Goal: Task Accomplishment & Management: Use online tool/utility

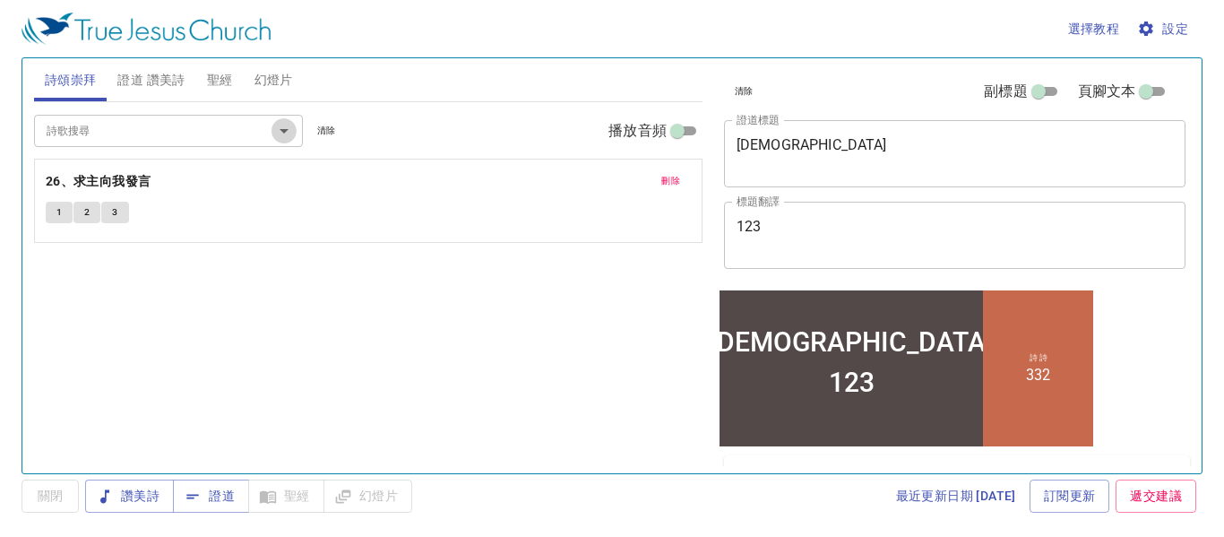
click at [278, 130] on icon "Open" at bounding box center [283, 130] width 21 height 21
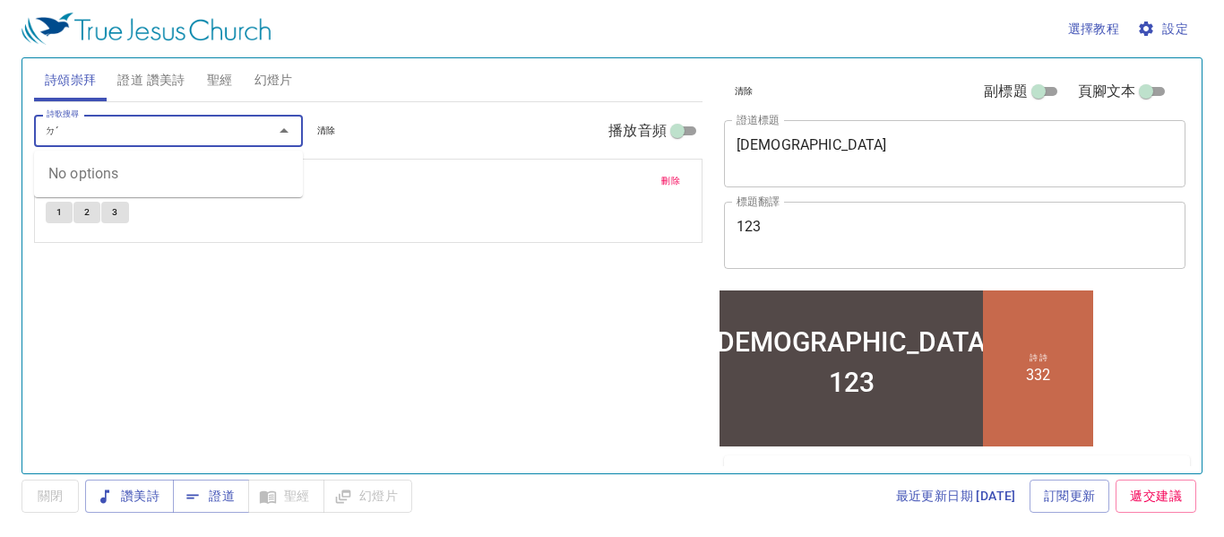
type input "ㄉˇ"
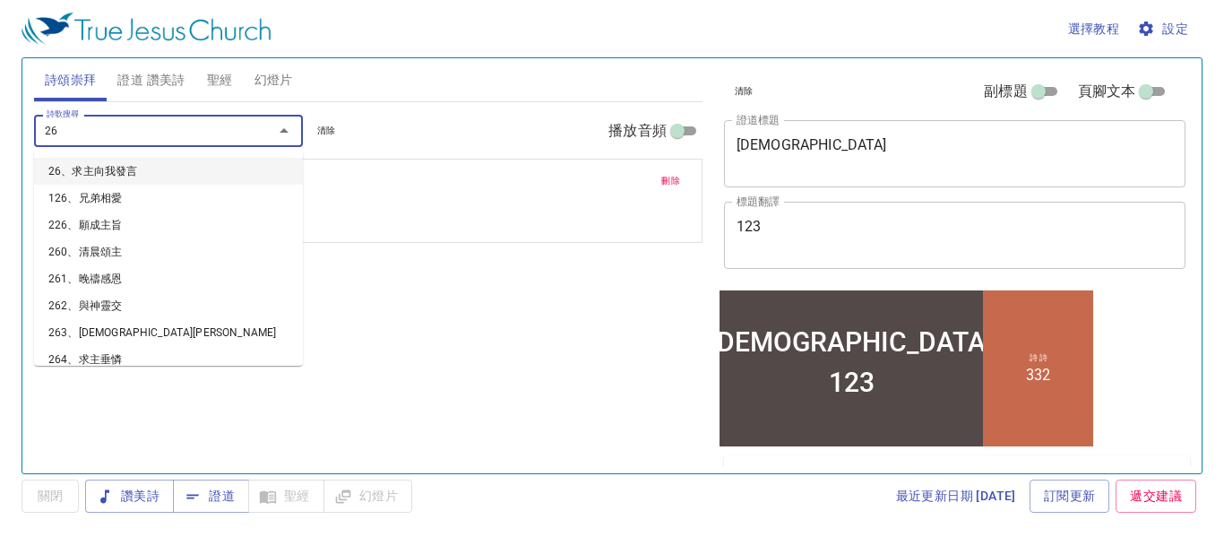
type input "263"
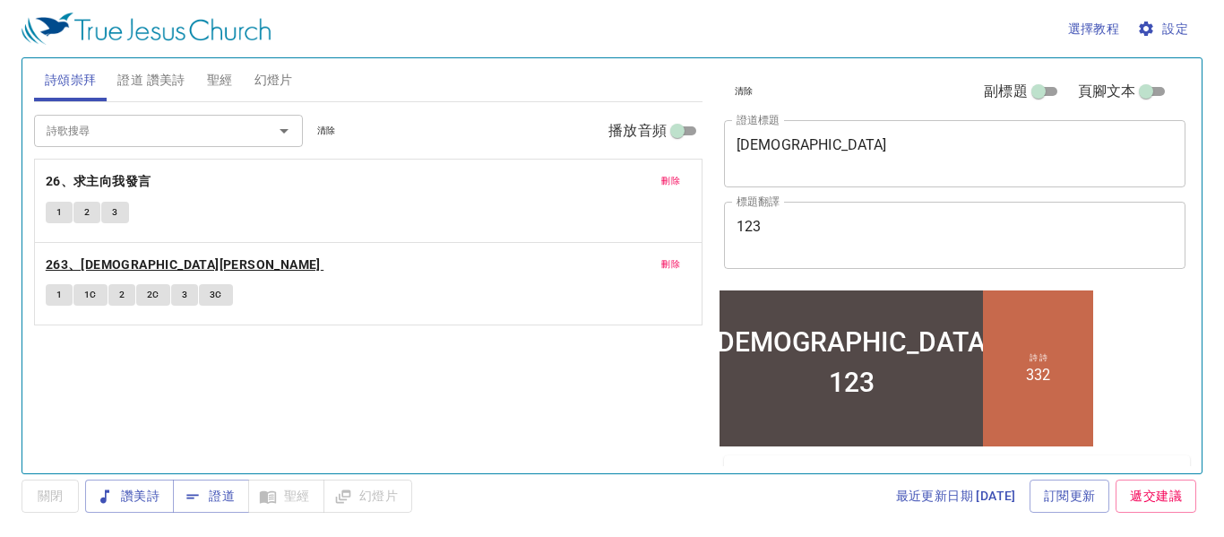
click at [101, 265] on b "263、耶穌恩友" at bounding box center [183, 265] width 275 height 22
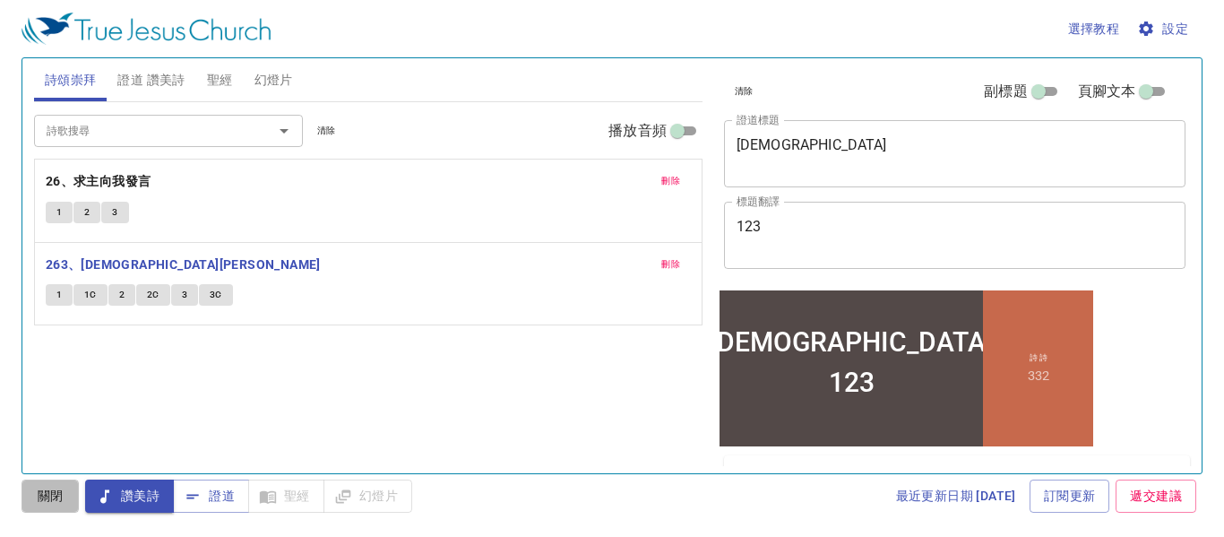
click at [39, 496] on span "關閉" at bounding box center [50, 496] width 29 height 22
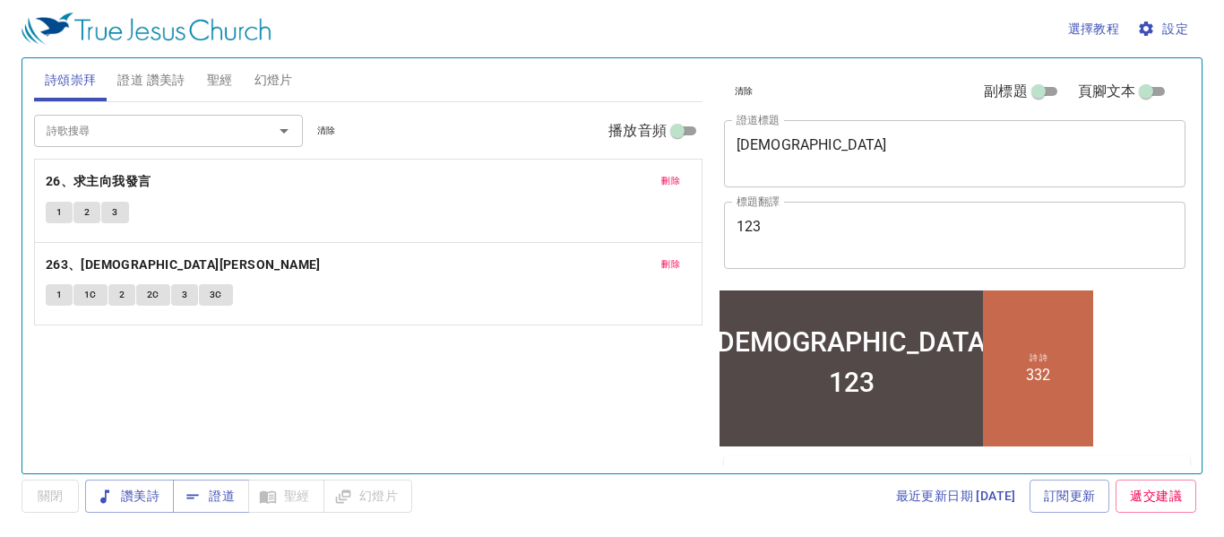
drag, startPoint x: 143, startPoint y: 75, endPoint x: 748, endPoint y: 207, distance: 618.9
click at [748, 207] on div "123 x 標題翻譯" at bounding box center [955, 235] width 462 height 67
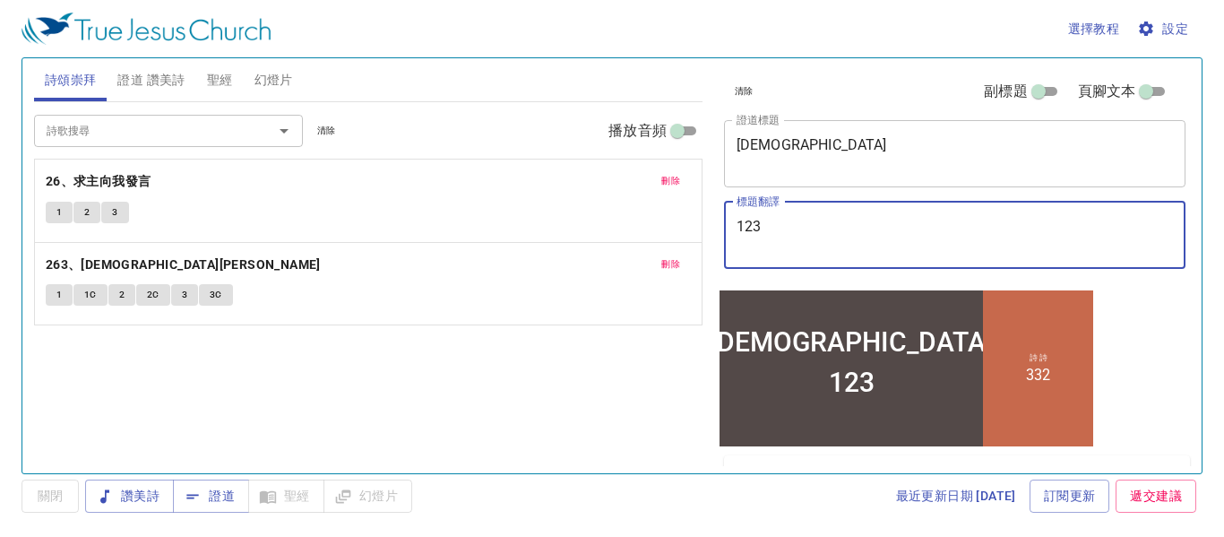
drag, startPoint x: 776, startPoint y: 230, endPoint x: 744, endPoint y: 232, distance: 31.4
click at [744, 233] on textarea "123" at bounding box center [954, 235] width 437 height 34
click at [761, 216] on div "123 x 標題翻譯" at bounding box center [955, 235] width 462 height 67
type textarea "3"
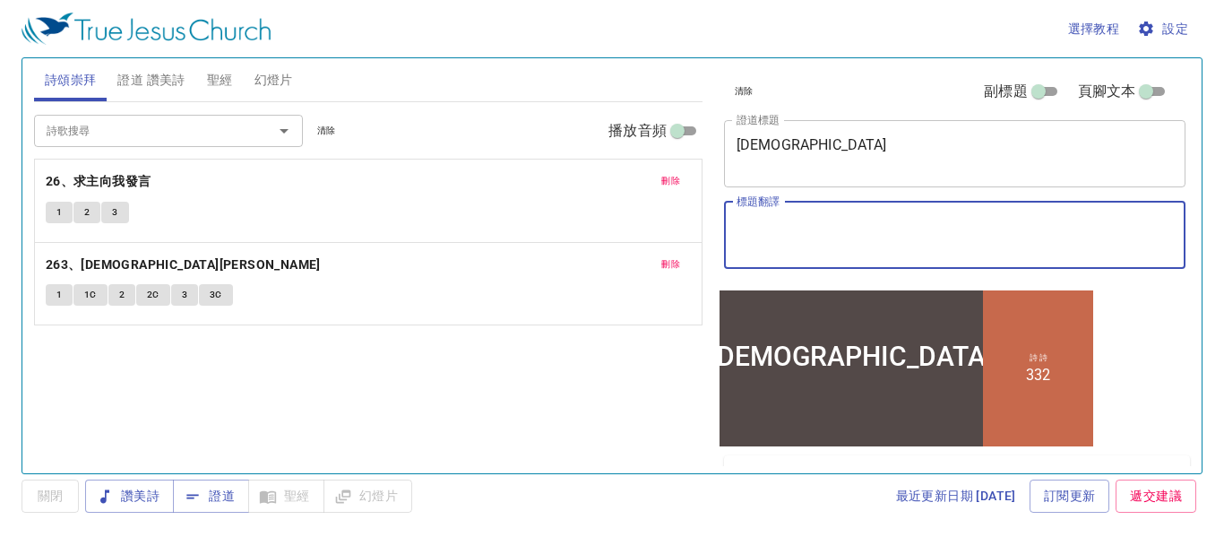
click at [76, 133] on input "詩歌搜尋" at bounding box center [141, 130] width 205 height 21
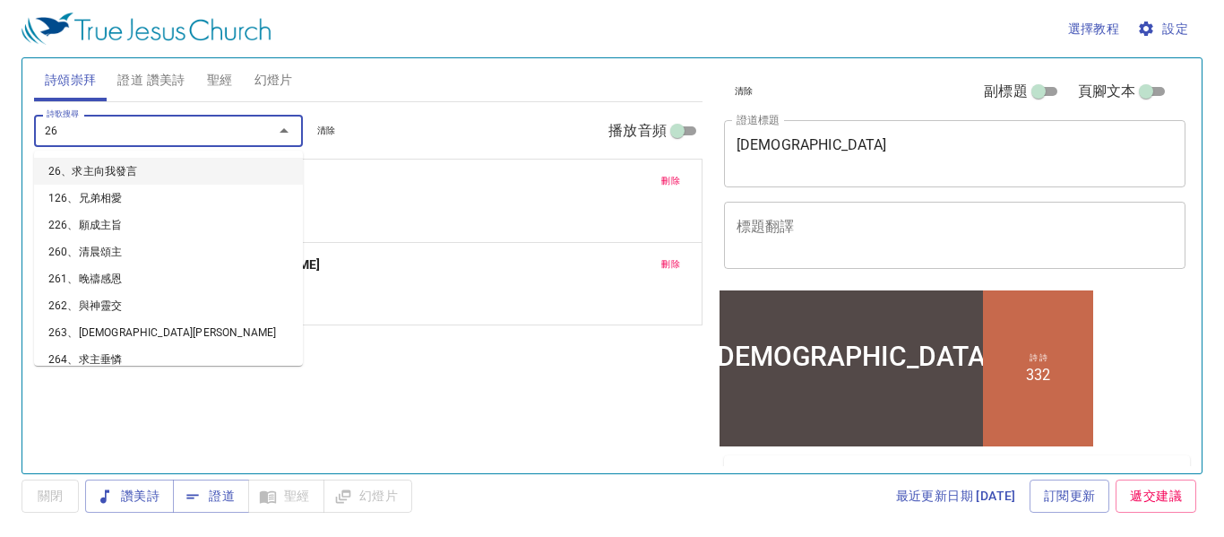
type input "263"
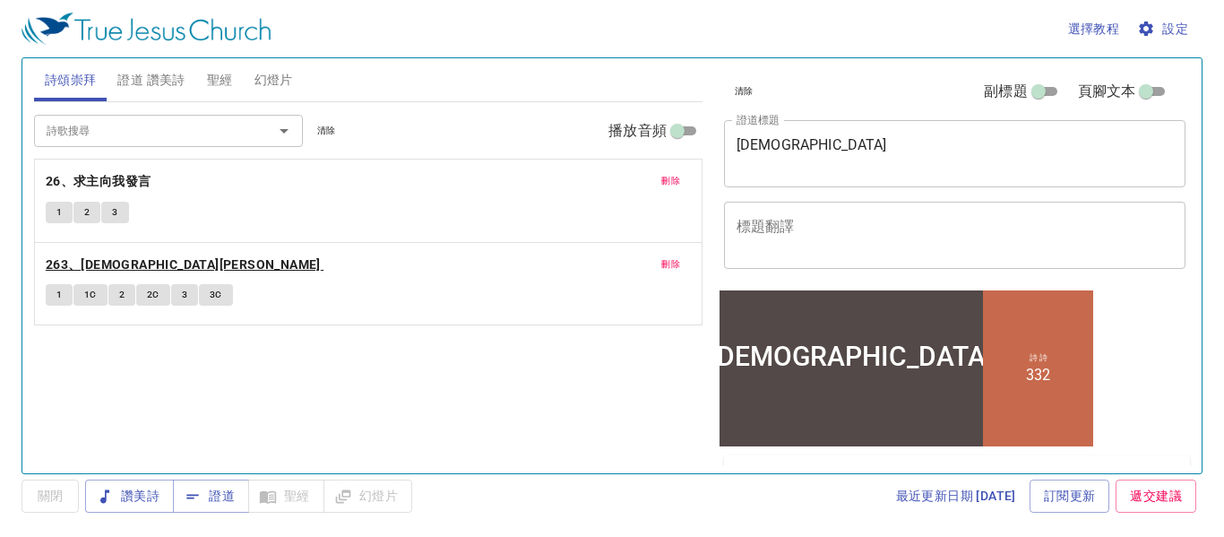
click at [109, 262] on b "263、耶穌恩友" at bounding box center [183, 265] width 275 height 22
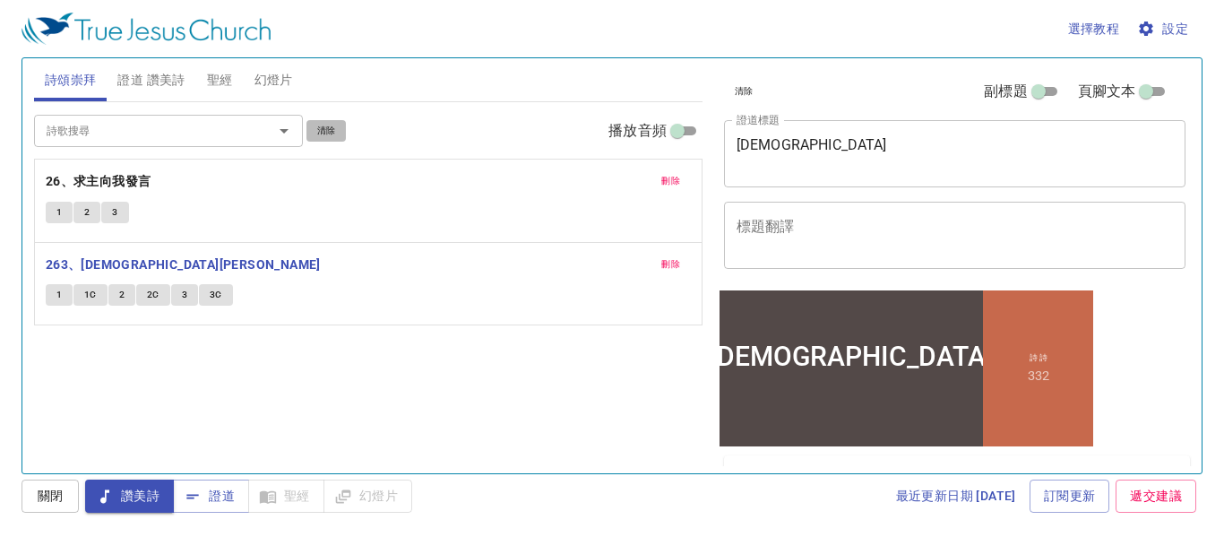
click at [319, 130] on span "清除" at bounding box center [326, 131] width 19 height 16
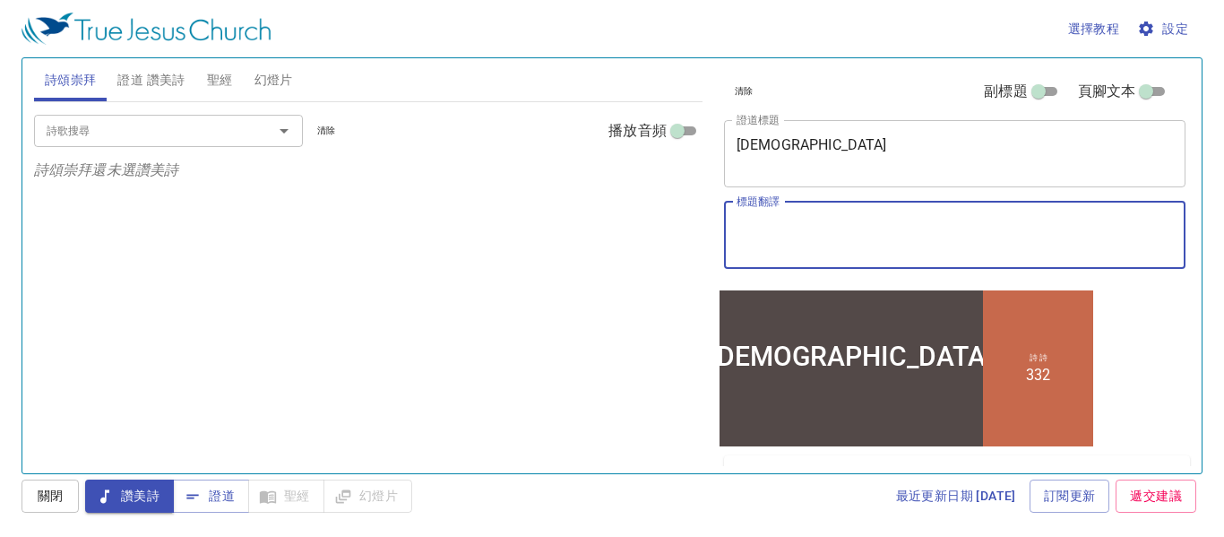
click at [810, 224] on textarea "標題翻譯" at bounding box center [954, 235] width 437 height 34
click at [775, 150] on textarea "真教會" at bounding box center [954, 153] width 437 height 34
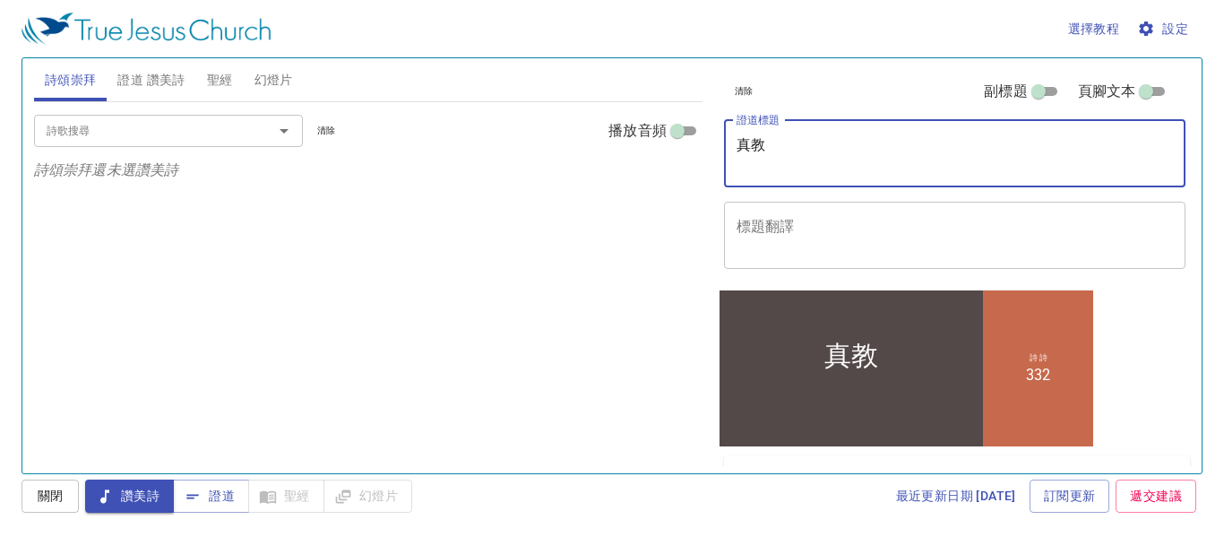
type textarea "真"
type textarea "2"
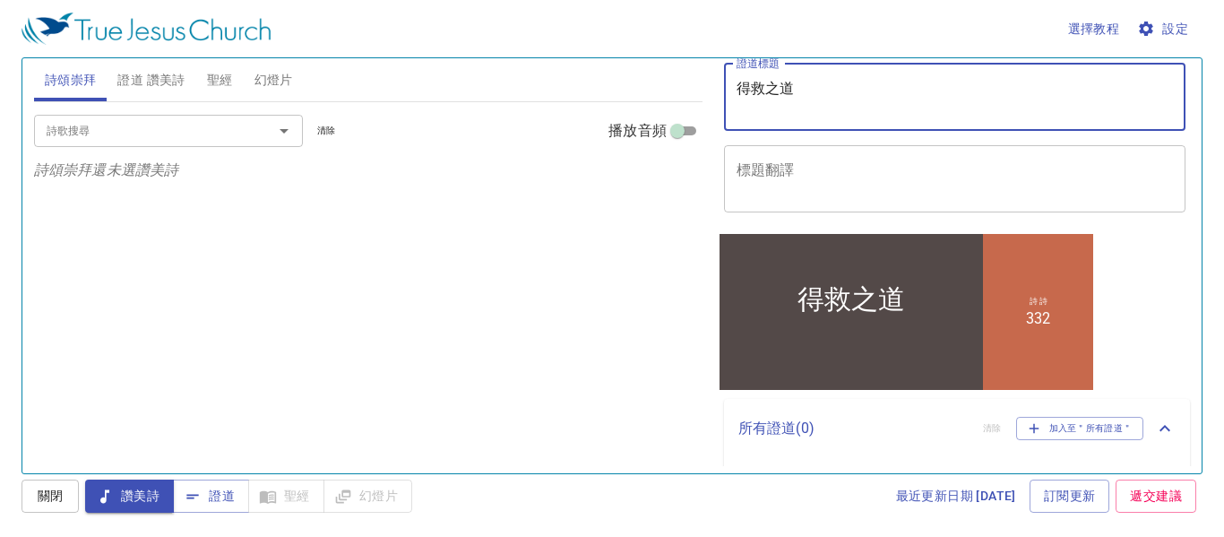
scroll to position [106, 0]
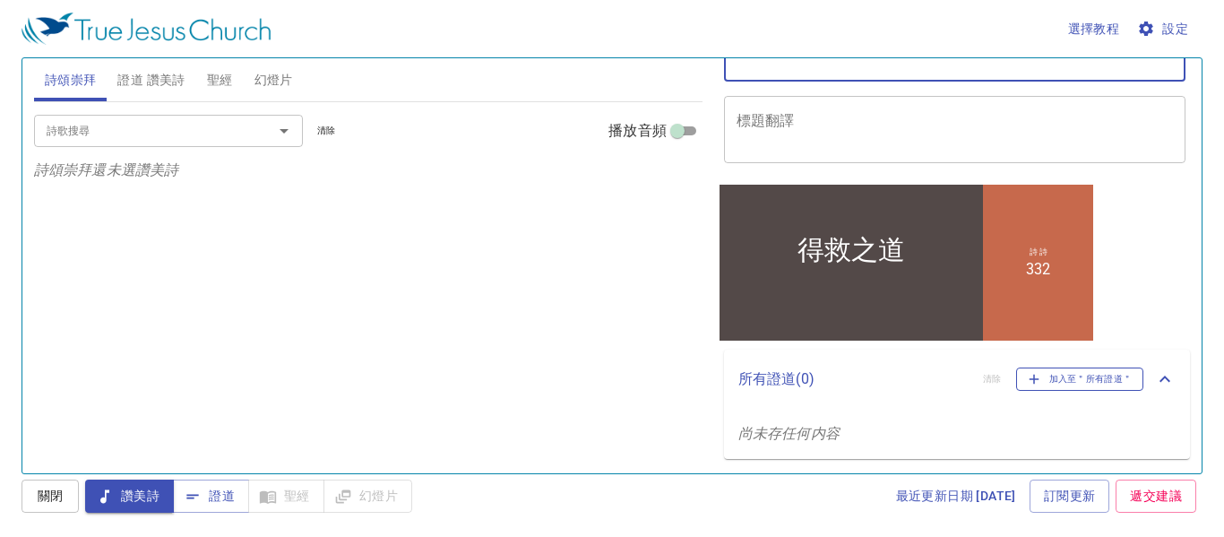
type textarea "得救之道"
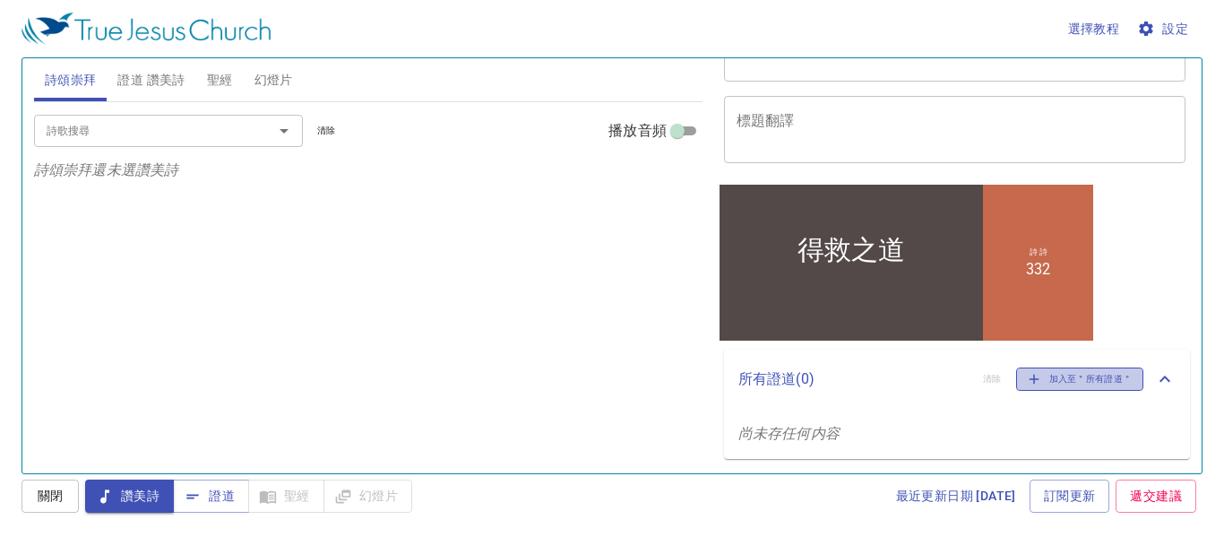
click at [1032, 386] on span "加入至＂所有證道＂" at bounding box center [1080, 379] width 105 height 16
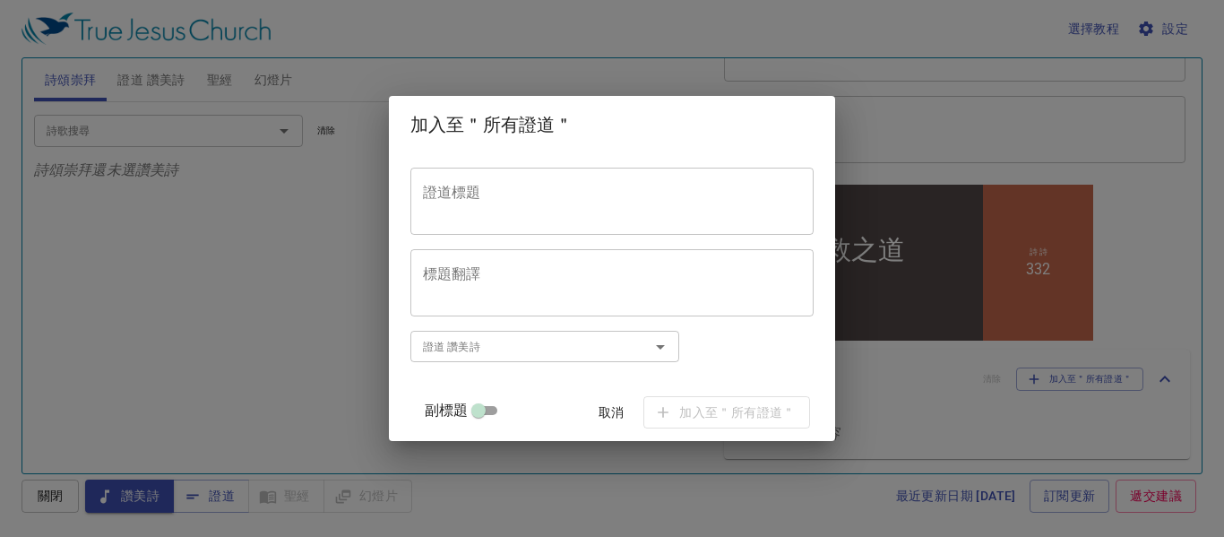
click at [462, 202] on textarea "證道標題" at bounding box center [612, 201] width 378 height 34
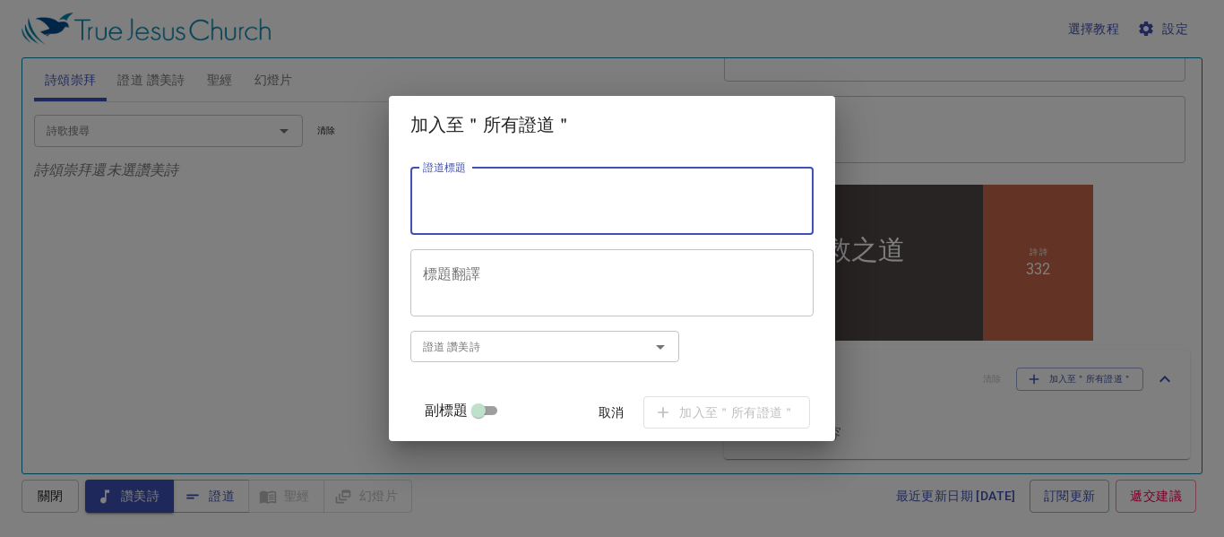
click at [462, 202] on textarea "證道標題" at bounding box center [612, 201] width 378 height 34
click at [848, 147] on div "加入至＂所有證道＂ 證道標題 證道標題 標題翻譯 標題翻譯 副標題 副標題 副標題翻譯 副標題翻譯 證道 讚美詩 證道 讚美詩 副標題 取消 加入至＂所有證道＂" at bounding box center [612, 268] width 1224 height 537
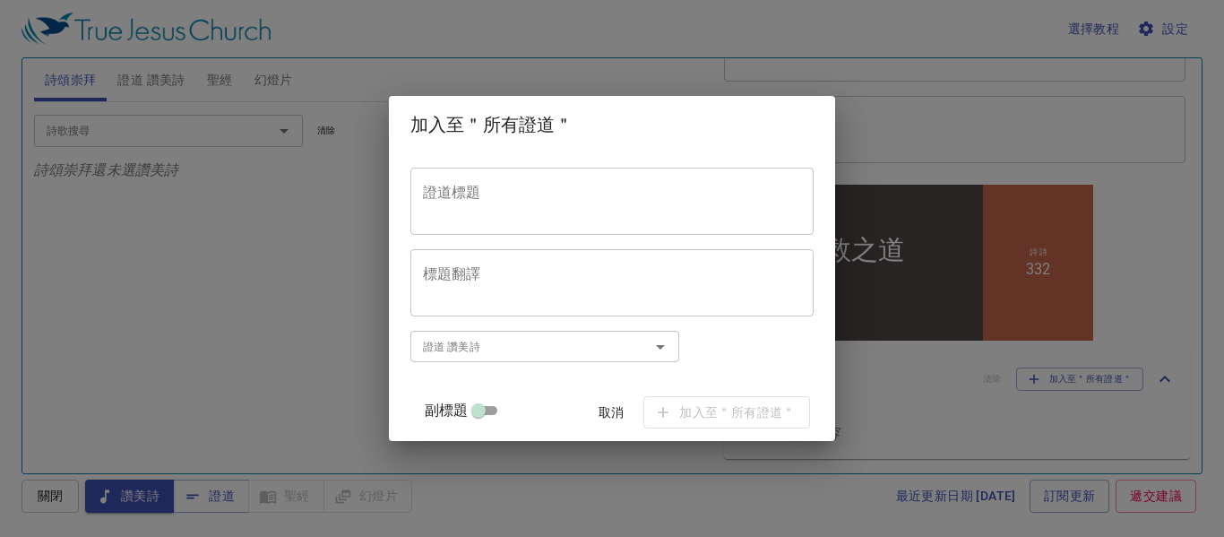
click at [842, 180] on div "加入至＂所有證道＂ 證道標題 證道標題 標題翻譯 標題翻譯 副標題 副標題 副標題翻譯 副標題翻譯 證道 讚美詩 證道 讚美詩 副標題 取消 加入至＂所有證道＂" at bounding box center [612, 268] width 1224 height 537
click at [603, 406] on span "取消" at bounding box center [610, 412] width 43 height 22
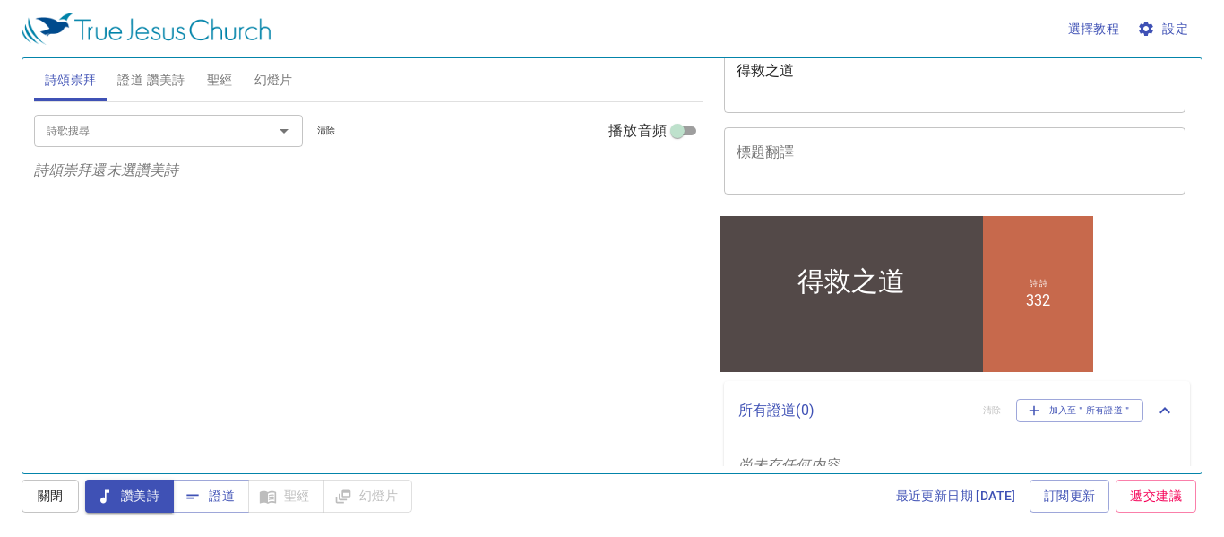
scroll to position [0, 0]
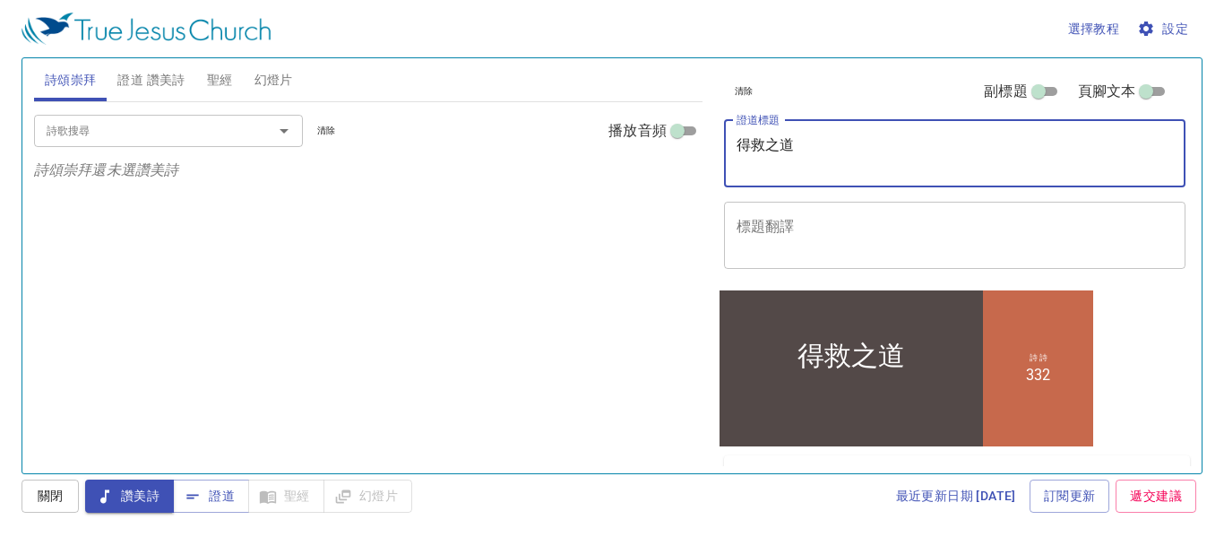
drag, startPoint x: 821, startPoint y: 157, endPoint x: 727, endPoint y: 147, distance: 94.6
click at [727, 147] on div "得救之道 x 證道標題" at bounding box center [955, 153] width 462 height 67
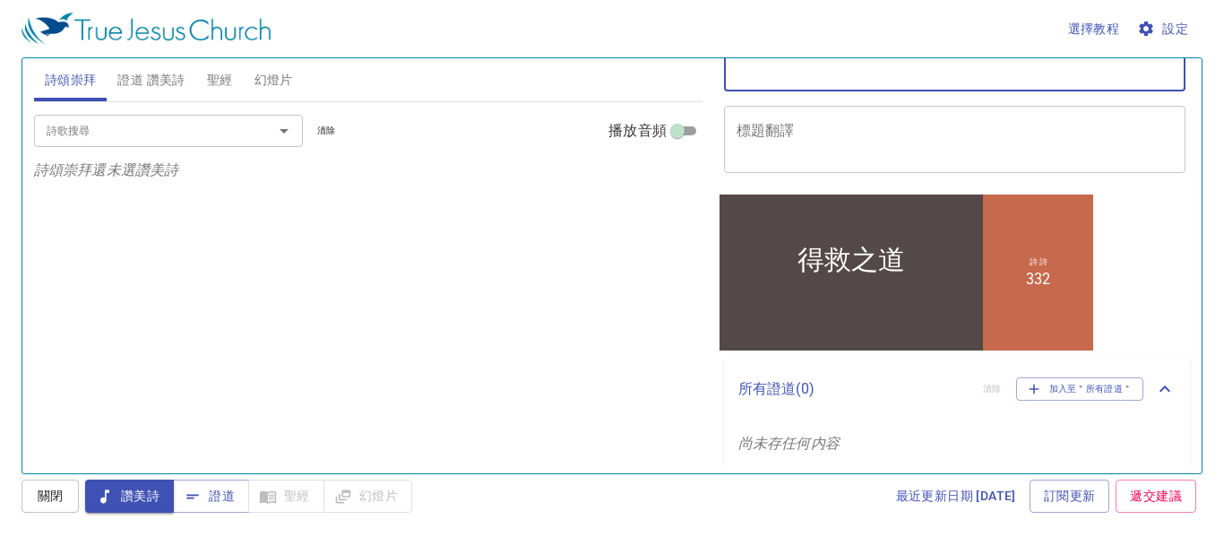
scroll to position [106, 0]
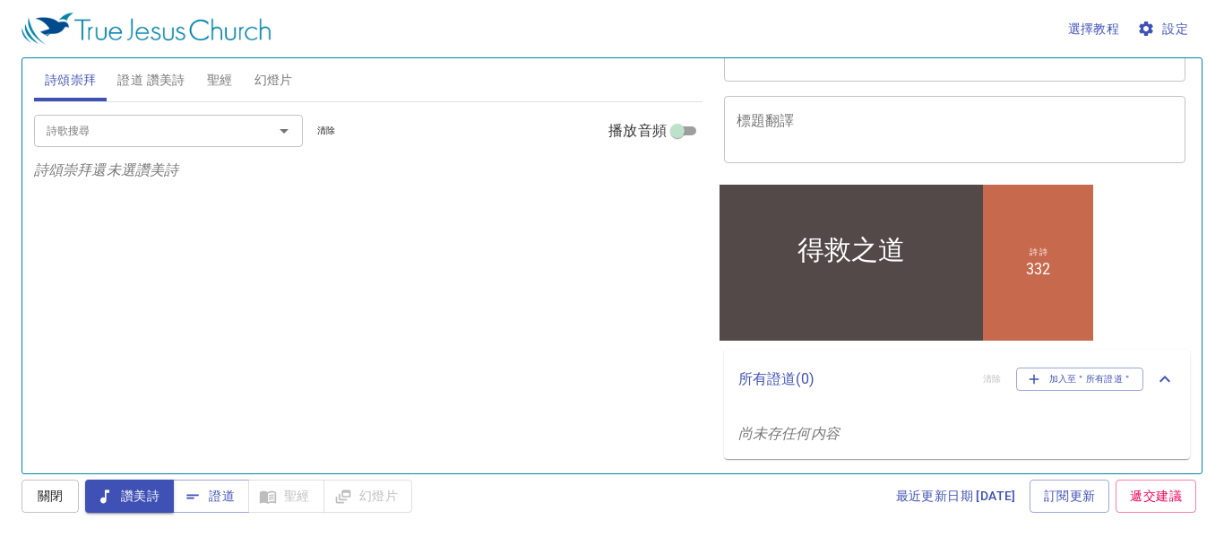
click at [765, 383] on p "所有證道 ( 0 )" at bounding box center [853, 378] width 230 height 21
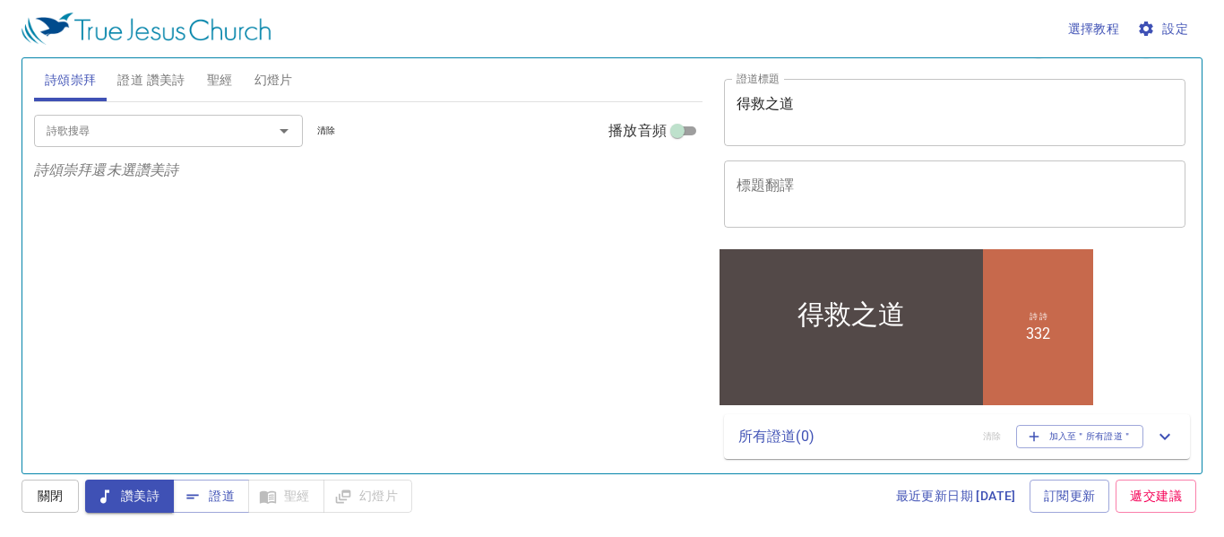
scroll to position [41, 0]
click at [1046, 324] on div "詩 詩 332" at bounding box center [1037, 326] width 110 height 156
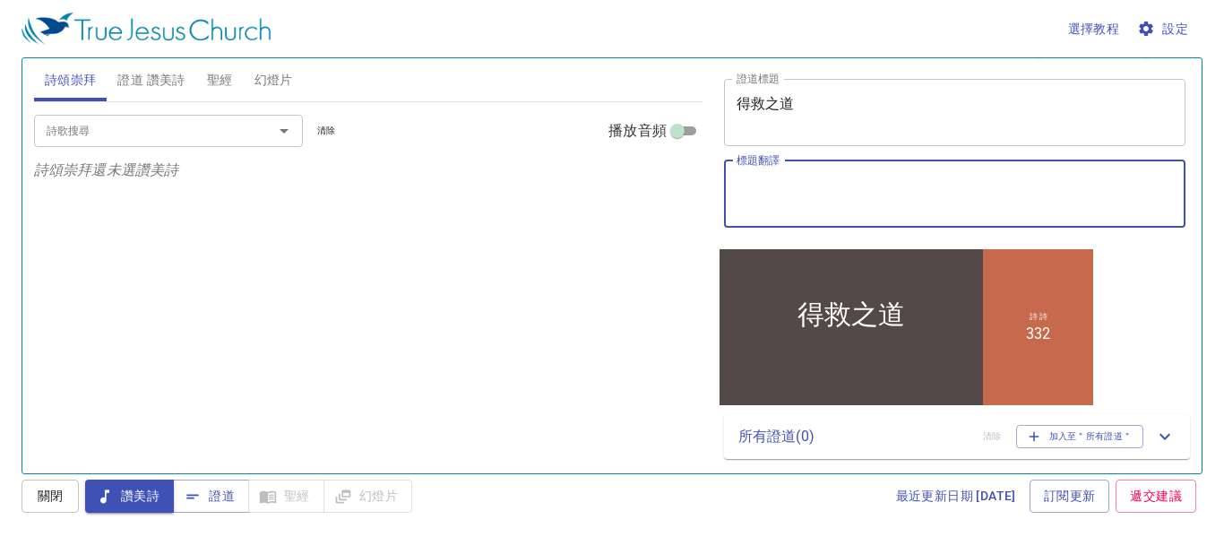
click at [798, 193] on textarea "標題翻譯" at bounding box center [954, 193] width 437 height 34
paste textarea "得救之道"
type textarea "之道"
click at [106, 128] on input "詩歌搜尋" at bounding box center [141, 130] width 205 height 21
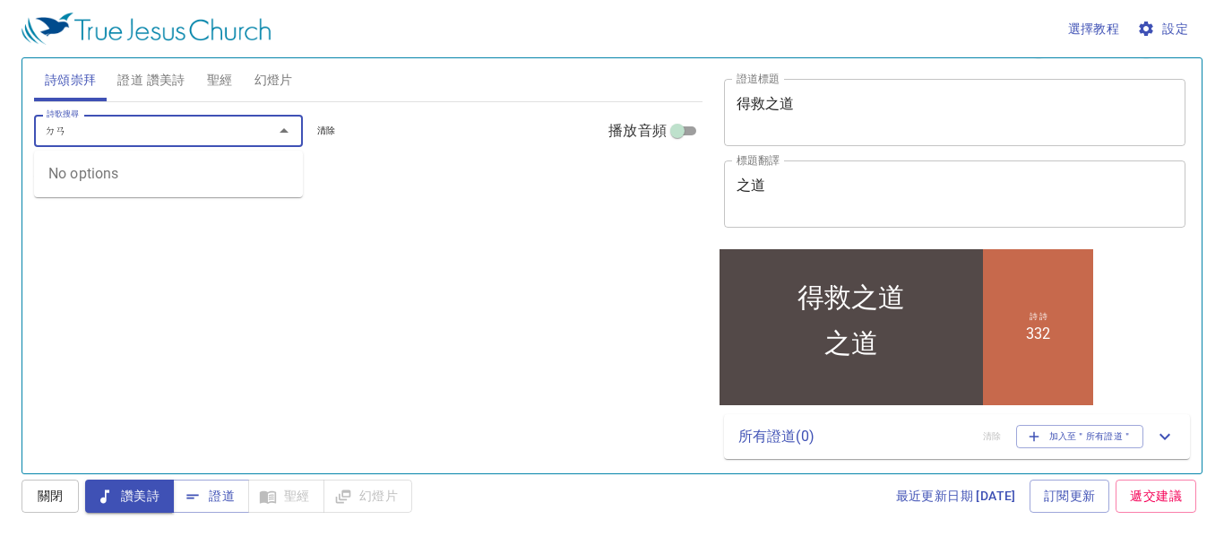
type input "ㄉ"
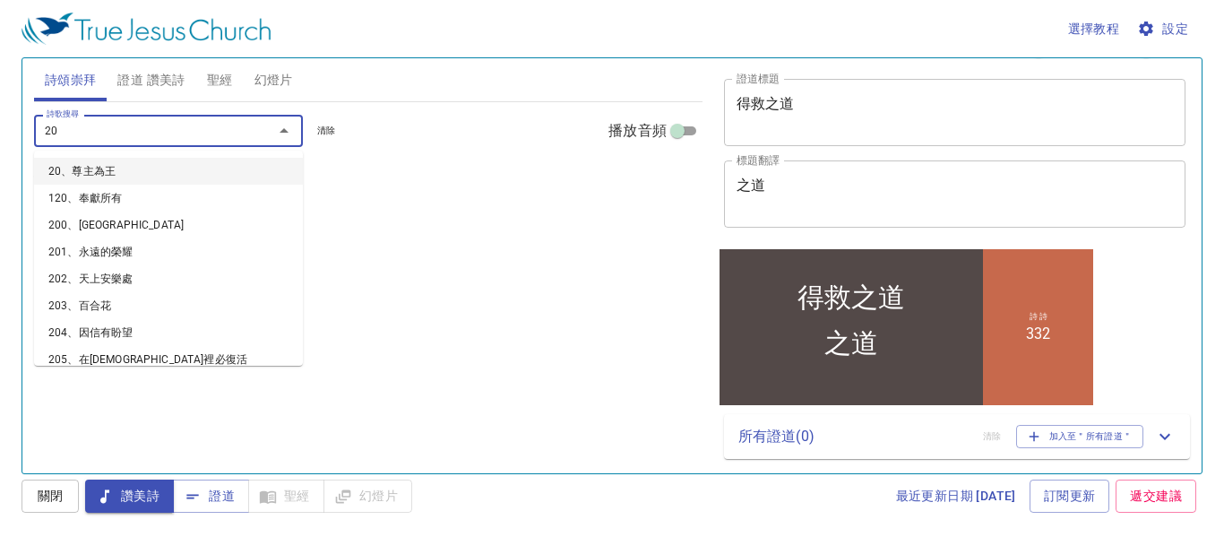
type input "208"
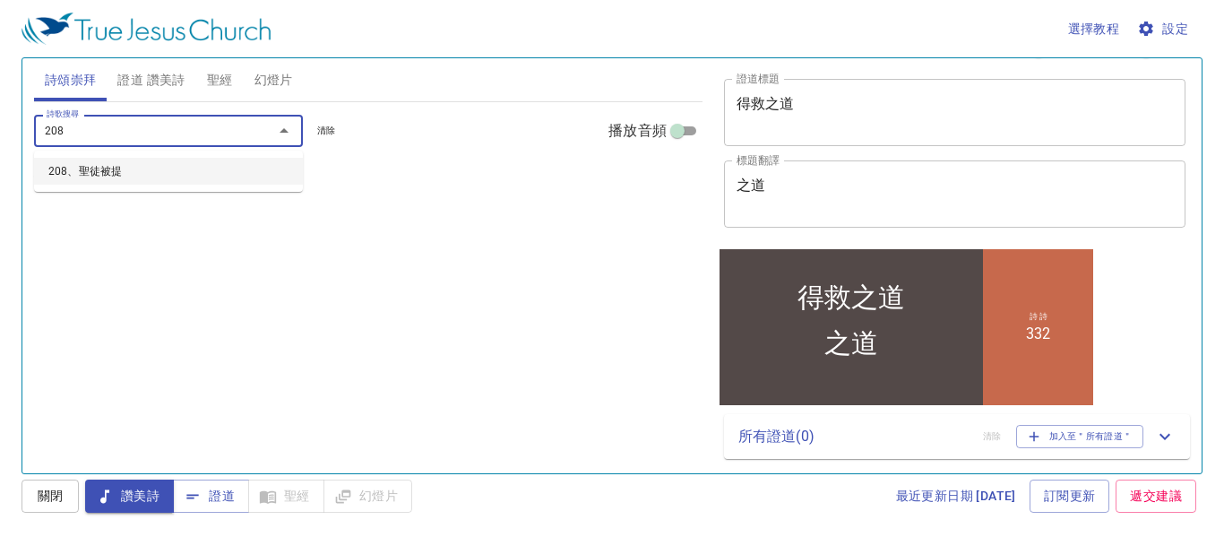
click at [105, 167] on li "208、聖徒被提" at bounding box center [168, 171] width 269 height 27
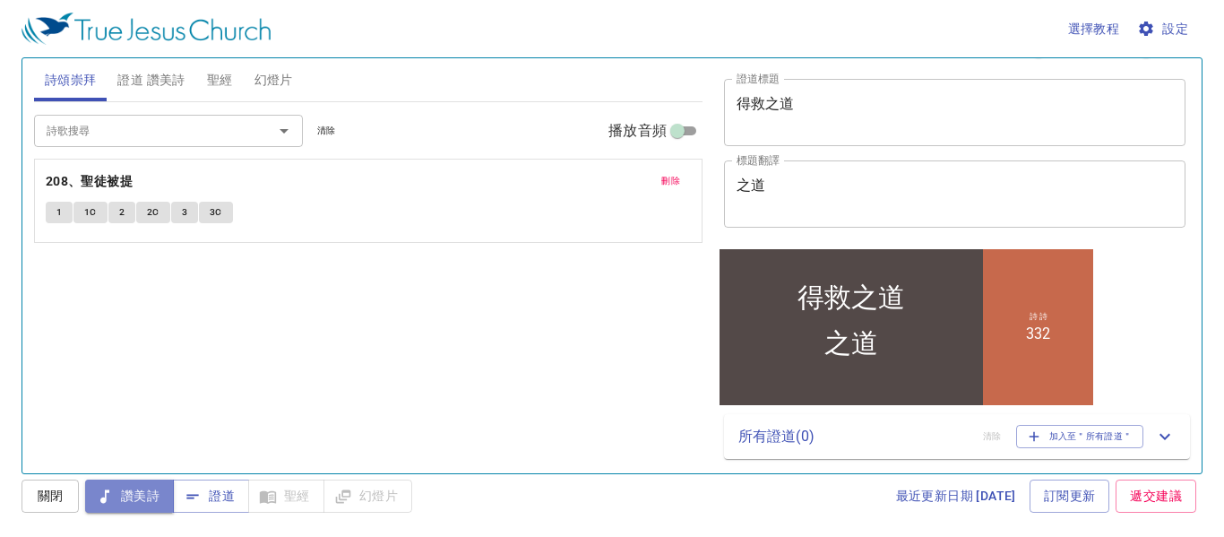
drag, startPoint x: 116, startPoint y: 497, endPoint x: 120, endPoint y: 489, distance: 9.2
click at [116, 497] on span "讚美詩" at bounding box center [129, 496] width 60 height 22
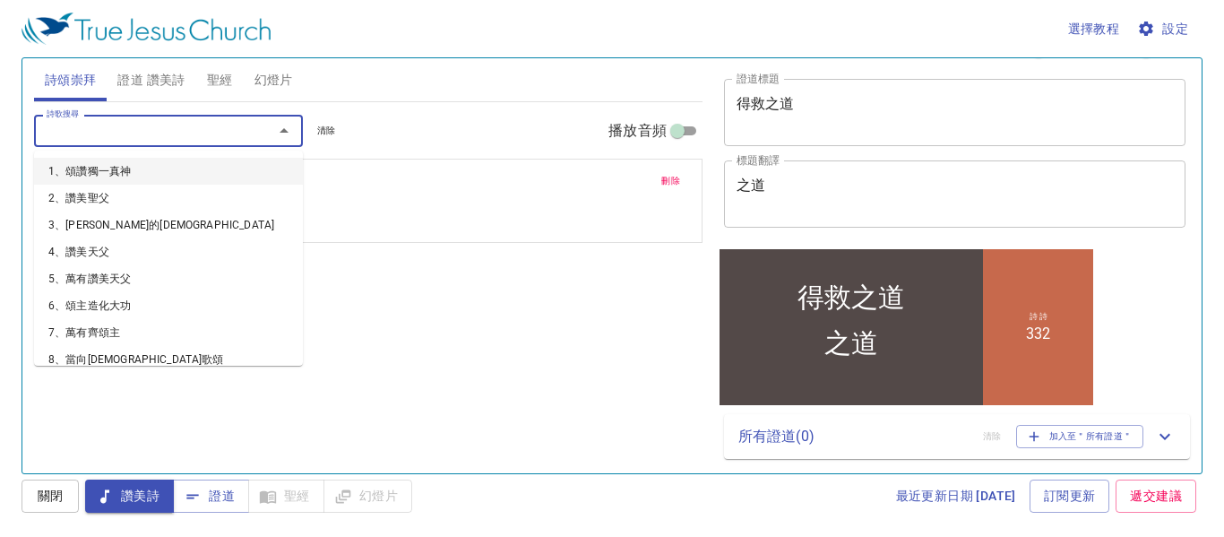
click at [87, 127] on input "詩歌搜尋" at bounding box center [141, 130] width 205 height 21
click at [84, 133] on input "詩歌搜尋" at bounding box center [141, 130] width 205 height 21
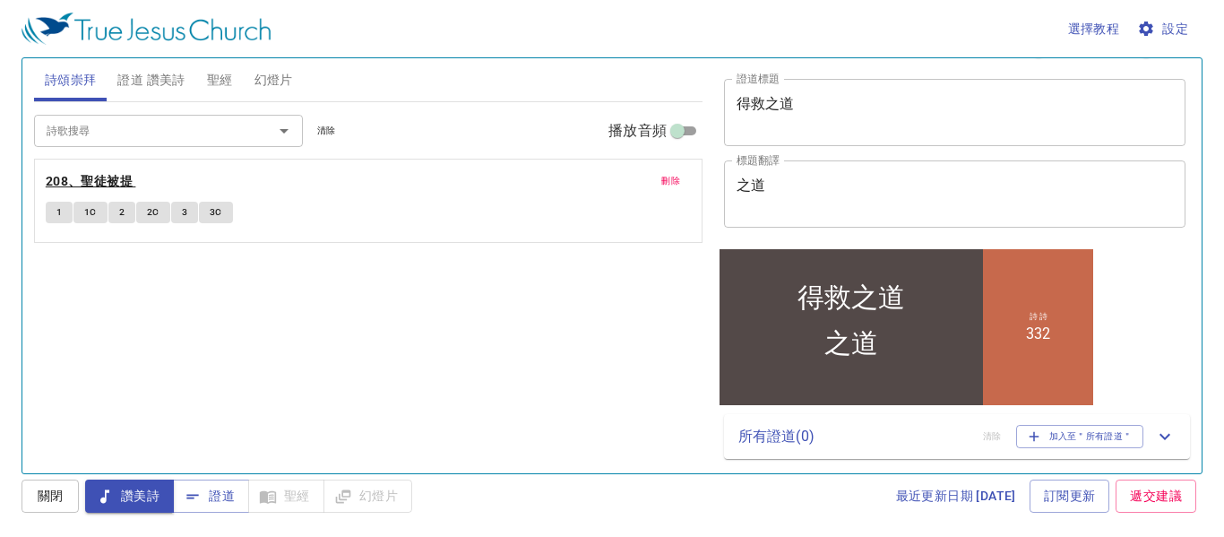
click at [78, 174] on b "208、聖徒被提" at bounding box center [89, 181] width 87 height 22
click at [85, 185] on b "208、聖徒被提" at bounding box center [89, 181] width 87 height 22
click at [150, 81] on span "證道 讚美詩" at bounding box center [150, 80] width 67 height 22
click at [113, 176] on b "332、真神大愛" at bounding box center [89, 181] width 87 height 22
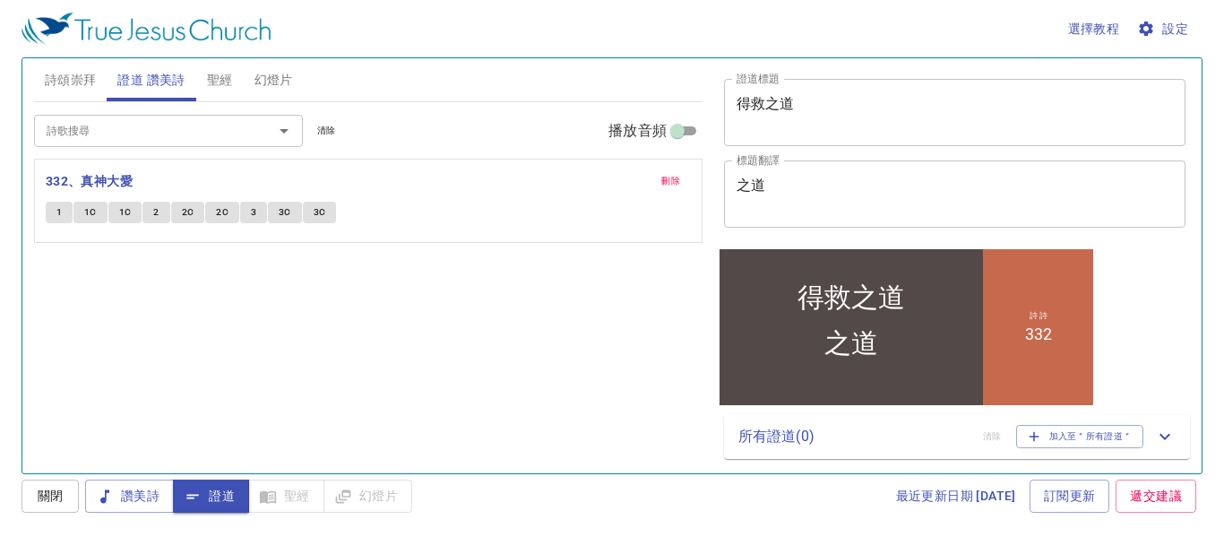
click at [168, 175] on p "332、真神大愛" at bounding box center [368, 181] width 645 height 22
drag, startPoint x: 139, startPoint y: 180, endPoint x: 57, endPoint y: 187, distance: 81.8
click at [57, 187] on div "刪除 332、真神大愛 1 1C 1C 2 2C 2C 3 3C 3C" at bounding box center [368, 201] width 668 height 84
drag, startPoint x: 55, startPoint y: 184, endPoint x: 44, endPoint y: 236, distance: 53.9
click at [44, 236] on div "刪除 332、真神大愛 1 1C 1C 2 2C 2C 3 3C 3C" at bounding box center [368, 200] width 666 height 82
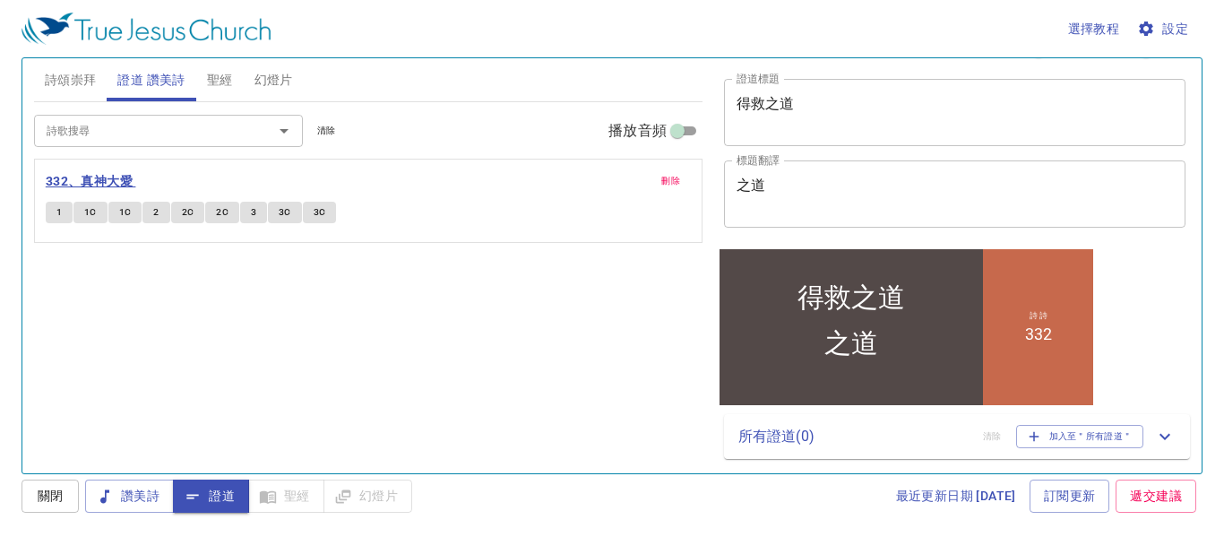
click at [126, 179] on b "332、真神大愛" at bounding box center [89, 181] width 87 height 22
click at [155, 176] on p "332、真神大愛" at bounding box center [368, 181] width 645 height 22
click at [205, 490] on span "證道" at bounding box center [210, 496] width 47 height 22
click at [662, 185] on span "刪除" at bounding box center [670, 181] width 19 height 16
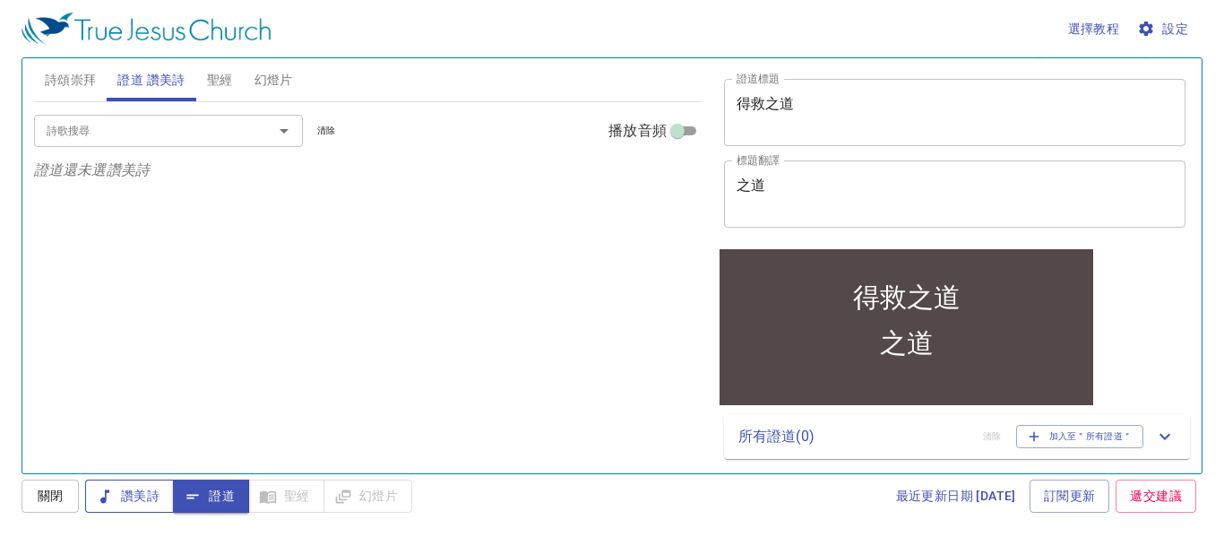
click at [150, 495] on span "讚美詩" at bounding box center [129, 496] width 60 height 22
click at [90, 138] on input "詩歌搜尋" at bounding box center [141, 130] width 205 height 21
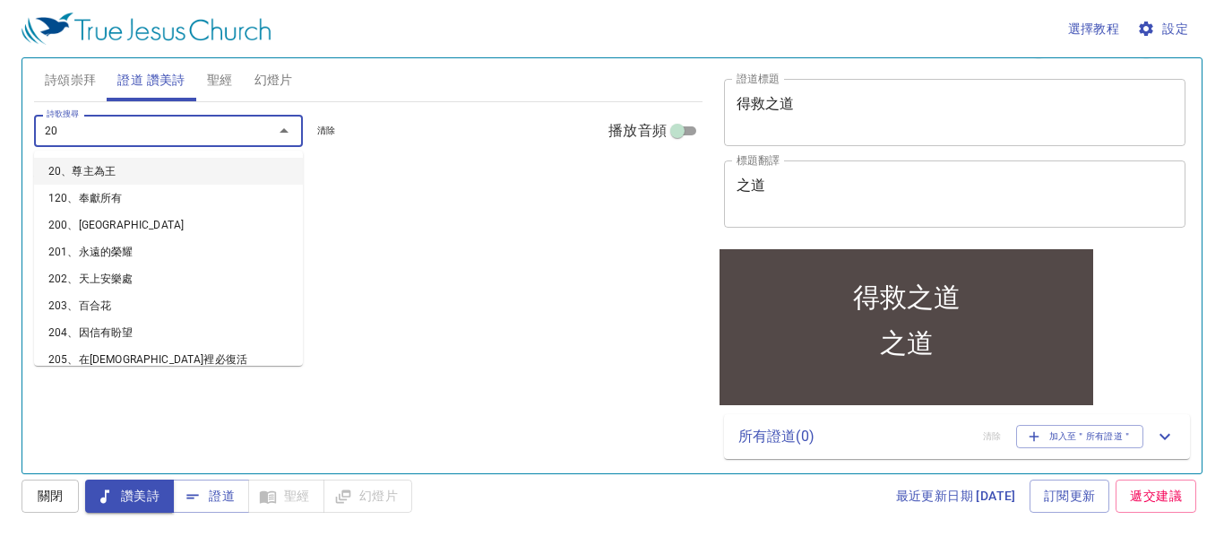
type input "208"
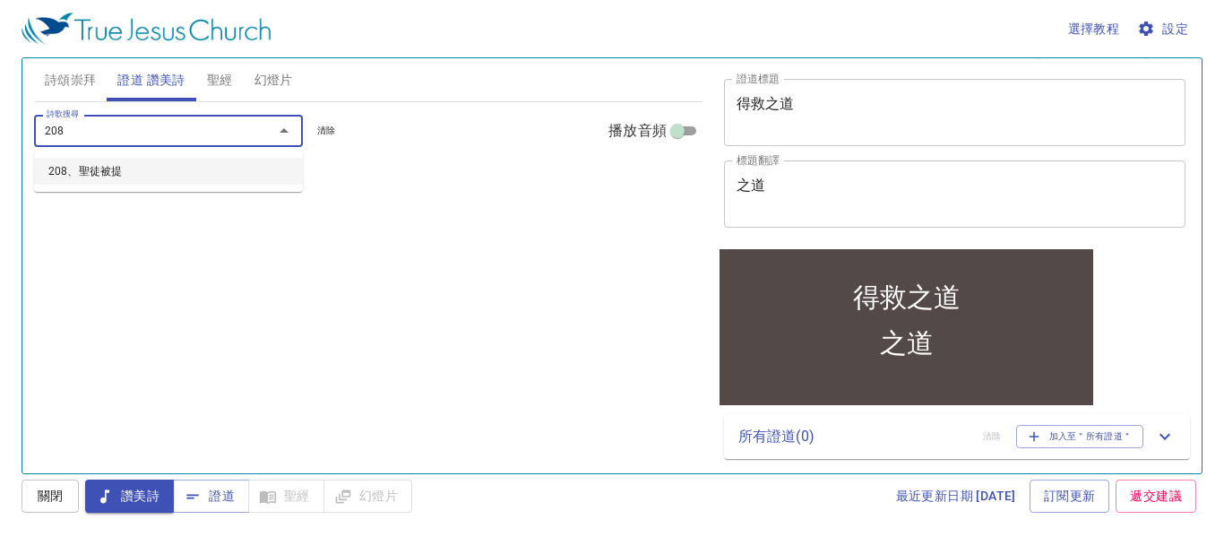
click at [107, 175] on li "208、聖徒被提" at bounding box center [168, 171] width 269 height 27
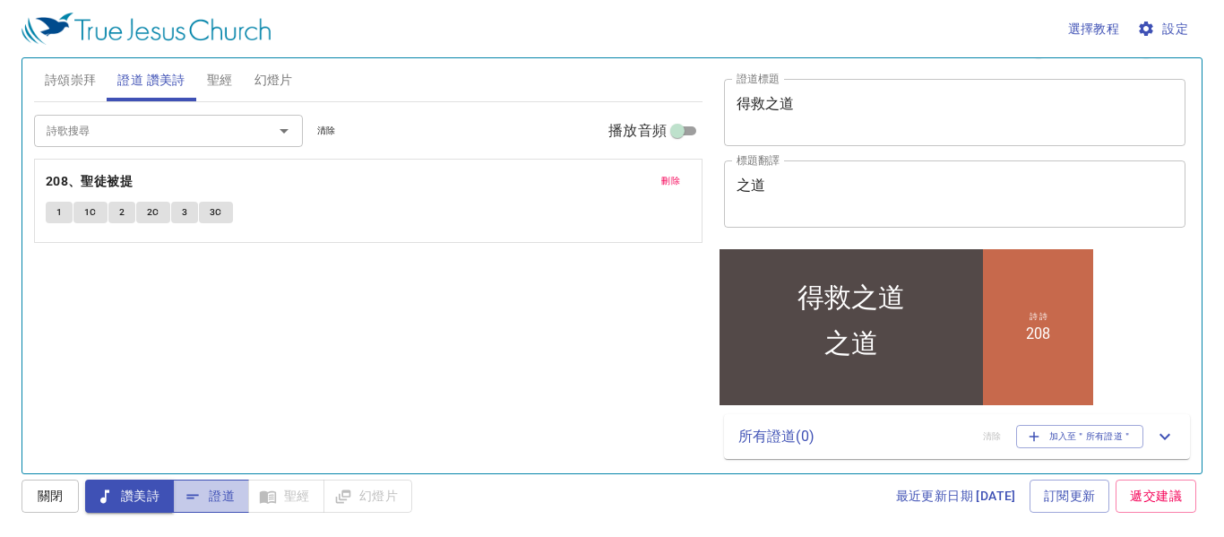
click at [230, 497] on span "證道" at bounding box center [210, 496] width 47 height 22
click at [110, 133] on input "詩歌搜尋" at bounding box center [141, 130] width 205 height 21
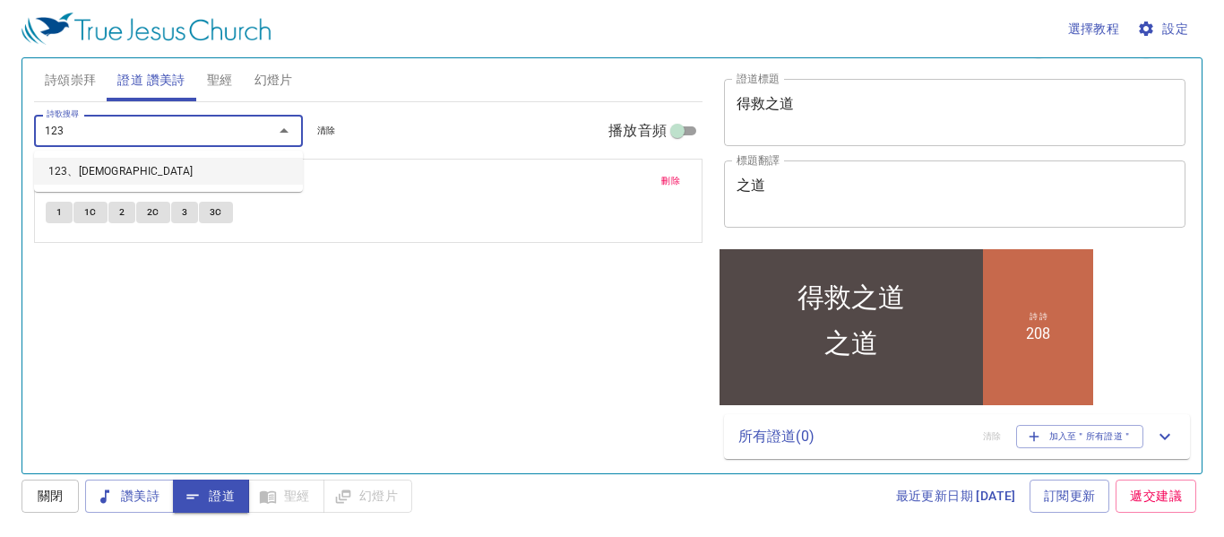
type input "123"
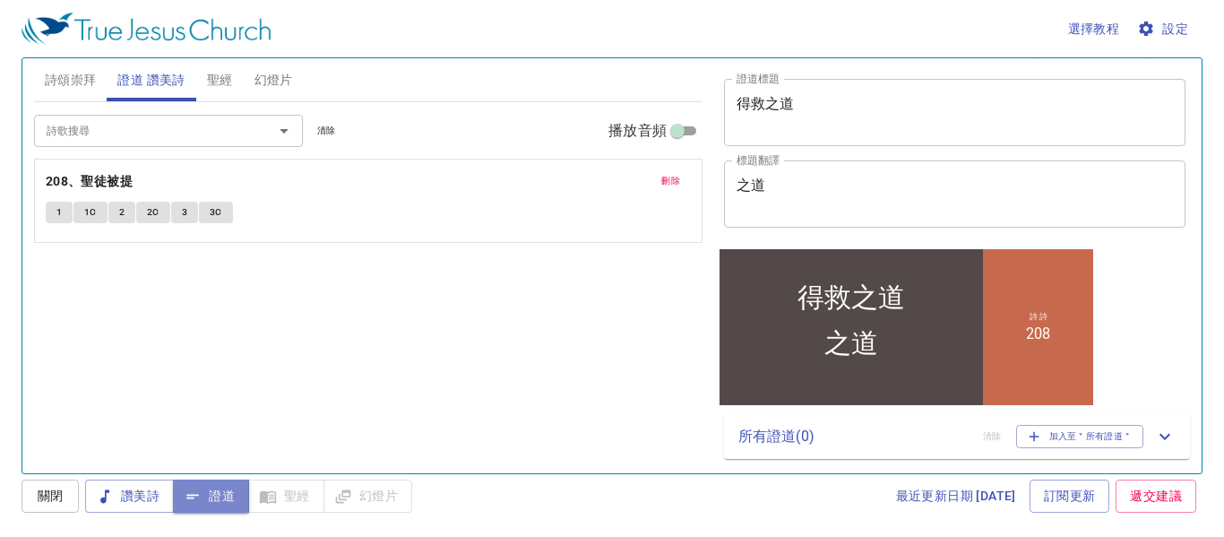
click at [226, 497] on span "證道" at bounding box center [210, 496] width 47 height 22
click at [169, 130] on input "詩歌搜尋" at bounding box center [141, 130] width 205 height 21
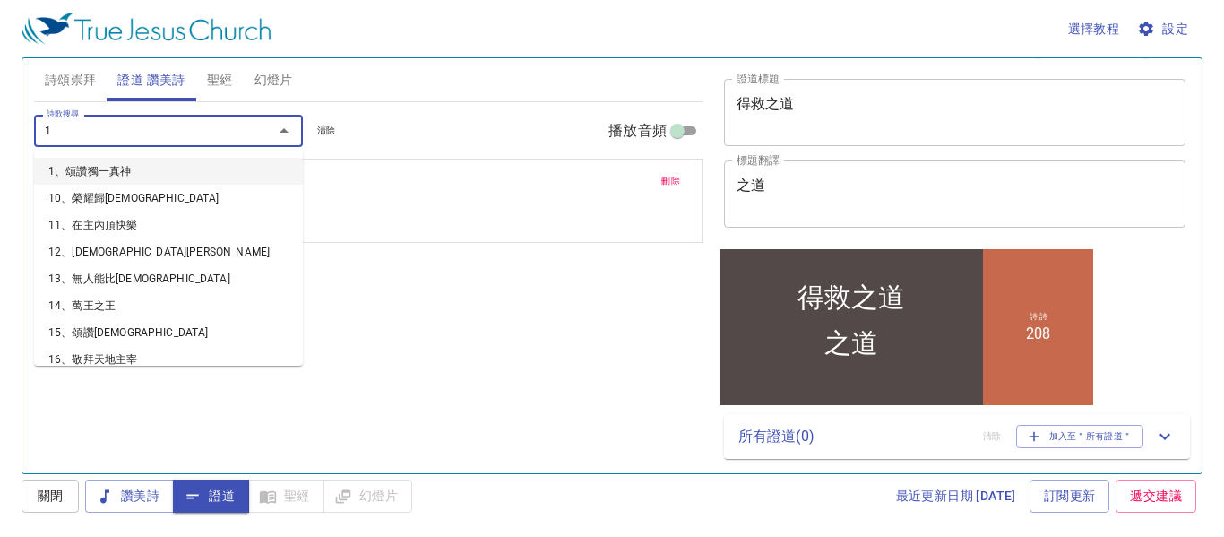
type input "12"
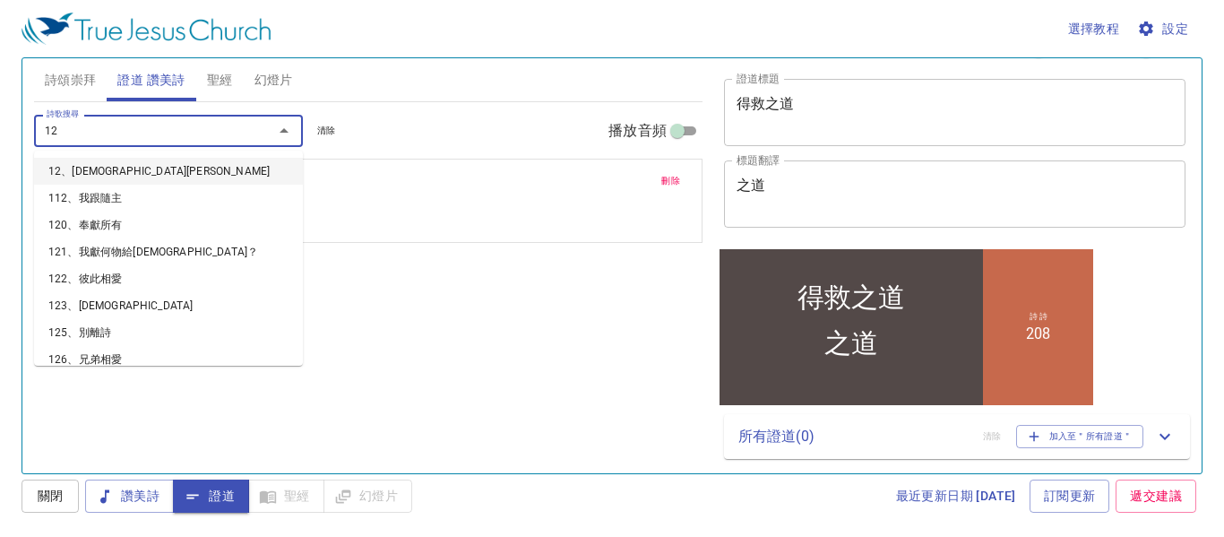
click at [90, 164] on li "12、[DEMOGRAPHIC_DATA][PERSON_NAME]" at bounding box center [168, 171] width 269 height 27
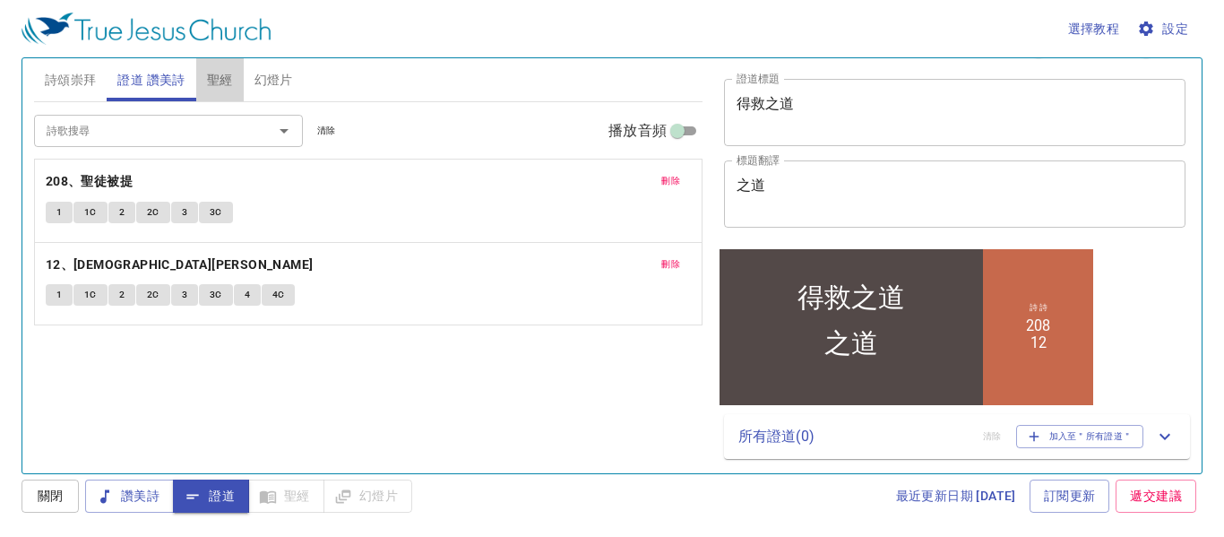
click at [219, 78] on span "聖經" at bounding box center [220, 80] width 26 height 22
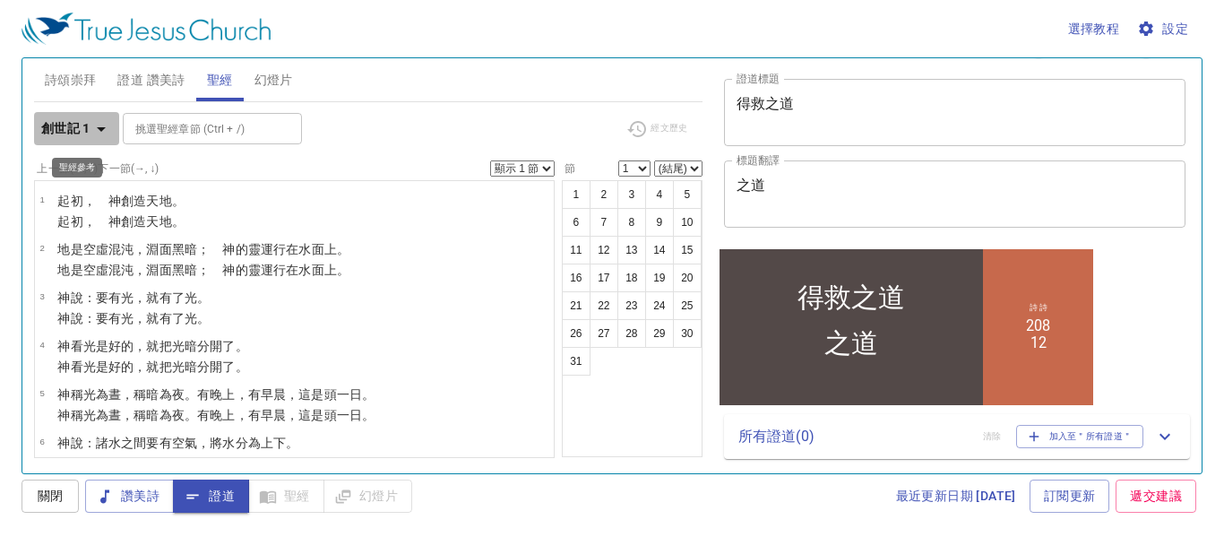
click at [99, 133] on icon "button" at bounding box center [100, 128] width 21 height 21
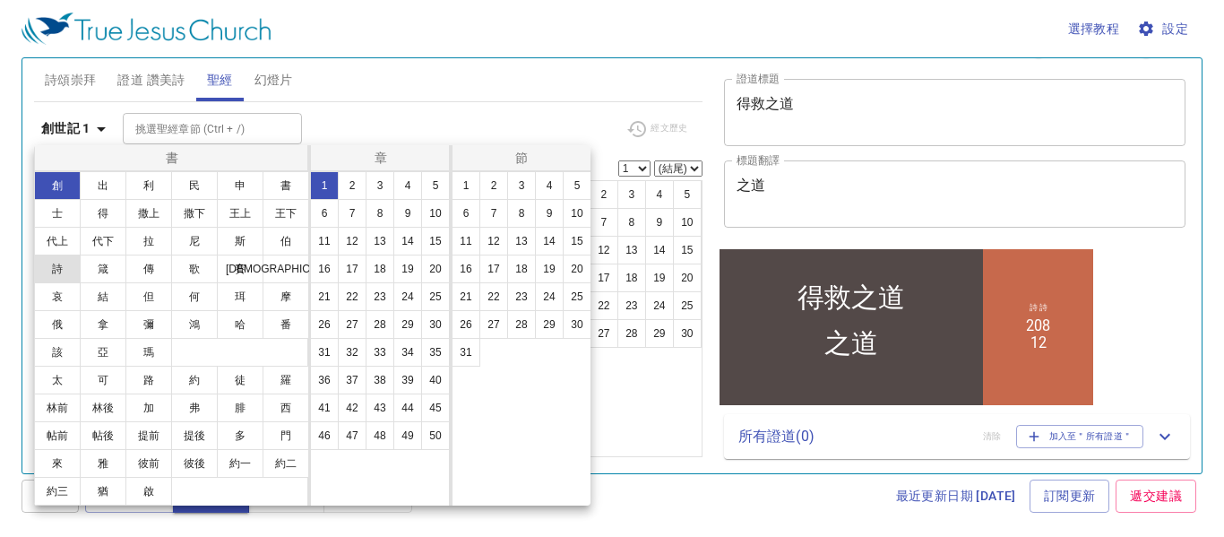
click at [71, 269] on button "詩" at bounding box center [57, 268] width 47 height 29
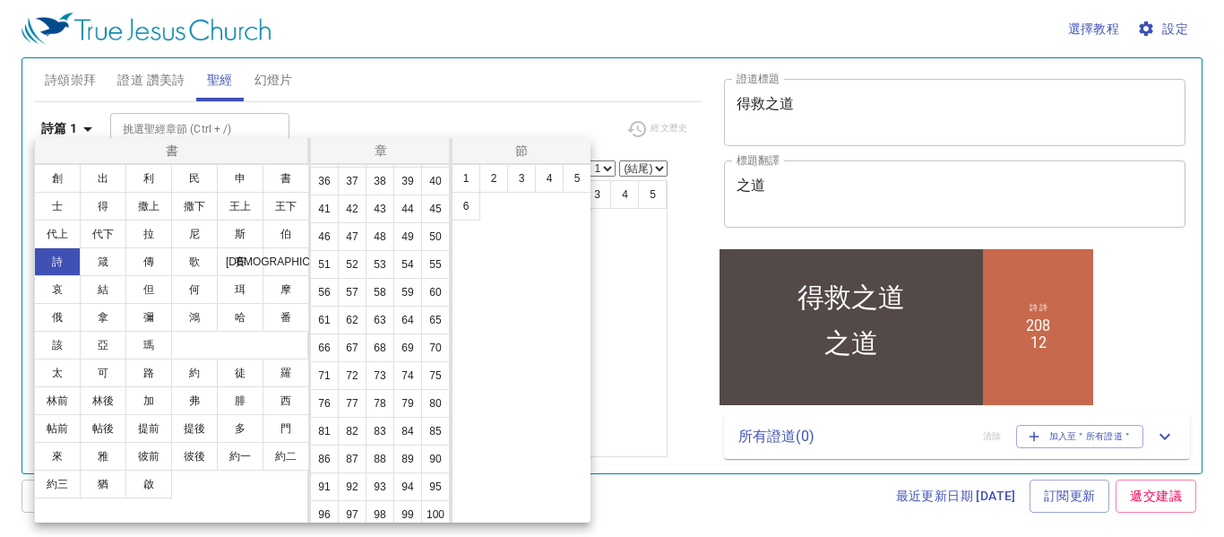
scroll to position [227, 0]
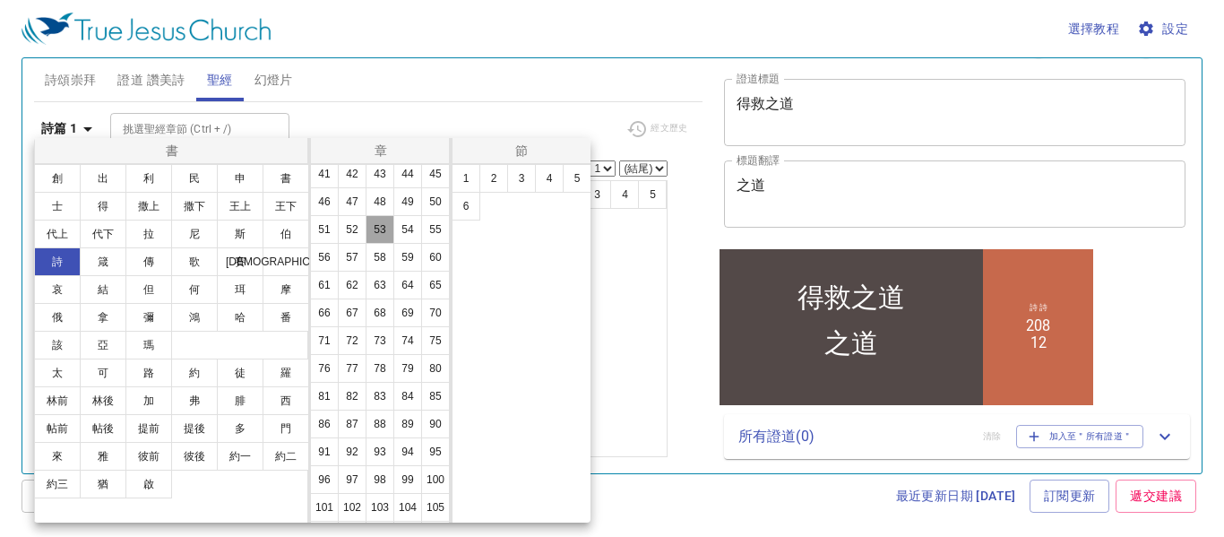
click at [365, 244] on button "53" at bounding box center [379, 229] width 29 height 29
click at [473, 176] on button "1" at bounding box center [465, 178] width 29 height 29
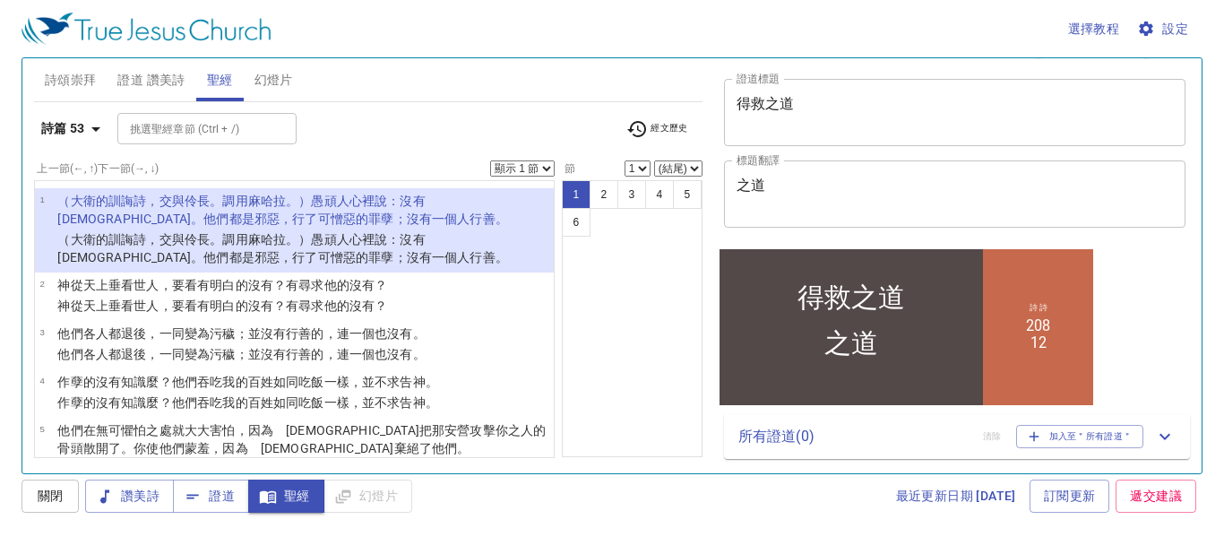
click at [276, 494] on icon "button" at bounding box center [268, 496] width 16 height 13
click at [275, 492] on icon "button" at bounding box center [268, 496] width 16 height 13
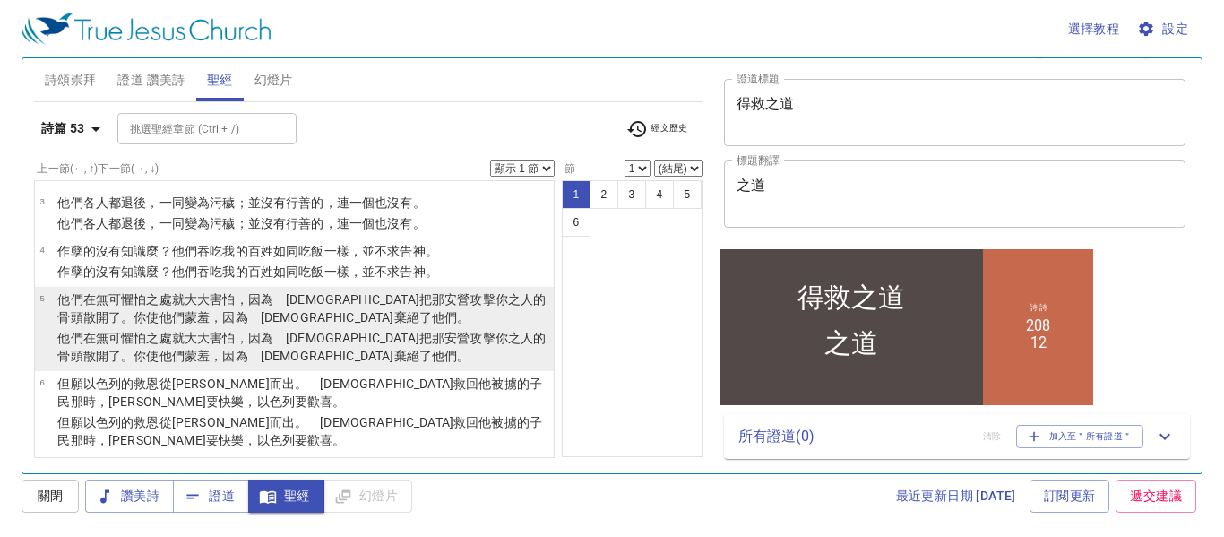
scroll to position [136, 0]
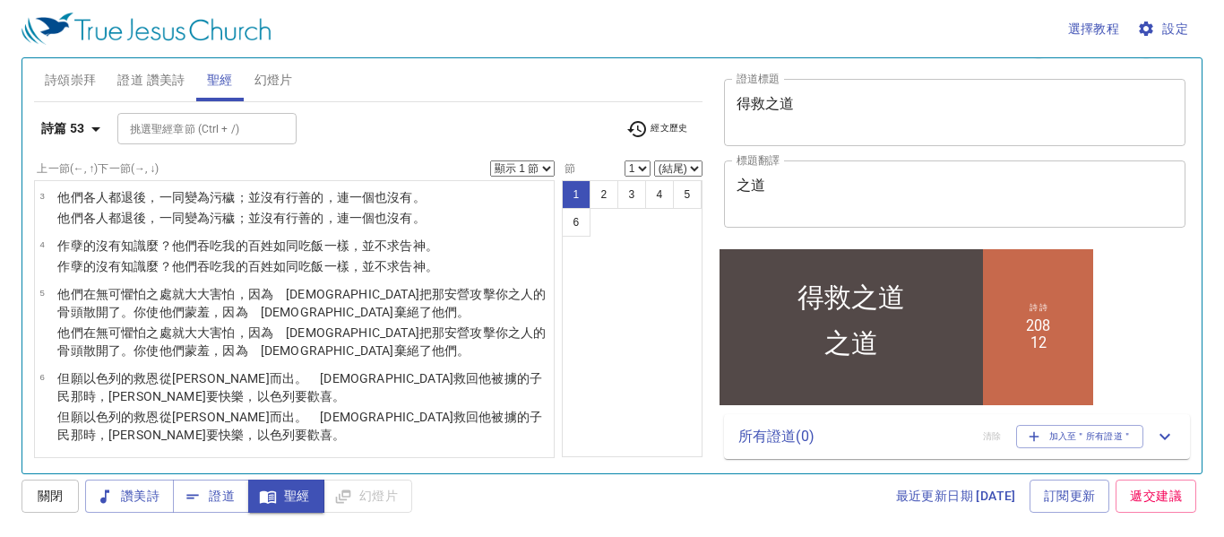
click at [651, 133] on span "經文歷史" at bounding box center [657, 128] width 62 height 21
click at [638, 291] on div at bounding box center [612, 268] width 1224 height 537
click at [124, 164] on label "上一節 (←, ↑) 下一節 (→, ↓)" at bounding box center [98, 168] width 122 height 11
click at [123, 166] on label "上一節 (←, ↑) 下一節 (→, ↓)" at bounding box center [98, 168] width 122 height 11
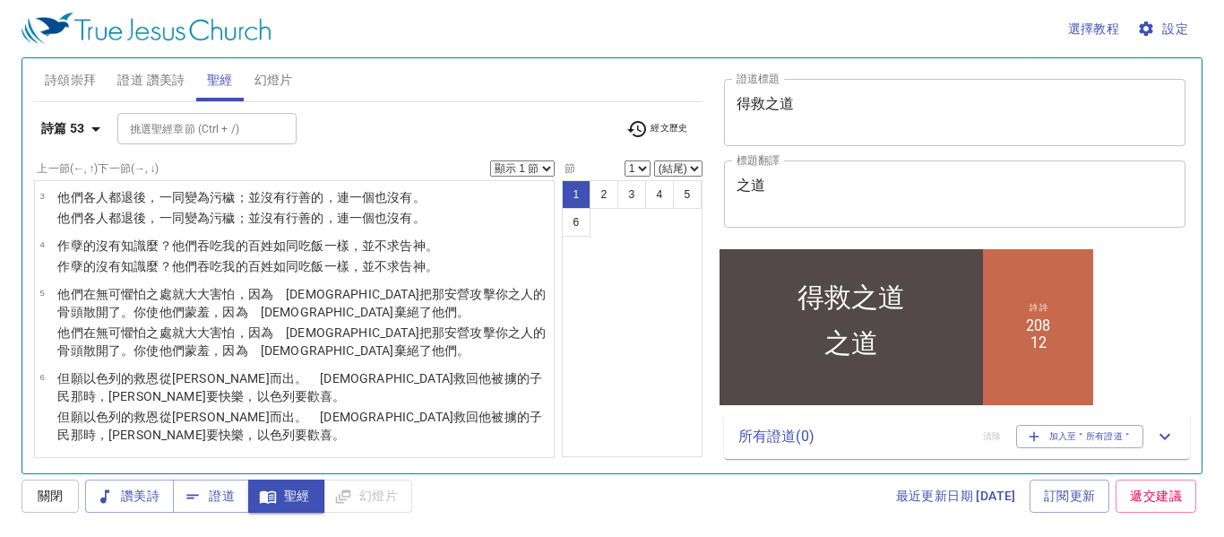
click at [159, 169] on label "上一節 (←, ↑) 下一節 (→, ↓)" at bounding box center [98, 168] width 122 height 11
click at [368, 498] on div "讚美詩 證道 聖經 幻燈片" at bounding box center [248, 495] width 327 height 33
click at [294, 489] on span "聖經" at bounding box center [285, 496] width 47 height 22
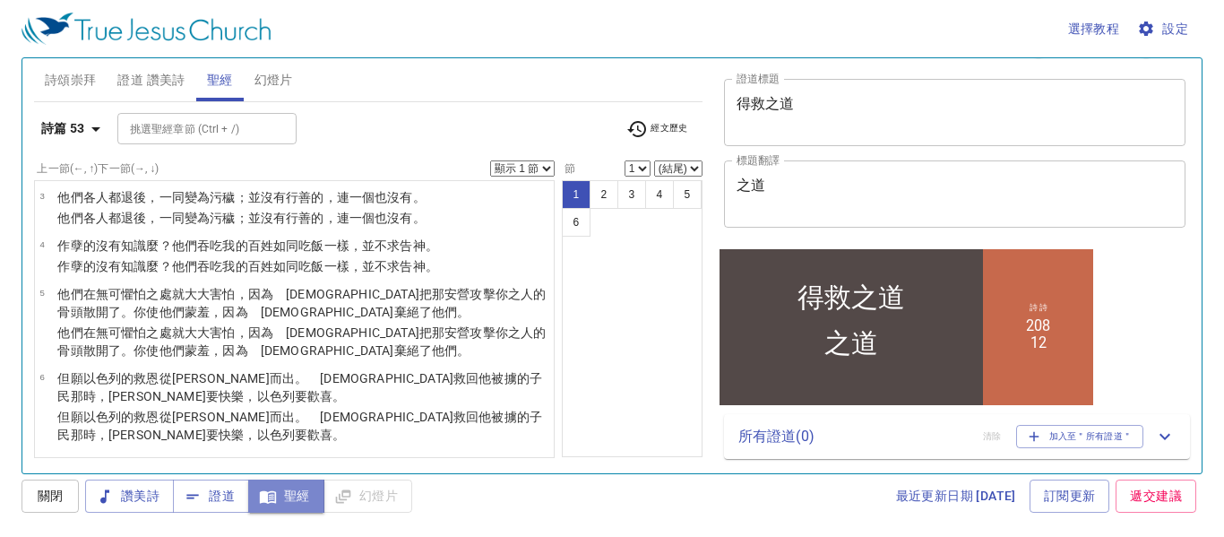
click at [294, 489] on span "聖經" at bounding box center [285, 496] width 47 height 22
click at [602, 200] on button "2" at bounding box center [603, 194] width 29 height 29
select select "2"
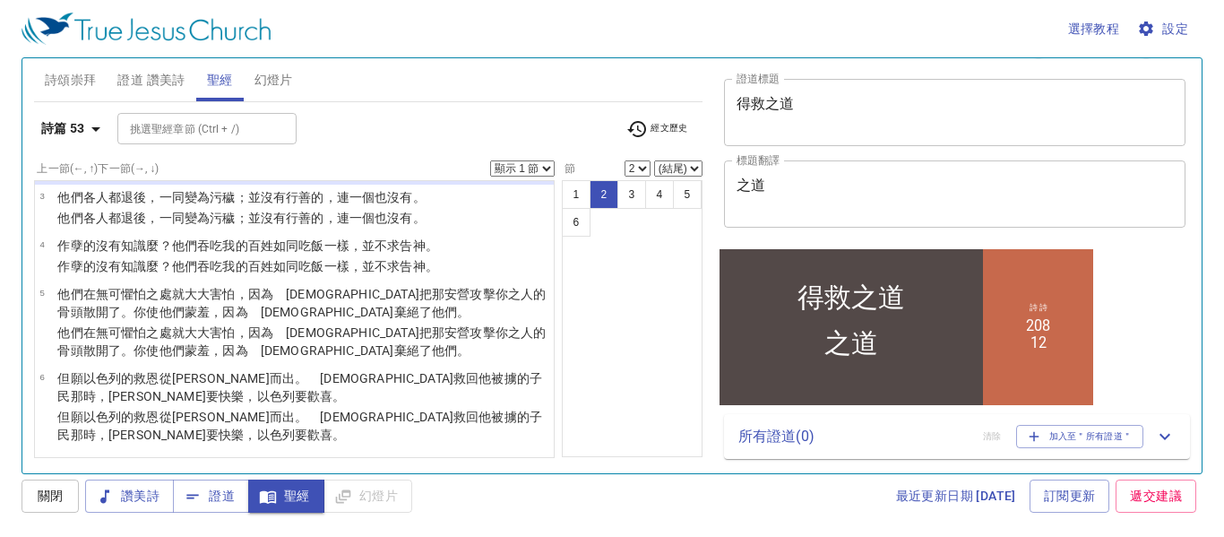
scroll to position [0, 0]
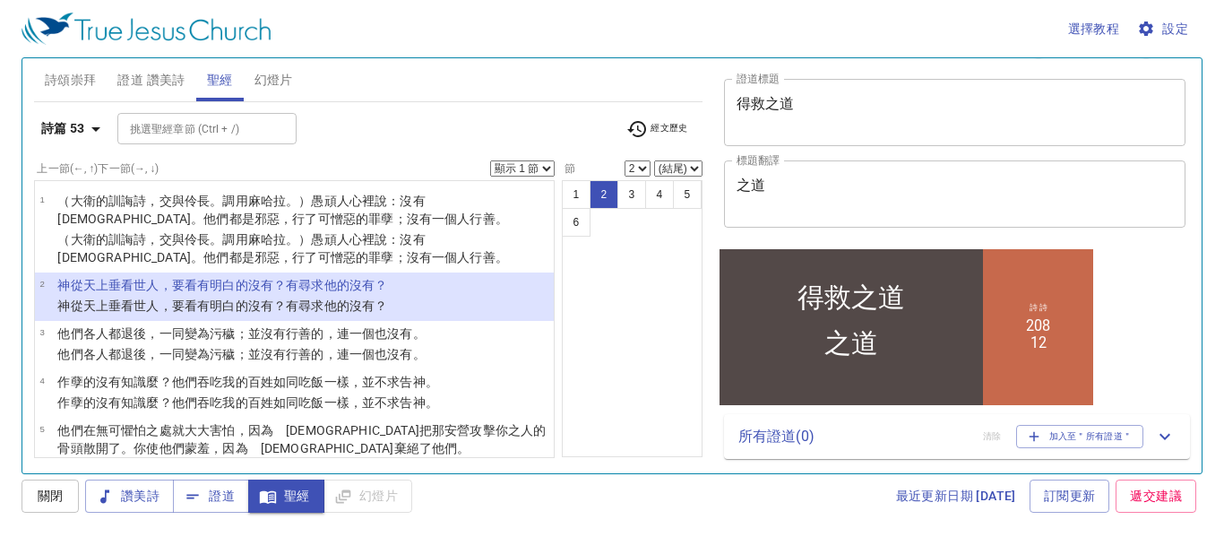
click at [494, 174] on select "顯示 1 節 顯示 2 節 顯示 3 節 顯示 4 節 顯示 5 節" at bounding box center [522, 168] width 64 height 16
select select "2"
click at [490, 160] on select "顯示 1 節 顯示 2 節 顯示 3 節 顯示 4 節 顯示 5 節" at bounding box center [522, 168] width 64 height 16
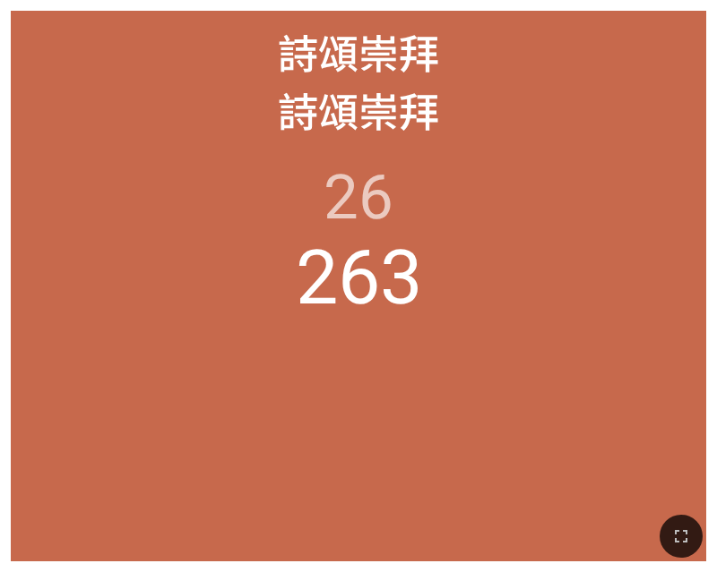
click at [364, 183] on li "26" at bounding box center [358, 197] width 70 height 73
click at [393, 66] on span "詩頌崇拜" at bounding box center [358, 51] width 161 height 58
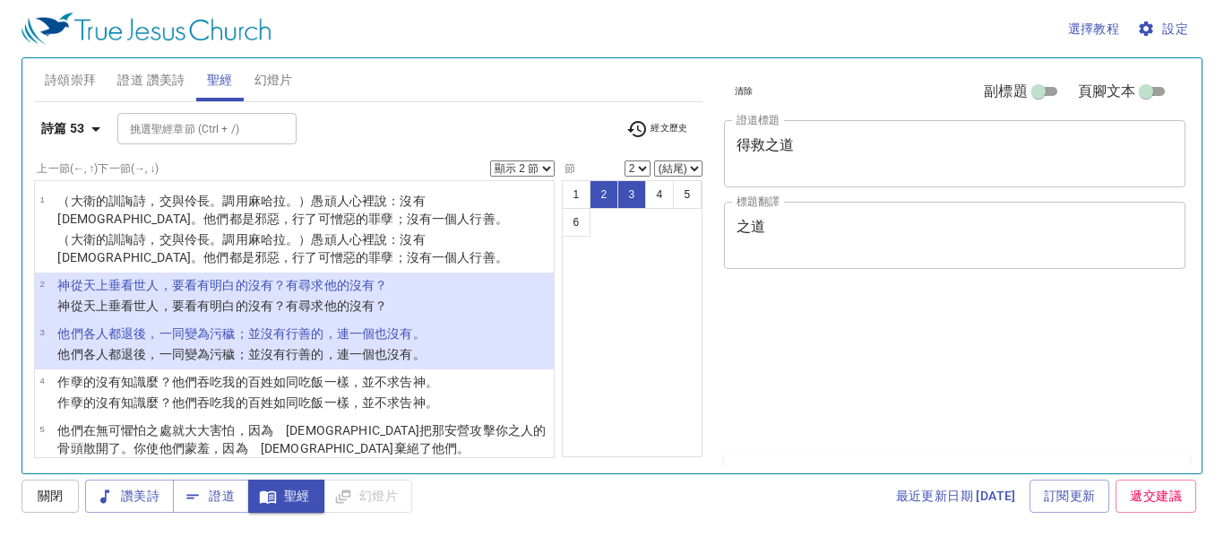
select select "2"
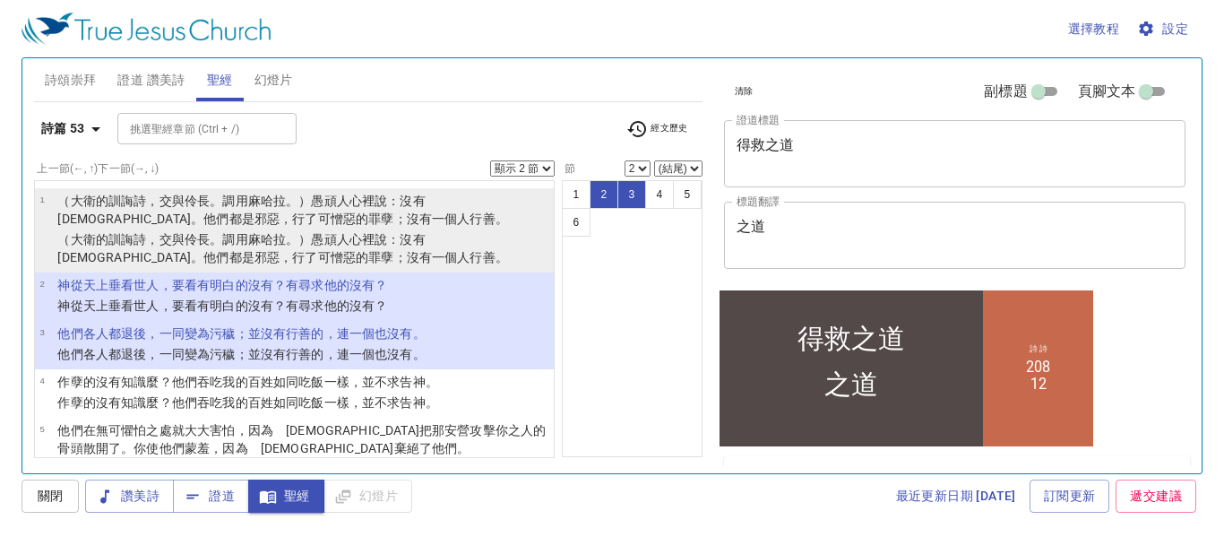
scroll to position [41, 0]
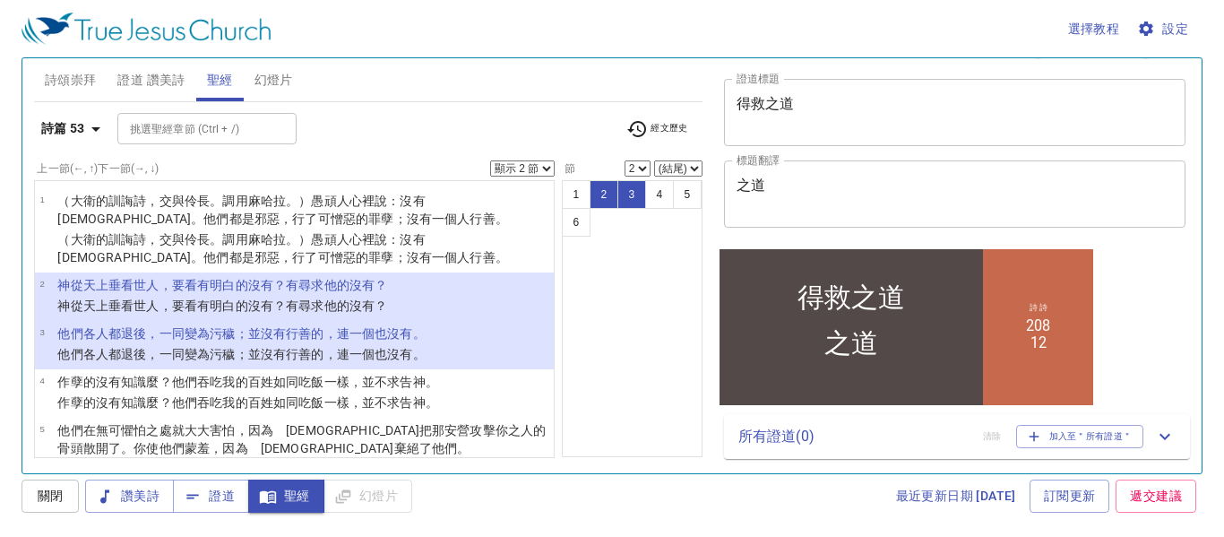
click at [231, 128] on input "挑選聖經章節 (Ctrl + /)" at bounding box center [192, 128] width 139 height 21
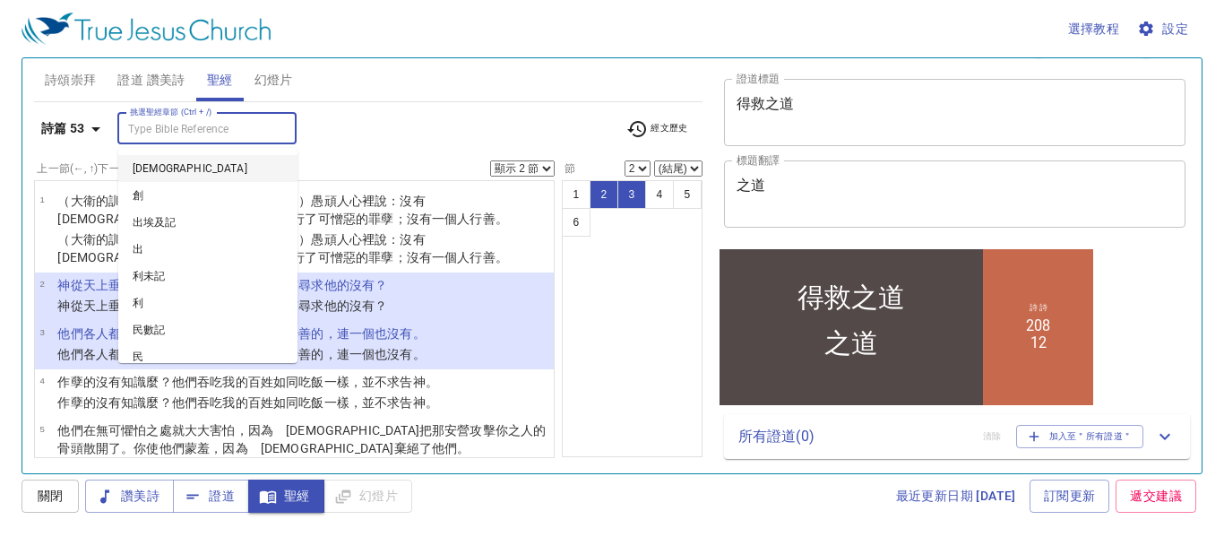
click at [231, 128] on input "挑選聖經章節 (Ctrl + /)" at bounding box center [192, 128] width 139 height 21
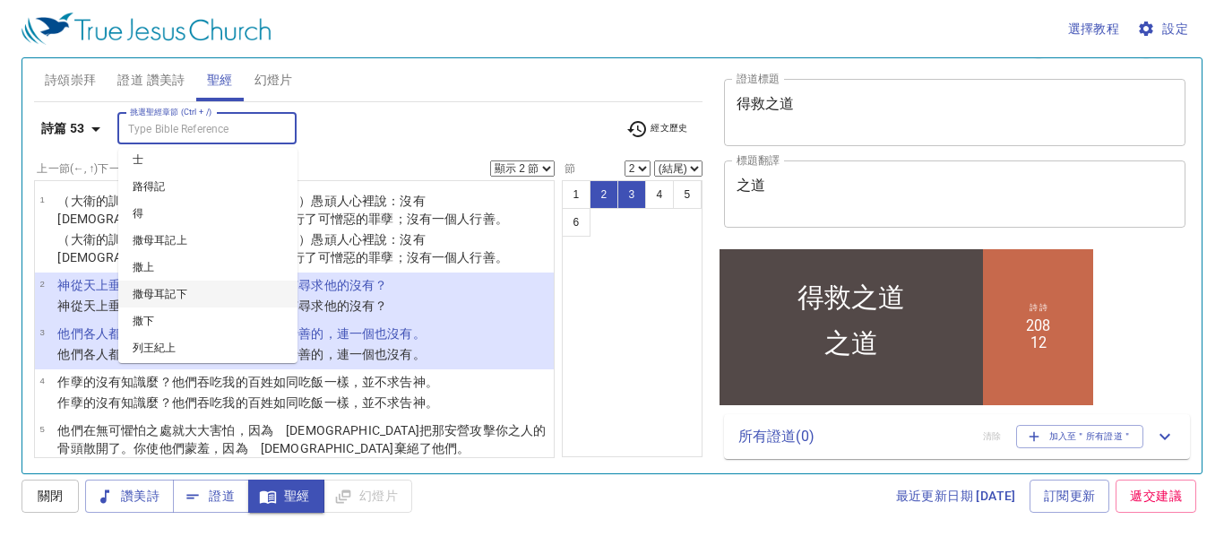
click at [168, 292] on li "撒母耳記下" at bounding box center [207, 293] width 179 height 27
select select "1"
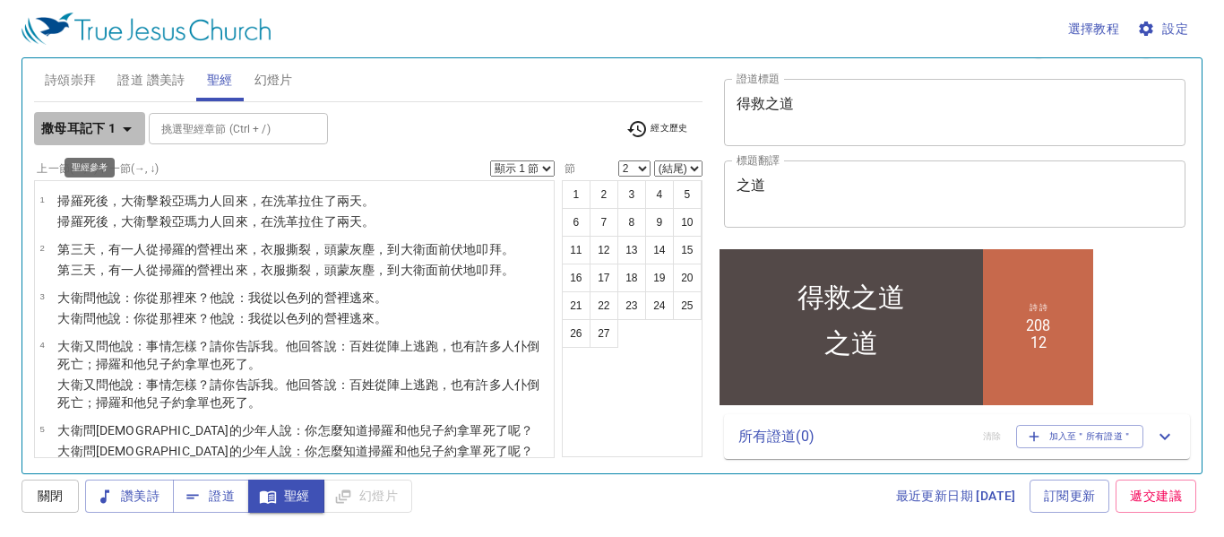
click at [133, 127] on icon "button" at bounding box center [126, 128] width 21 height 21
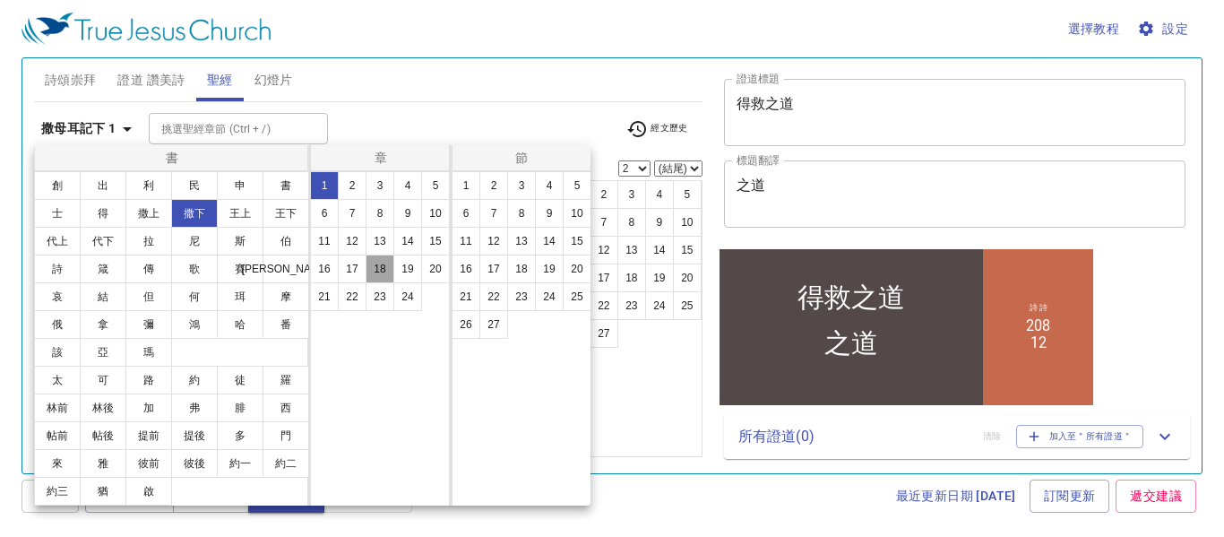
click at [382, 269] on button "18" at bounding box center [379, 268] width 29 height 29
click at [494, 273] on button "17" at bounding box center [493, 268] width 29 height 29
select select "17"
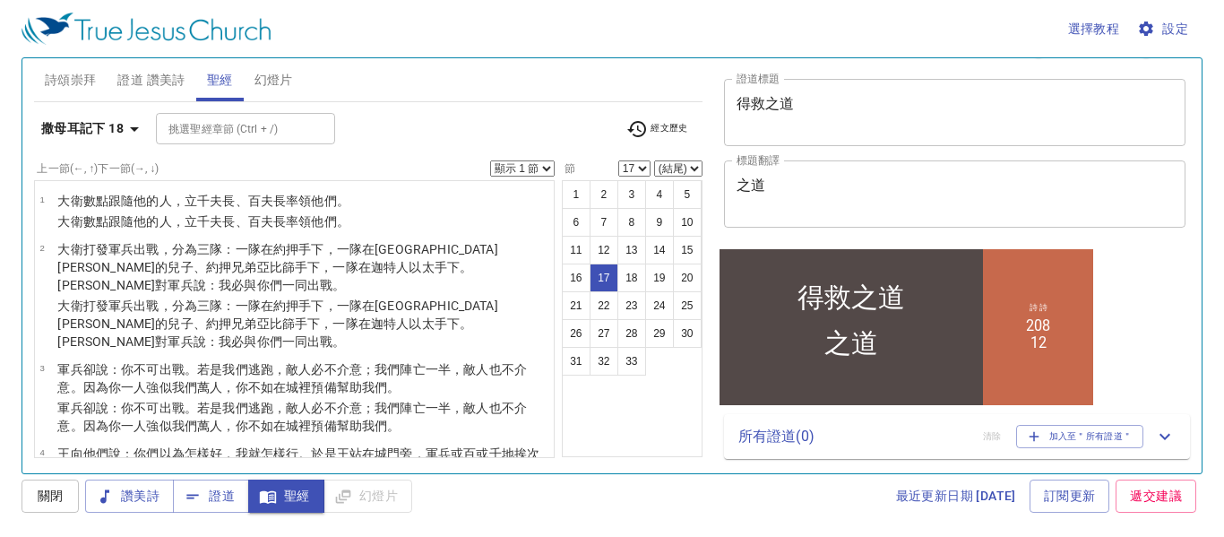
scroll to position [972, 0]
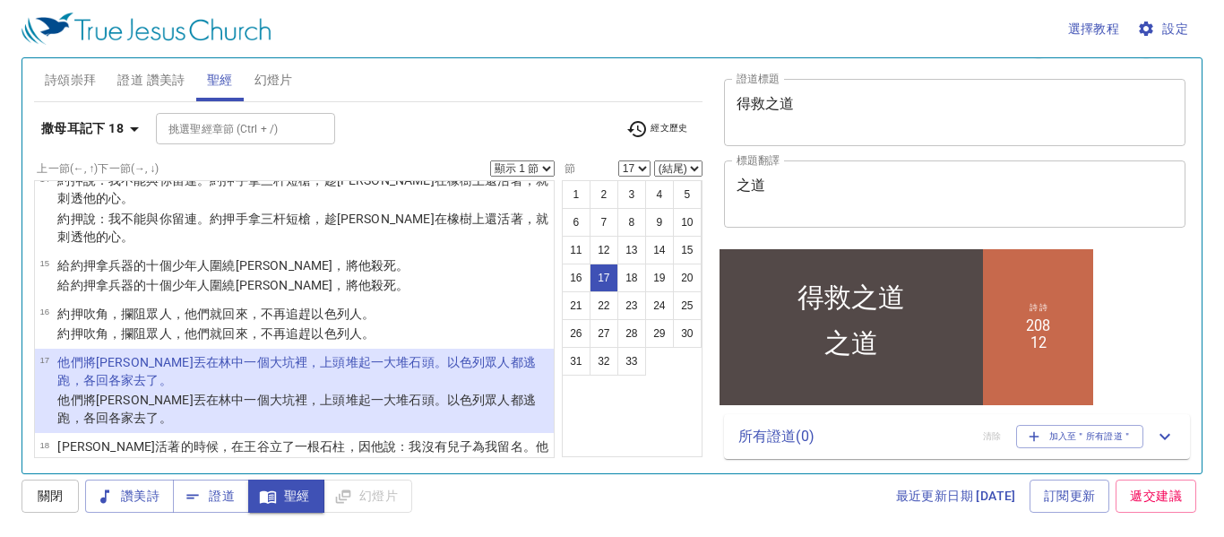
click at [598, 437] on div "1 2 3 4 5 6 7 8 9 10 11 12 13 14 15 16 17 18 19 20 21 22 23 24 25 26 27 28 29 3…" at bounding box center [632, 318] width 141 height 277
click at [294, 503] on span "聖經" at bounding box center [285, 496] width 47 height 22
click at [1028, 434] on span "加入至＂所有證道＂" at bounding box center [1080, 436] width 105 height 16
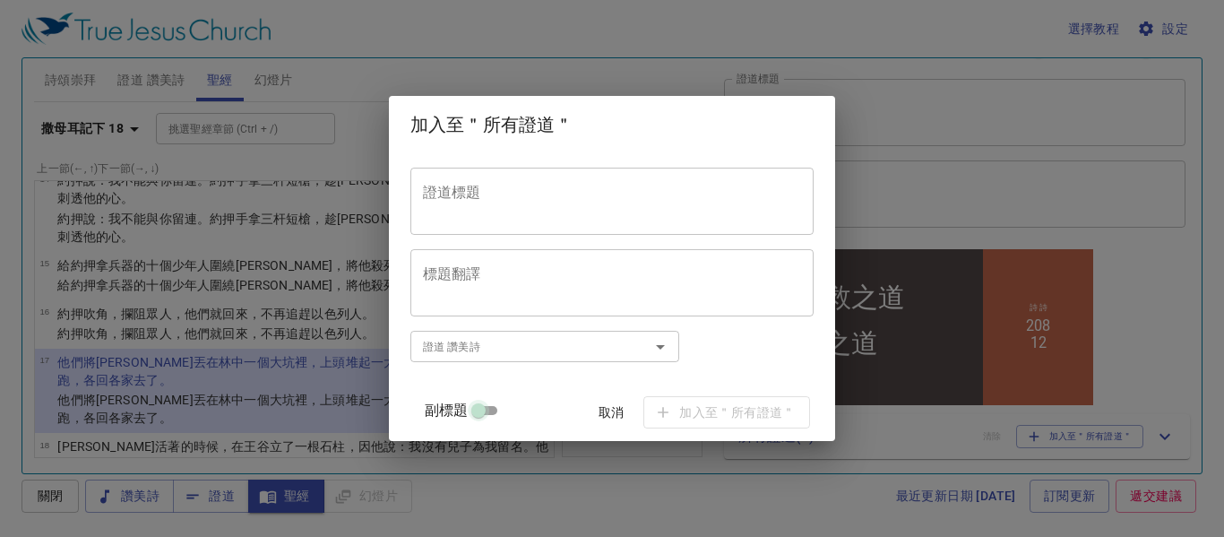
click at [507, 411] on input "副標題" at bounding box center [478, 413] width 64 height 21
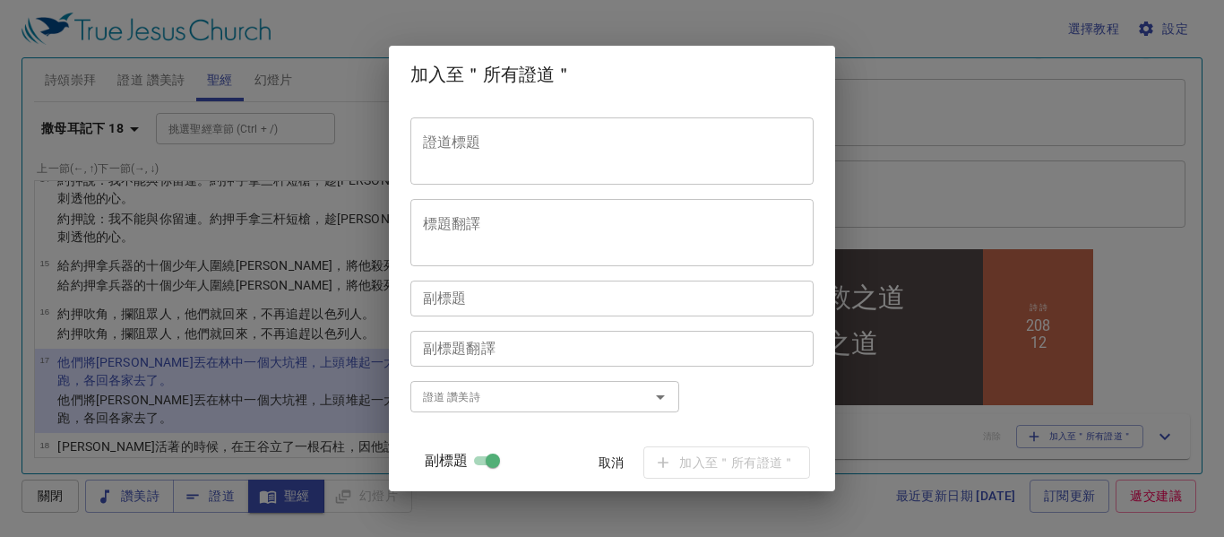
click at [649, 90] on div "加入至＂所有證道＂" at bounding box center [612, 74] width 446 height 57
click at [654, 134] on textarea "證道標題" at bounding box center [612, 150] width 378 height 34
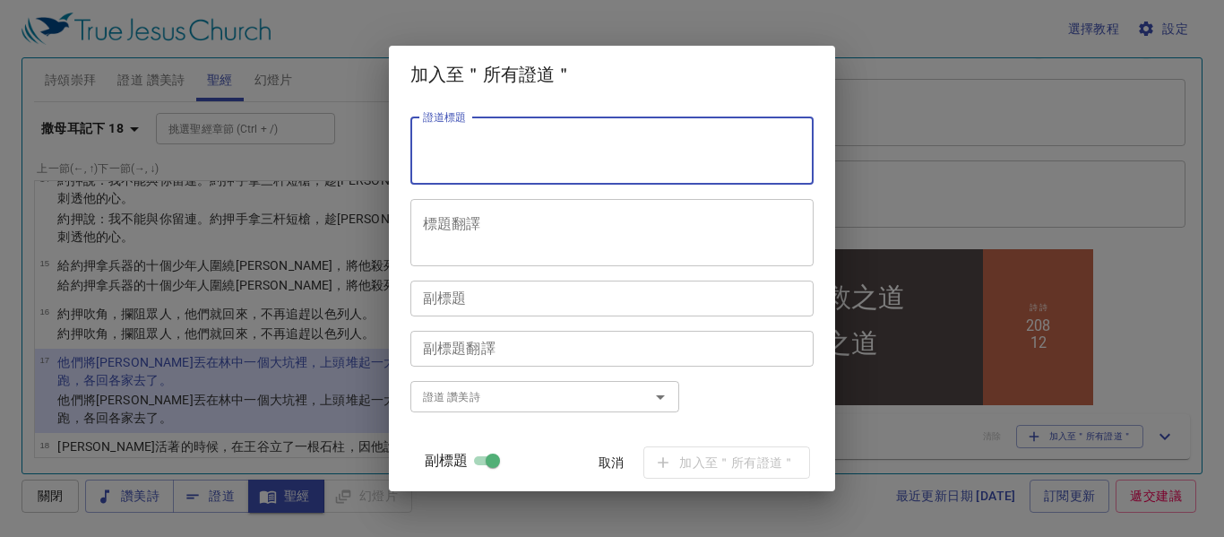
click at [654, 134] on textarea "證道標題" at bounding box center [612, 150] width 378 height 34
click at [621, 236] on textarea "標題翻譯" at bounding box center [612, 232] width 378 height 34
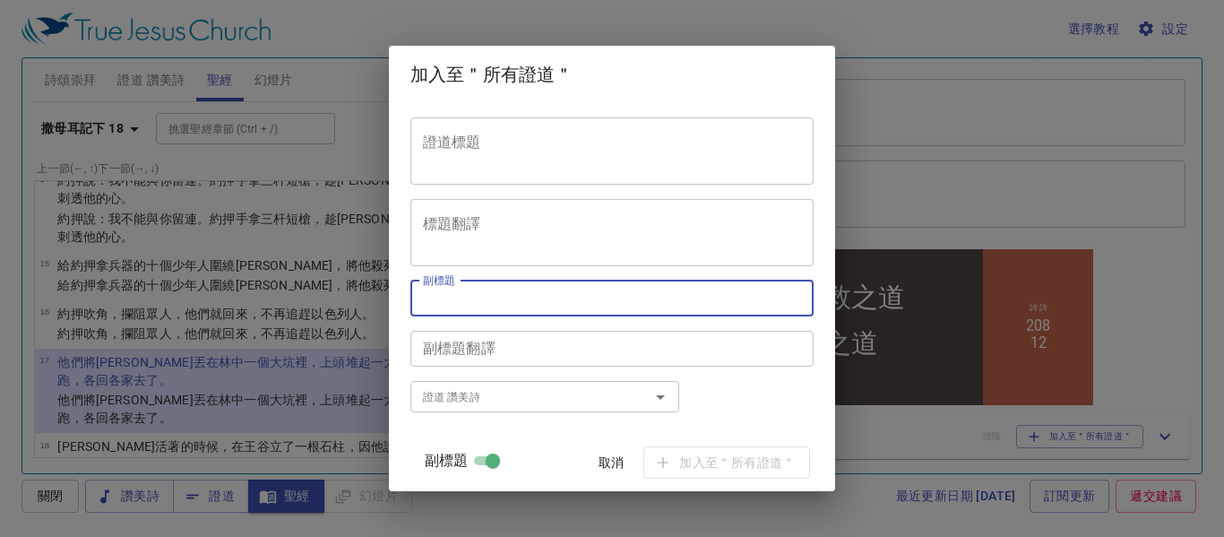
click at [539, 303] on textarea "副標題" at bounding box center [612, 297] width 378 height 17
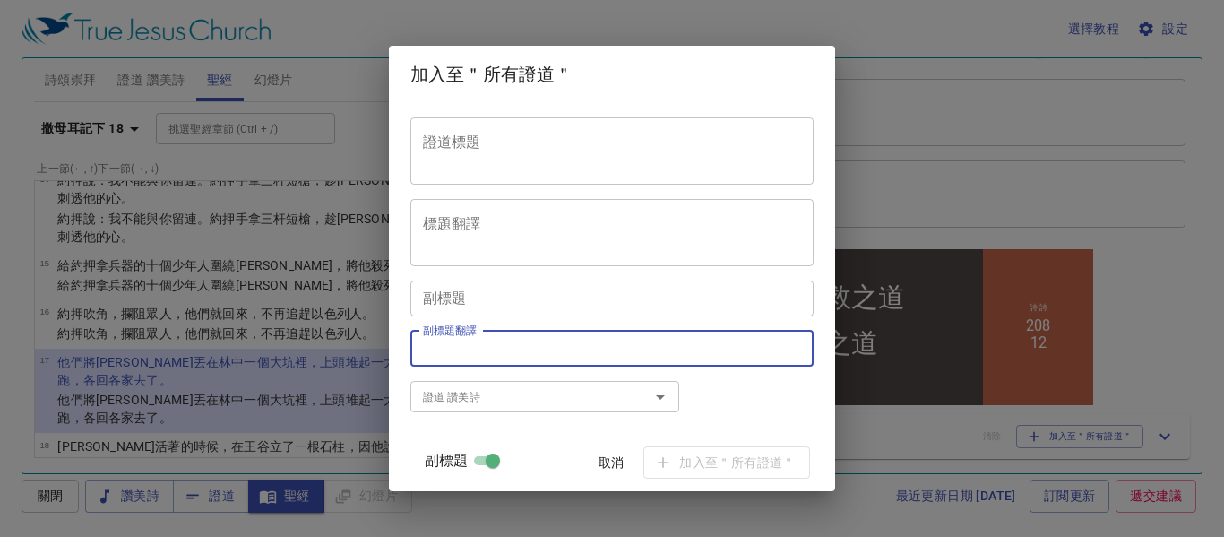
click at [507, 340] on textarea "副標題翻譯" at bounding box center [612, 348] width 378 height 17
click at [478, 408] on div "證道 讚美詩" at bounding box center [544, 396] width 269 height 31
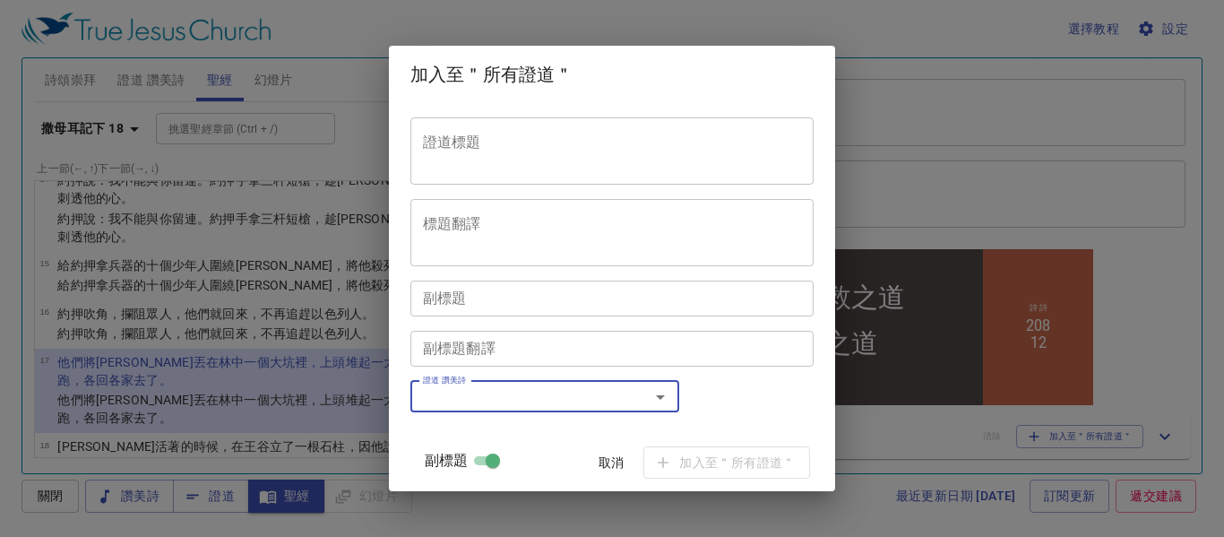
click at [671, 399] on icon "Open" at bounding box center [659, 396] width 21 height 21
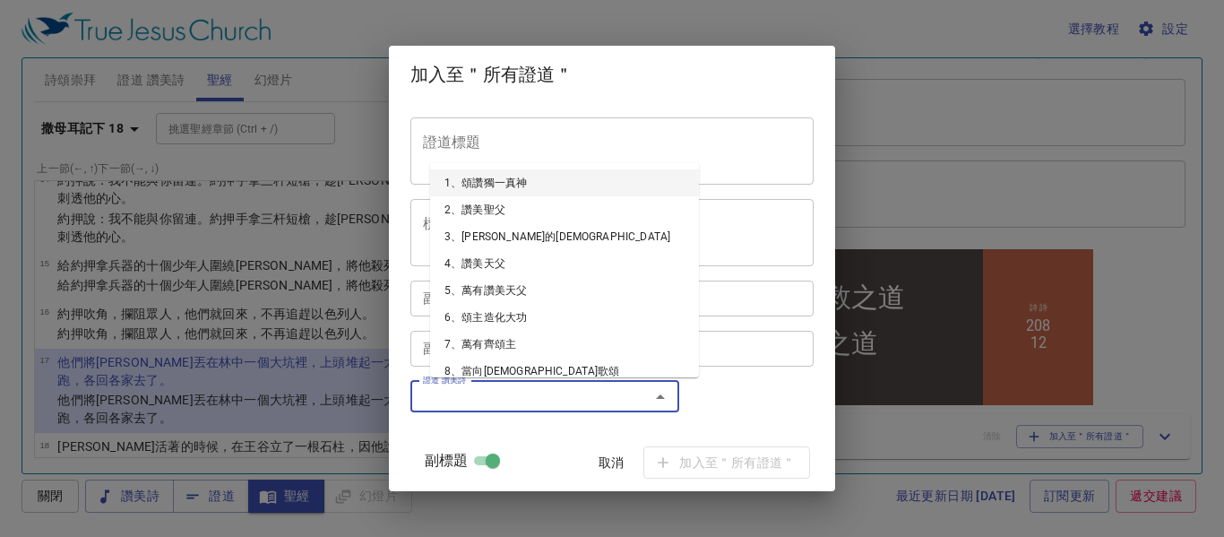
click at [665, 399] on icon "Close" at bounding box center [660, 396] width 9 height 4
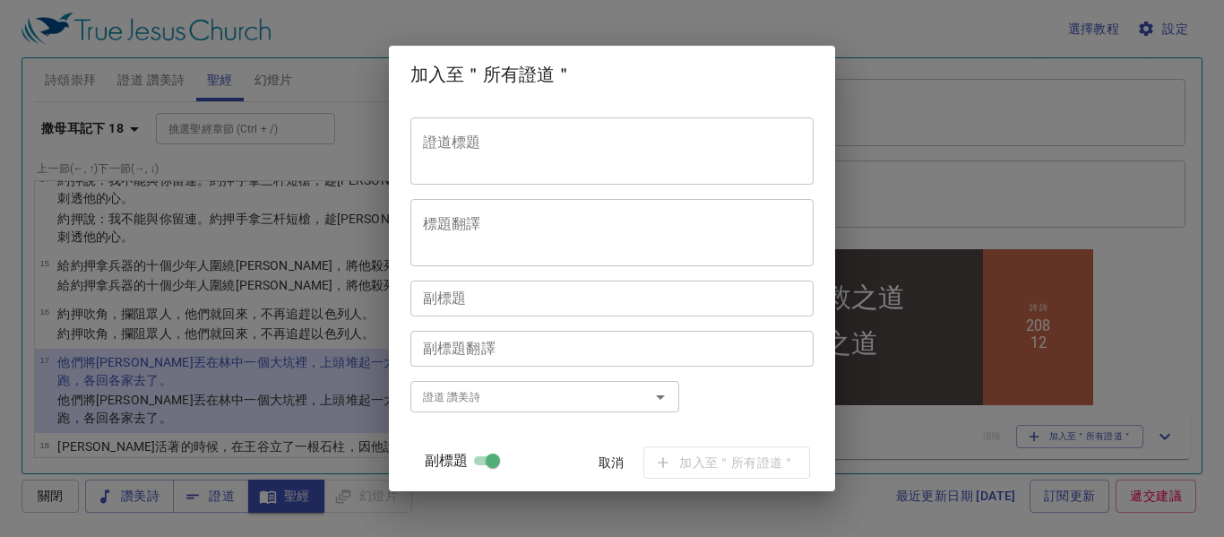
click at [878, 423] on div "加入至＂所有證道＂ 證道標題 證道標題 標題翻譯 標題翻譯 副標題 副標題 副標題翻譯 副標題翻譯 證道 讚美詩 證道 讚美詩 副標題 取消 加入至＂所有證道＂" at bounding box center [612, 268] width 1224 height 537
click at [492, 461] on input "副標題" at bounding box center [492, 463] width 64 height 21
checkbox input "false"
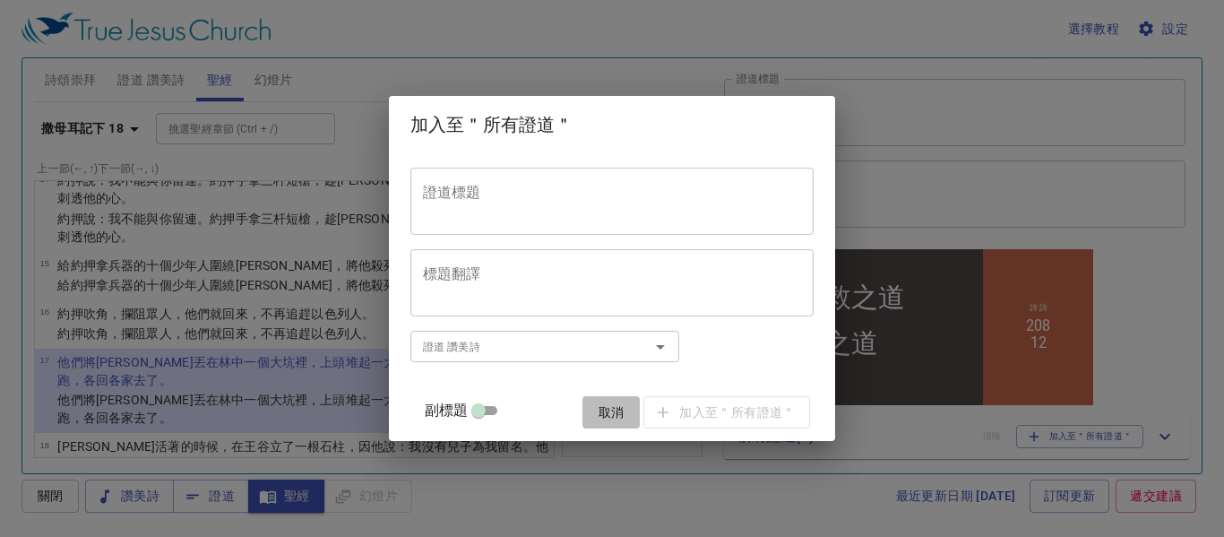
click at [597, 415] on span "取消" at bounding box center [610, 412] width 43 height 22
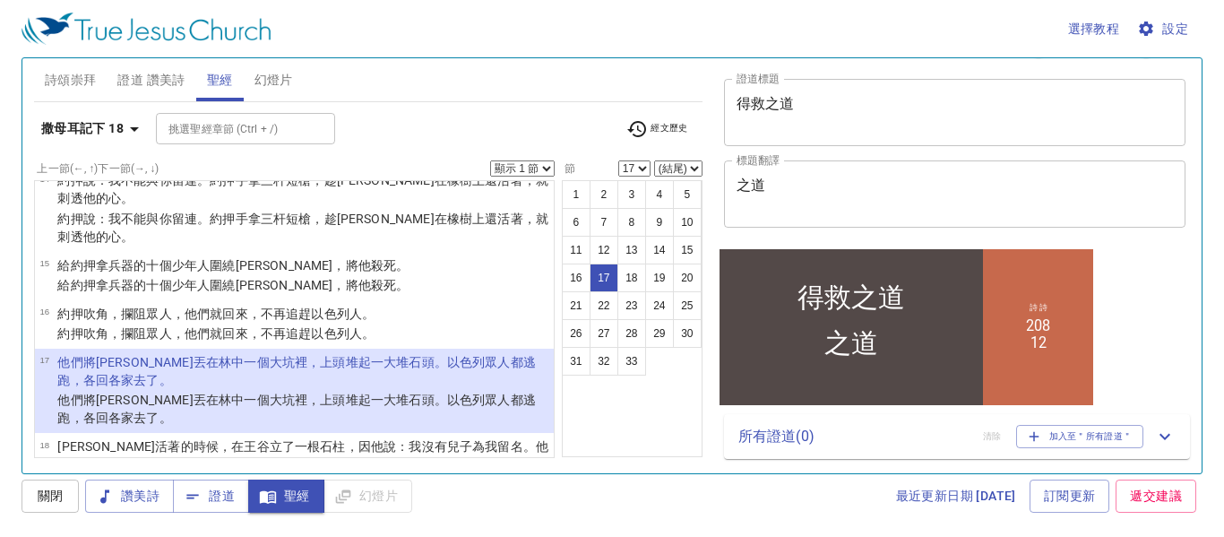
click at [743, 435] on p "所有證道 ( 0 )" at bounding box center [853, 436] width 230 height 21
click at [765, 443] on p "所有證道 ( 0 )" at bounding box center [853, 443] width 230 height 21
click at [765, 443] on p "所有證道 ( 0 )" at bounding box center [853, 436] width 230 height 21
click at [765, 443] on p "所有證道 ( 0 )" at bounding box center [853, 443] width 230 height 21
click at [1154, 446] on icon at bounding box center [1164, 436] width 21 height 21
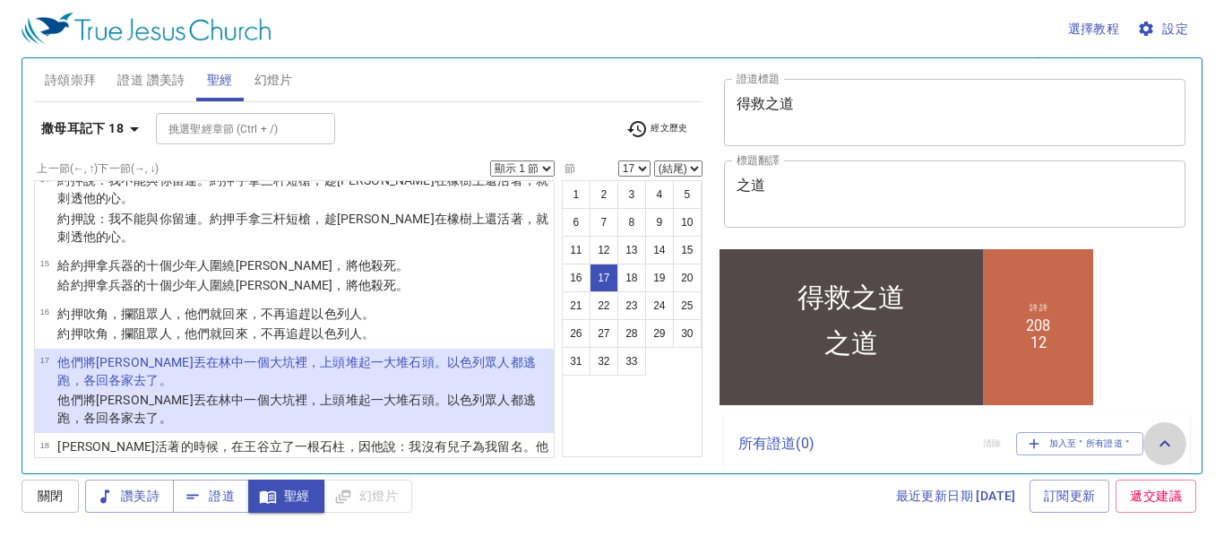
click at [1159, 443] on icon at bounding box center [1164, 443] width 11 height 6
click at [658, 419] on div "1 2 3 4 5 6 7 8 9 10 11 12 13 14 15 16 17 18 19 20 21 22 23 24 25 26 27 28 29 3…" at bounding box center [632, 318] width 141 height 277
click at [548, 172] on select "顯示 1 節 顯示 2 節 顯示 3 節 顯示 4 節 顯示 5 節" at bounding box center [522, 168] width 64 height 16
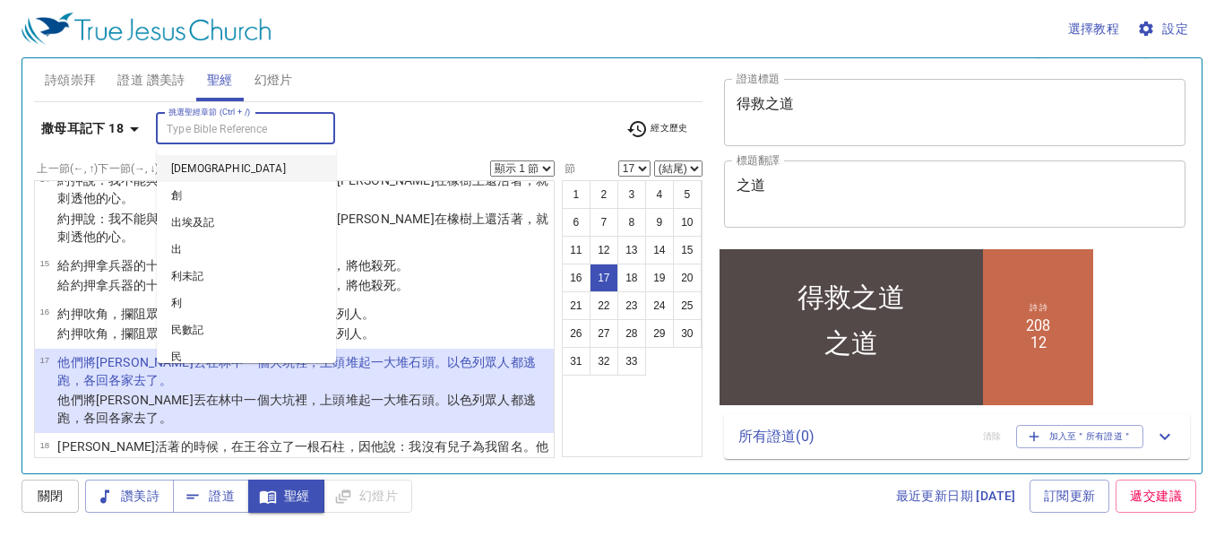
click at [241, 131] on input "挑選聖經章節 (Ctrl + /)" at bounding box center [230, 128] width 139 height 21
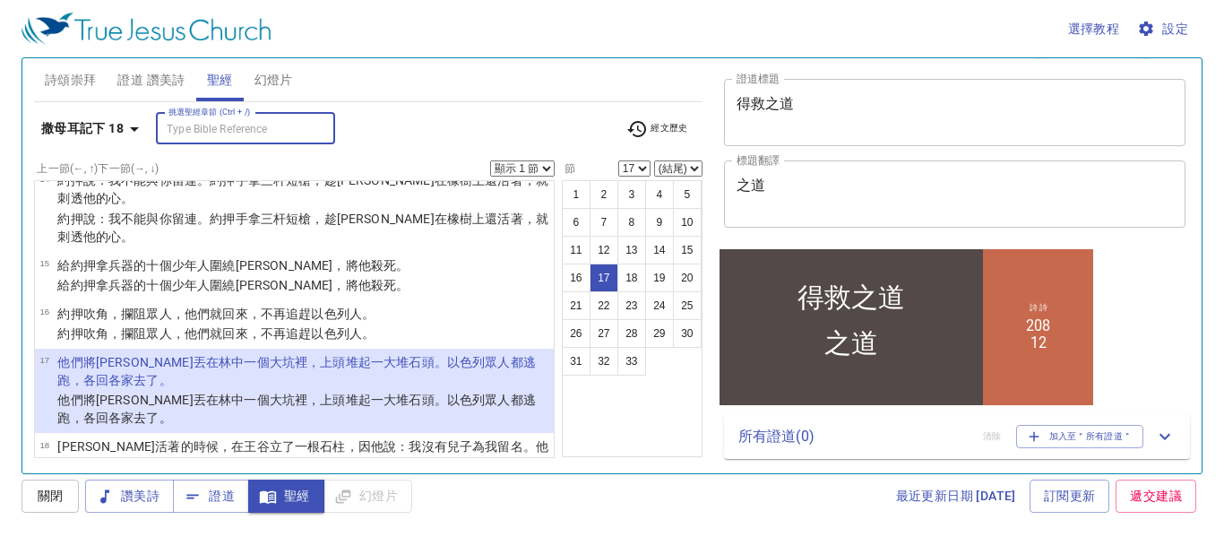
click at [240, 131] on input "挑選聖經章節 (Ctrl + /)" at bounding box center [230, 128] width 139 height 21
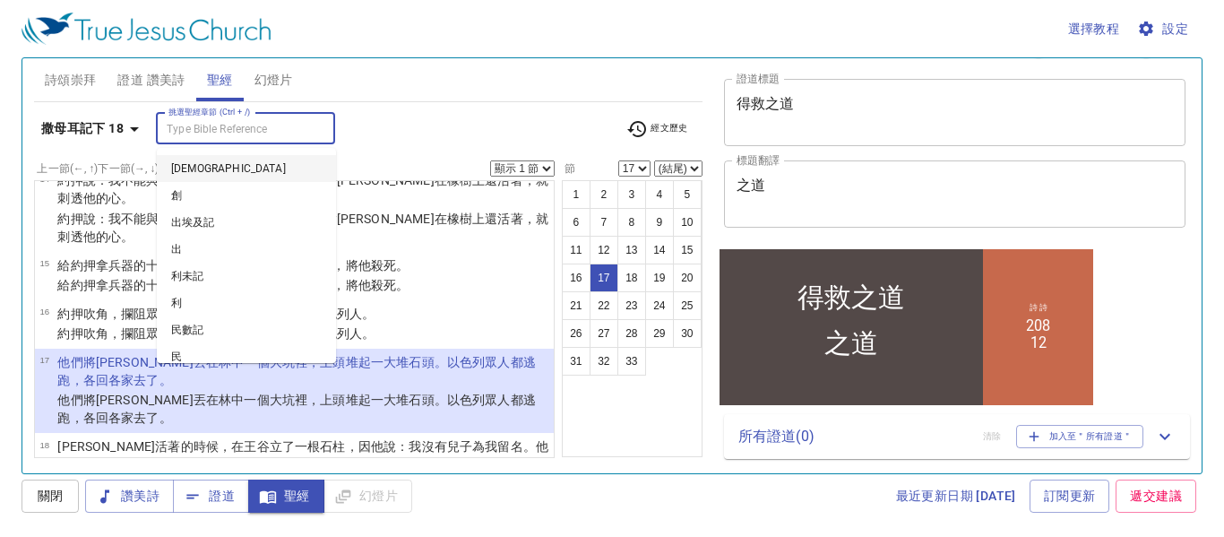
click at [240, 131] on input "挑選聖經章節 (Ctrl + /)" at bounding box center [230, 128] width 139 height 21
click at [434, 111] on div "撒母耳記下 18 挑選聖經章節 (Ctrl + /) 挑選聖經章節 (Ctrl + /) 經文歷史" at bounding box center [368, 135] width 668 height 49
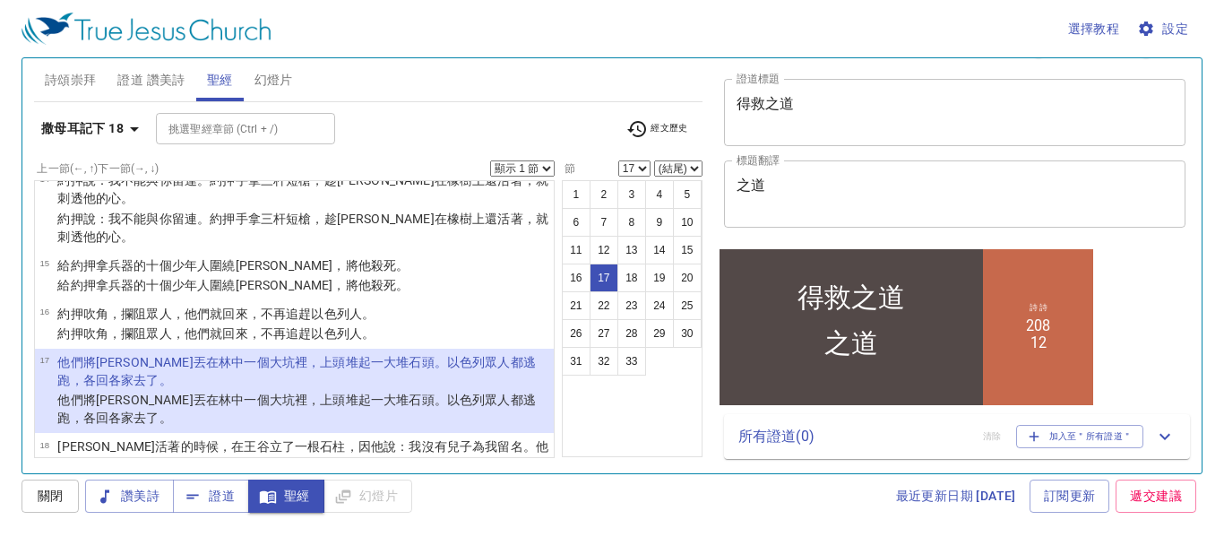
click at [434, 111] on div "撒母耳記下 18 挑選聖經章節 (Ctrl + /) 挑選聖經章節 (Ctrl + /) 經文歷史" at bounding box center [368, 135] width 668 height 49
click at [292, 496] on span "聖經" at bounding box center [285, 496] width 47 height 22
click at [648, 467] on div "詩頌崇拜 證道 讚美詩 聖經 幻燈片 詩歌搜尋 詩歌搜尋 清除 播放音頻 刪除 208、聖徒被提 1 1C 2 2C 3 3C 詩歌搜尋 詩歌搜尋 清除 播放…" at bounding box center [611, 265] width 1181 height 417
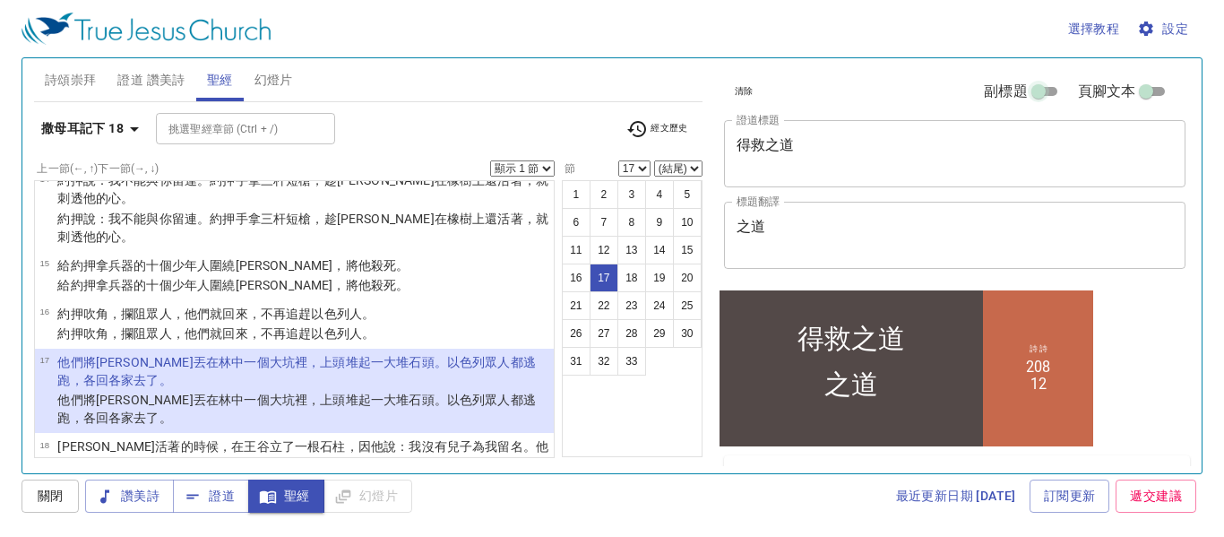
click at [1041, 94] on input "副標題" at bounding box center [1038, 94] width 64 height 21
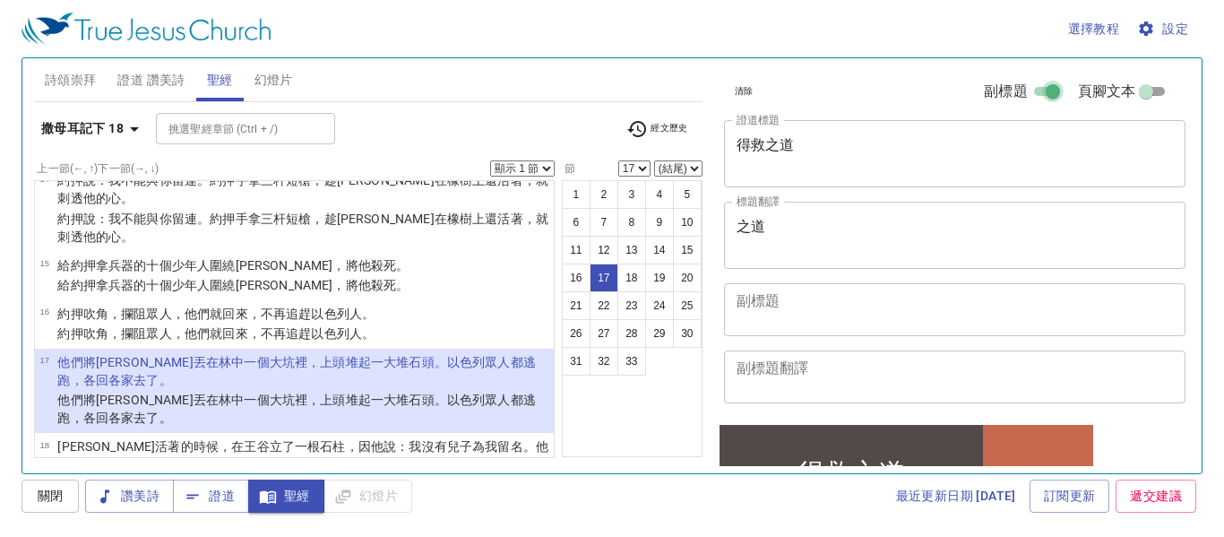
click at [1041, 94] on input "副標題" at bounding box center [1052, 94] width 64 height 21
checkbox input "false"
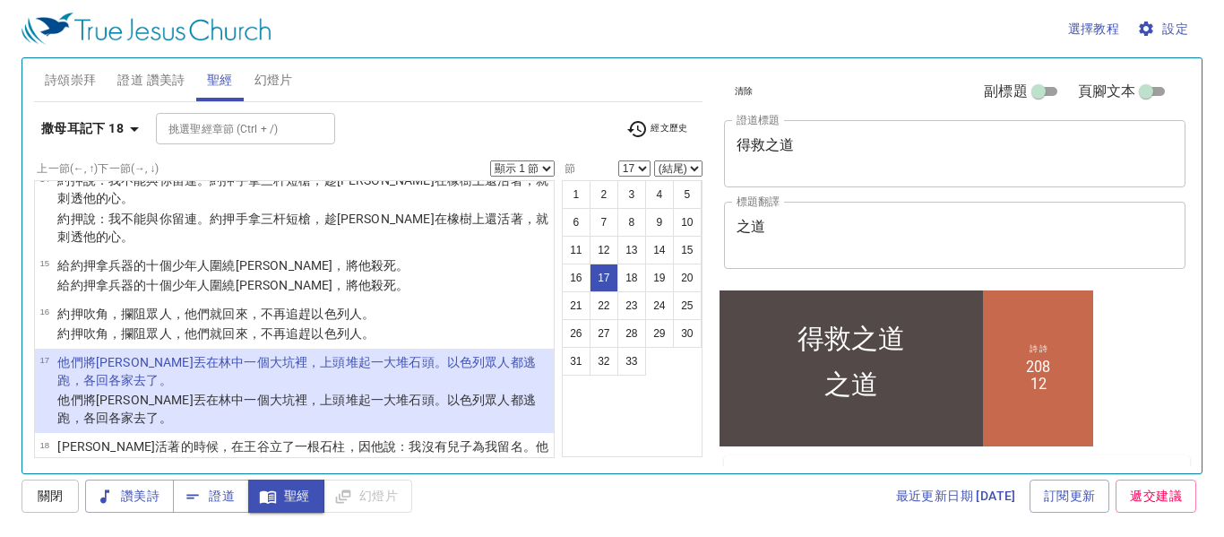
drag, startPoint x: 1117, startPoint y: 91, endPoint x: 1126, endPoint y: 87, distance: 10.0
click at [1117, 91] on span "頁腳文本" at bounding box center [1107, 91] width 58 height 21
click at [1117, 91] on input "頁腳文本" at bounding box center [1146, 94] width 64 height 21
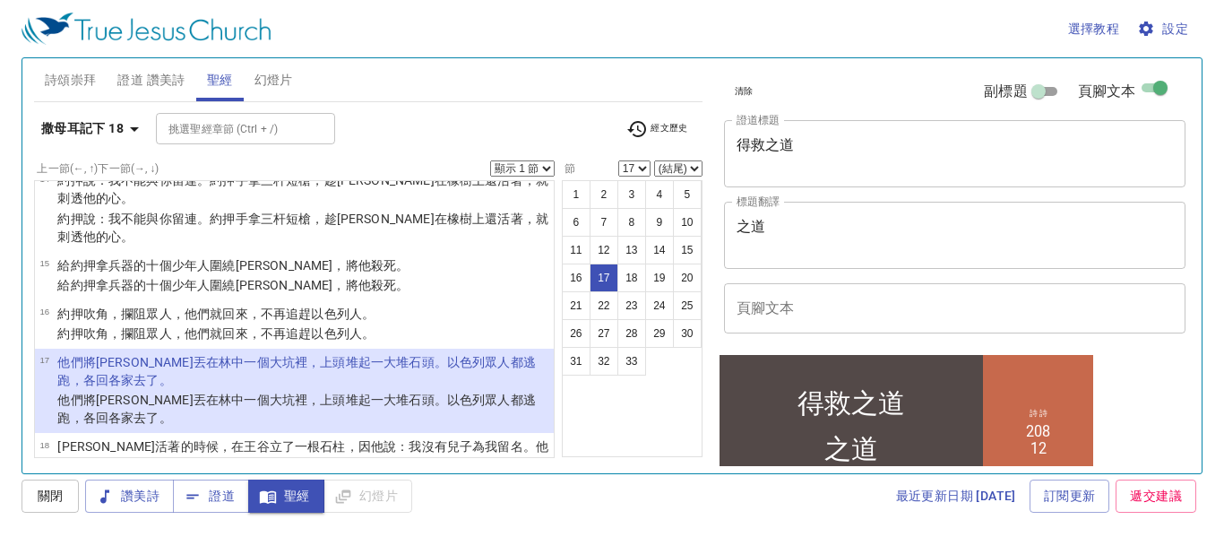
click at [1139, 88] on input "頁腳文本" at bounding box center [1160, 91] width 64 height 21
checkbox input "false"
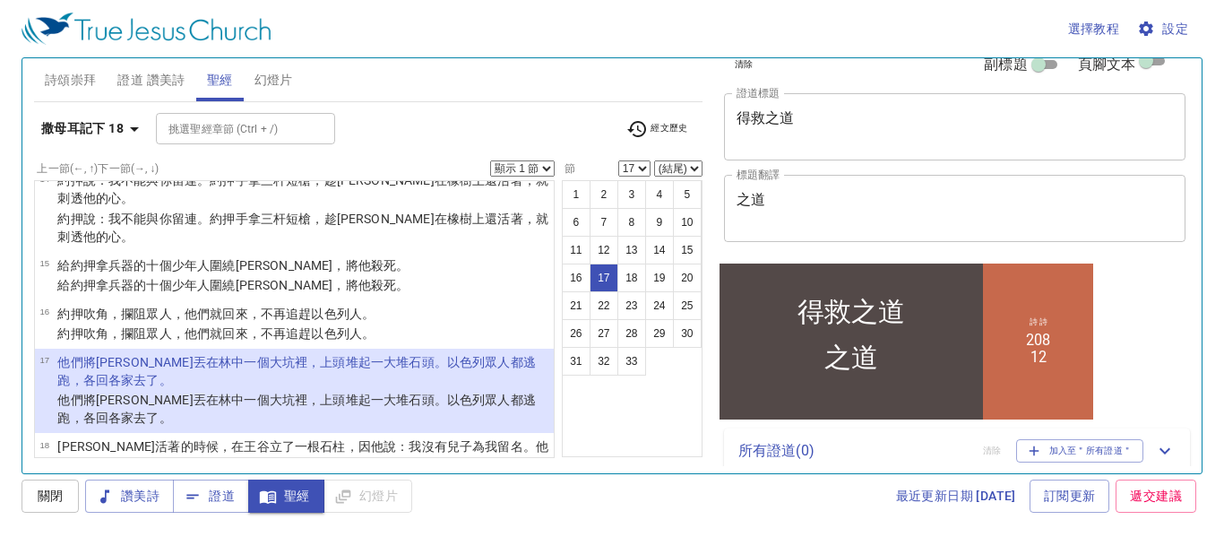
scroll to position [41, 0]
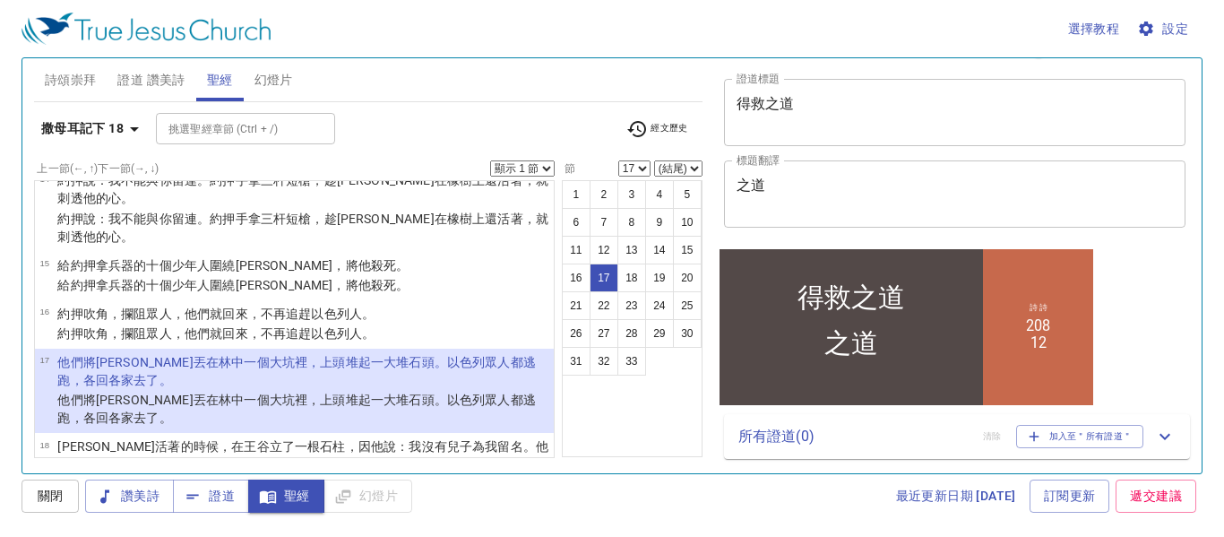
click at [619, 515] on div "選擇教程 設定 詩頌崇拜 證道 讚美詩 聖經 幻燈片 詩歌搜尋 詩歌搜尋 清除 播放音頻 刪除 208、聖徒被提 1 1C 2 2C 3 3C 詩歌搜尋 詩歌…" at bounding box center [612, 268] width 1224 height 537
click at [521, 72] on div "詩頌崇拜 證道 讚美詩 聖經 幻燈片" at bounding box center [368, 79] width 668 height 43
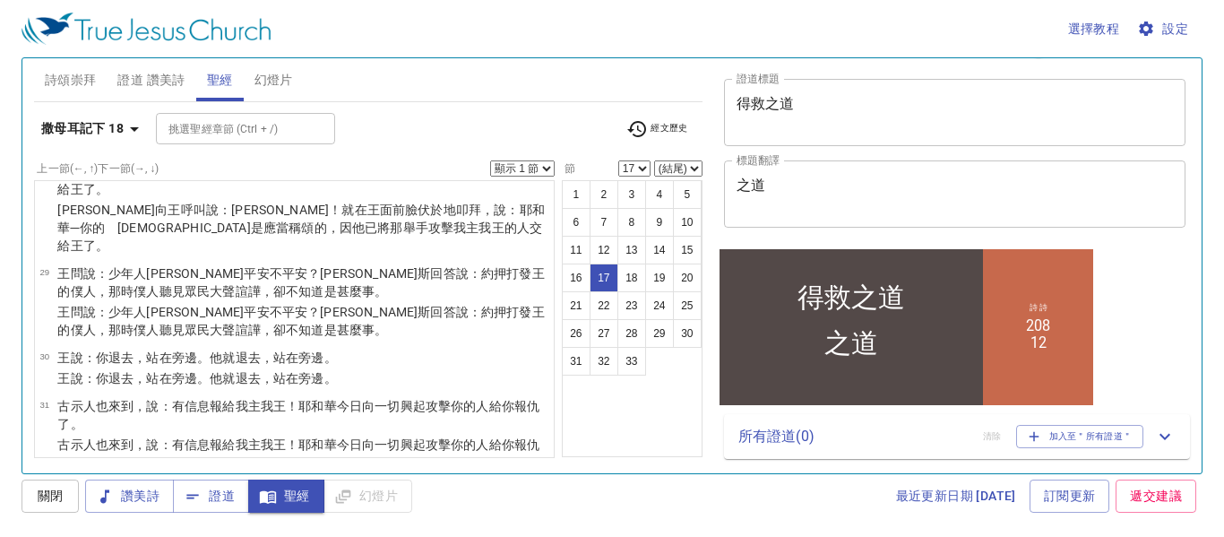
scroll to position [2052, 0]
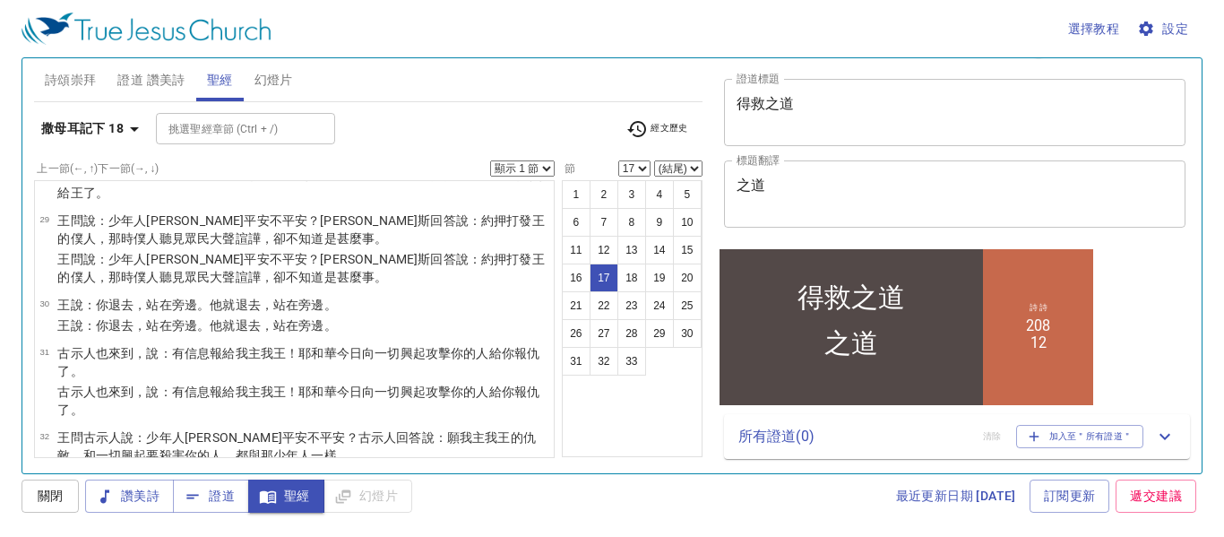
click at [616, 451] on div "1 2 3 4 5 6 7 8 9 10 11 12 13 14 15 16 17 18 19 20 21 22 23 24 25 26 27 28 29 3…" at bounding box center [632, 318] width 141 height 277
click at [1161, 30] on span "設定" at bounding box center [1163, 29] width 47 height 22
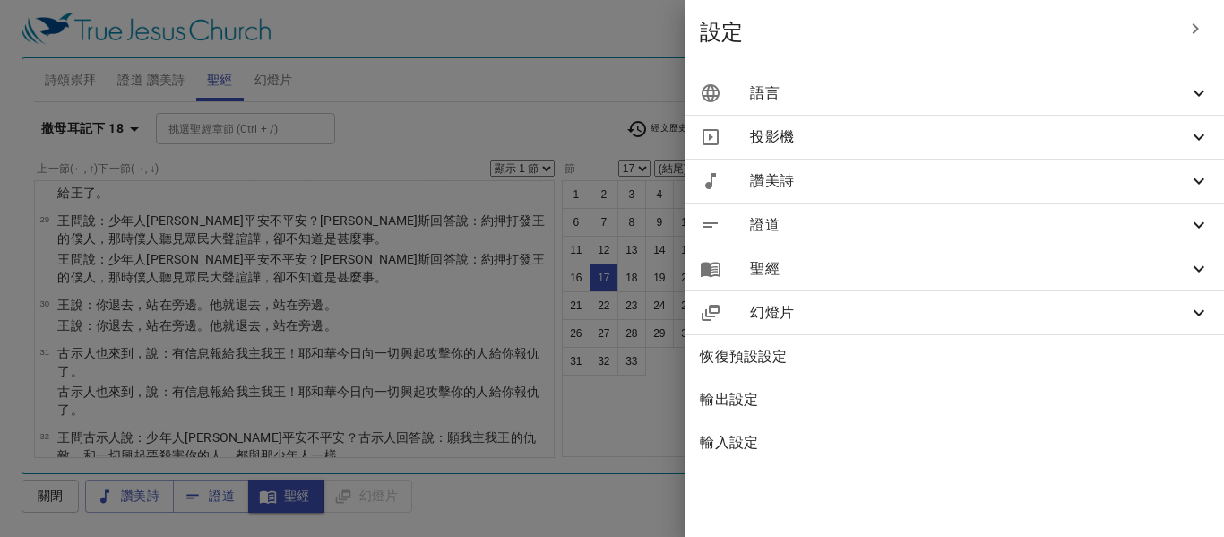
click at [875, 271] on span "聖經" at bounding box center [969, 268] width 438 height 21
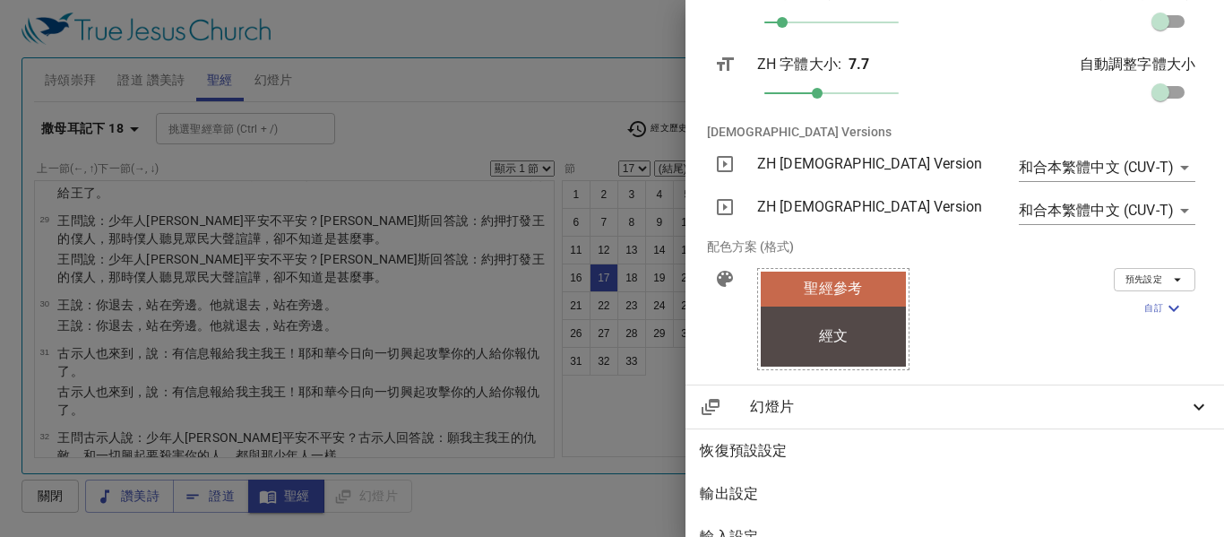
scroll to position [441, 0]
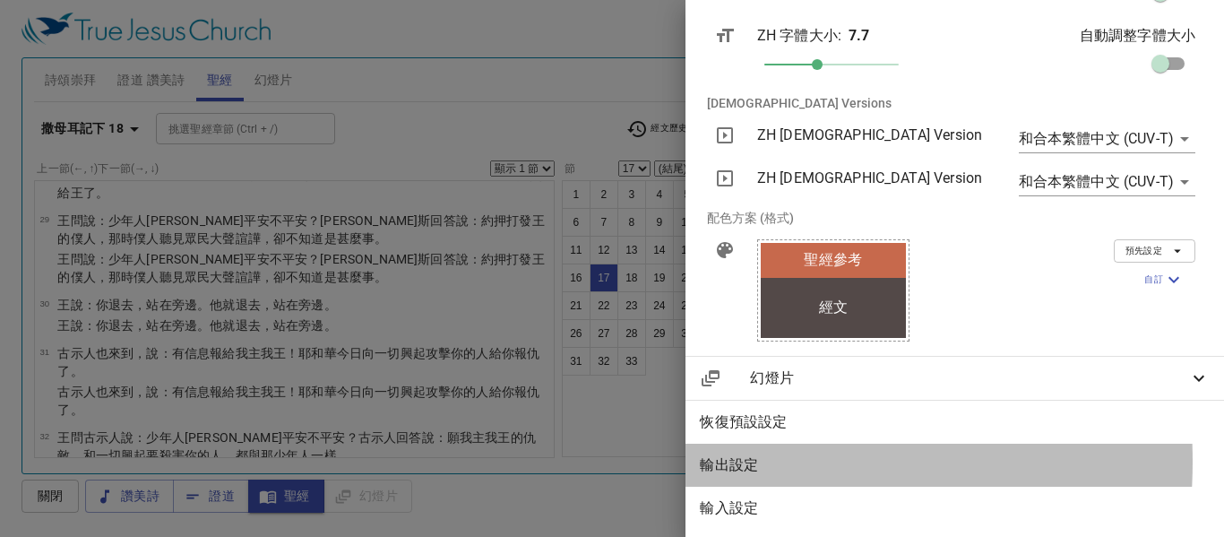
click at [736, 454] on span "輸出設定" at bounding box center [955, 464] width 510 height 21
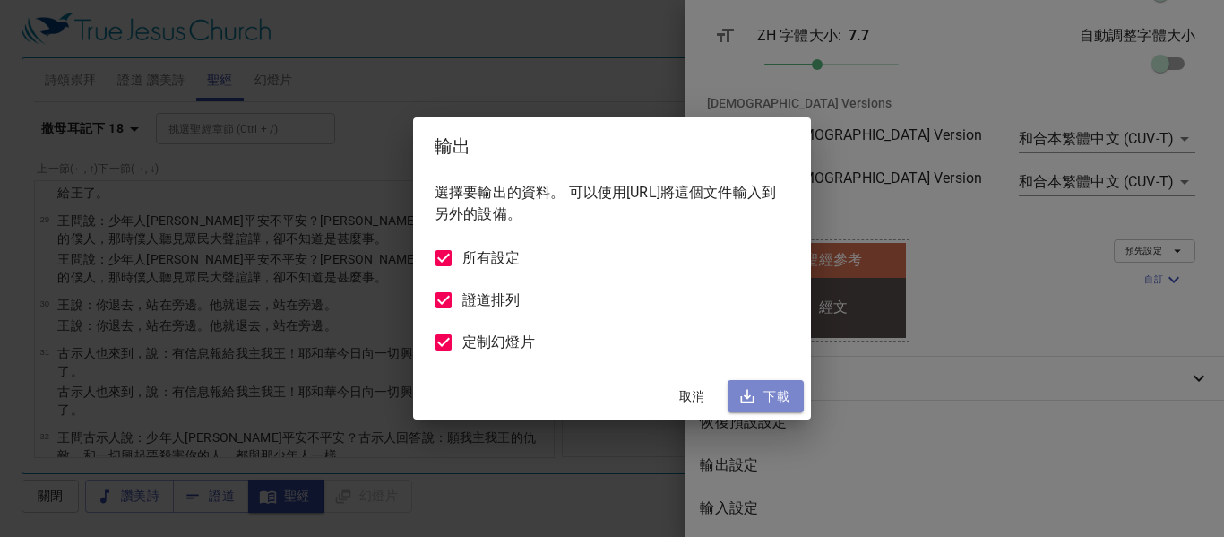
click at [766, 406] on span "下載" at bounding box center [765, 396] width 47 height 22
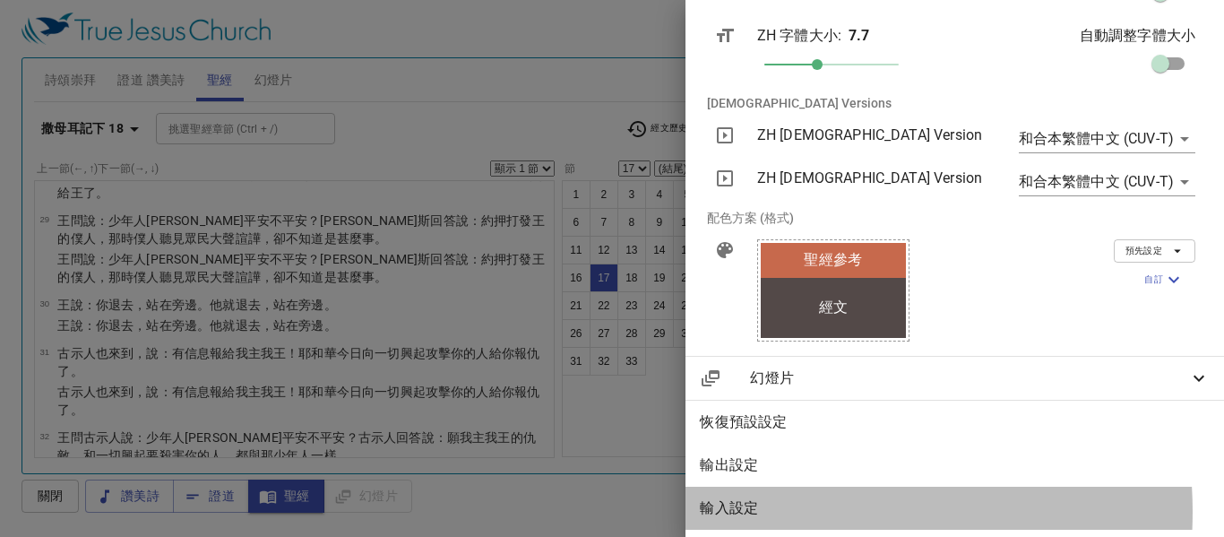
click at [792, 498] on span "輸入設定" at bounding box center [955, 507] width 510 height 21
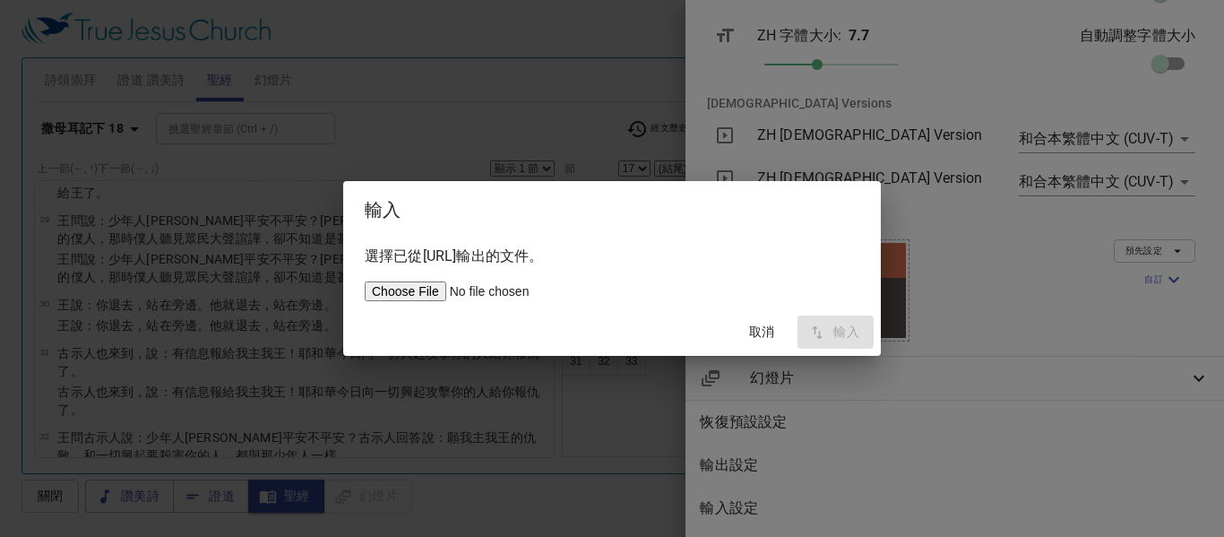
click at [834, 337] on div "取消 輸入" at bounding box center [611, 331] width 537 height 47
click at [389, 300] on input "file" at bounding box center [483, 291] width 237 height 20
click at [761, 336] on span "取消" at bounding box center [761, 332] width 43 height 22
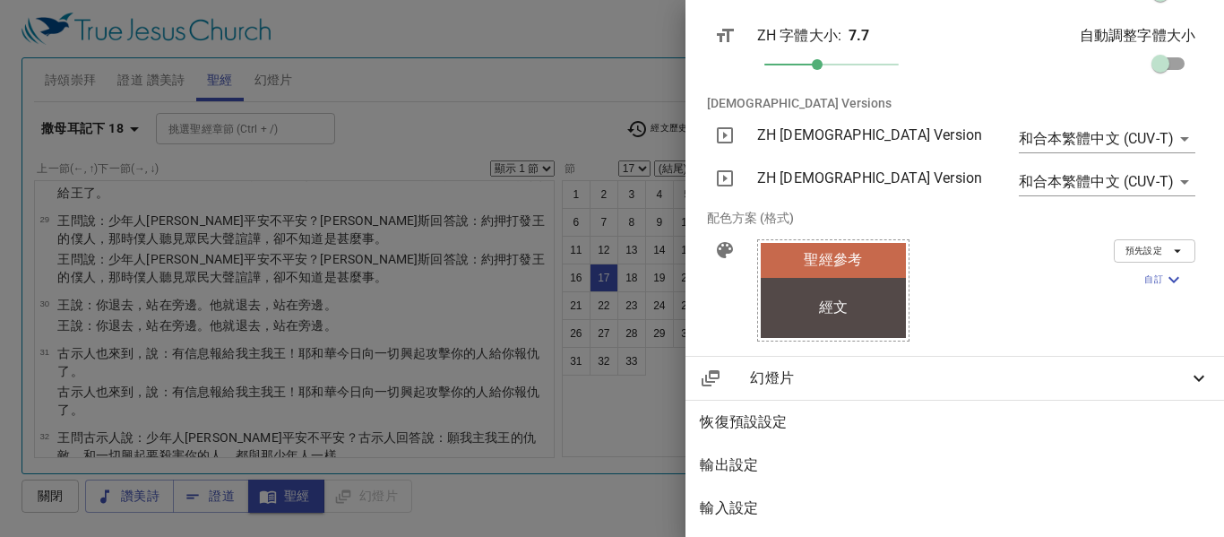
click at [996, 411] on span "恢復預設設定" at bounding box center [955, 421] width 510 height 21
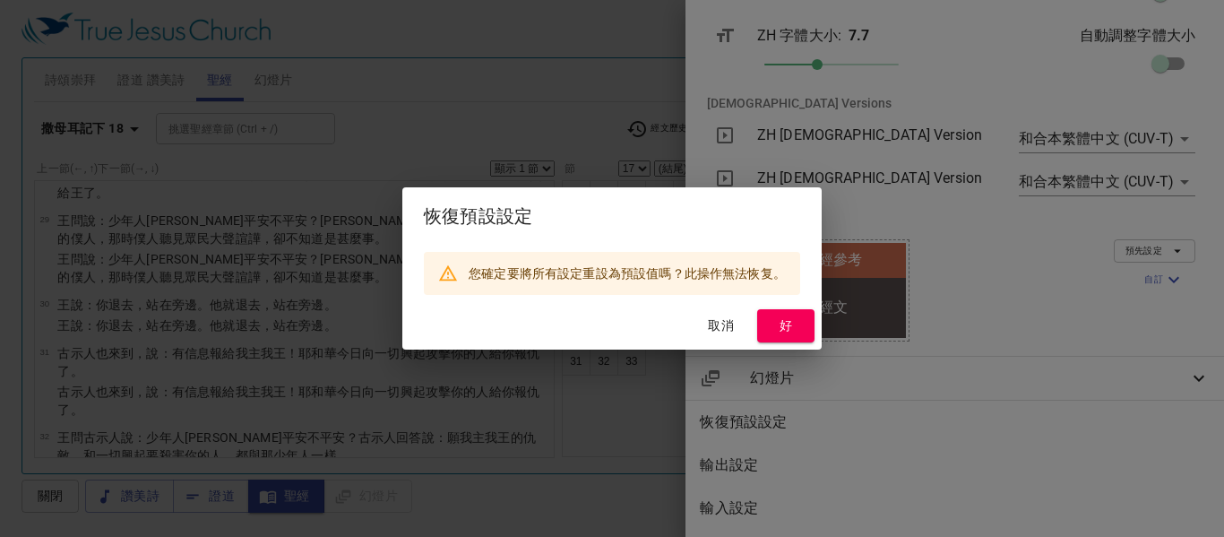
click at [806, 325] on button "好" at bounding box center [785, 325] width 57 height 33
checkbox input "false"
checkbox input "true"
type input "nkjv"
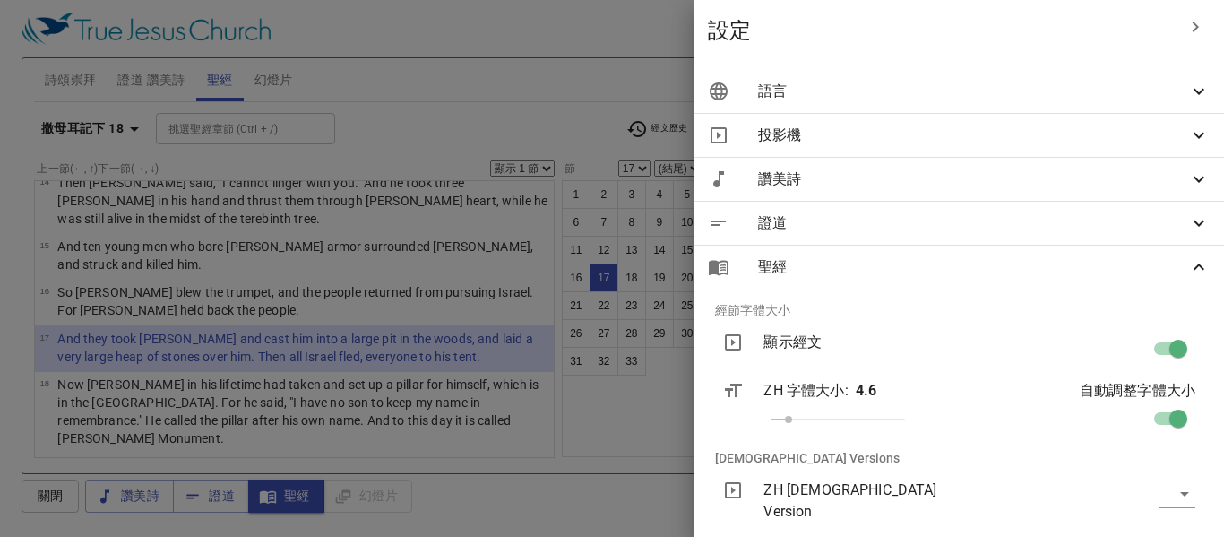
scroll to position [0, 0]
click at [931, 262] on span "聖經" at bounding box center [973, 268] width 430 height 21
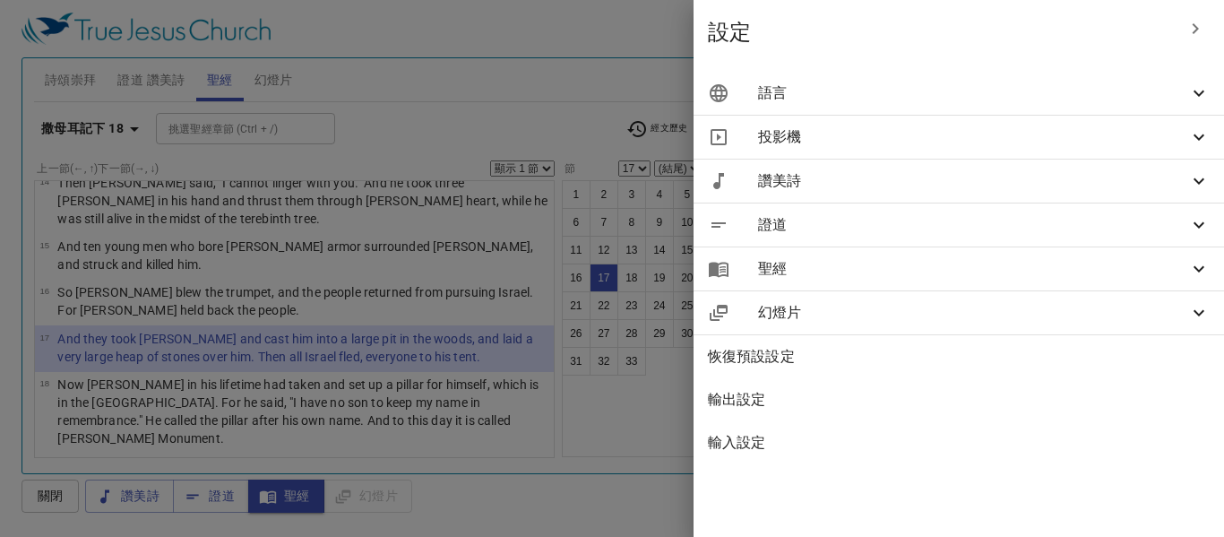
click at [758, 360] on span "恢復預設設定" at bounding box center [959, 356] width 502 height 21
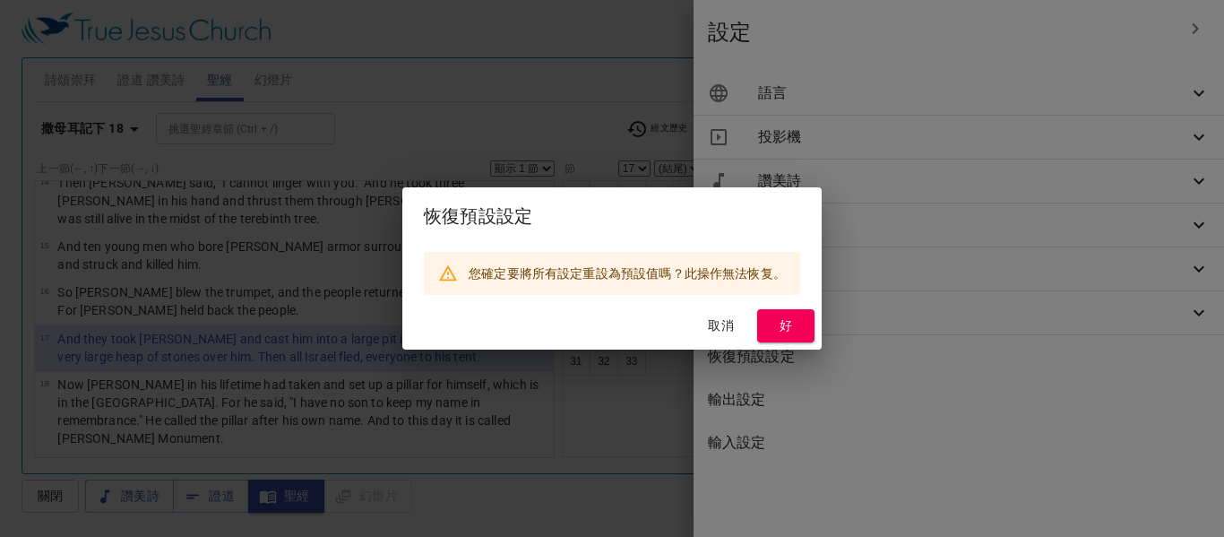
click at [726, 321] on span "取消" at bounding box center [721, 325] width 43 height 22
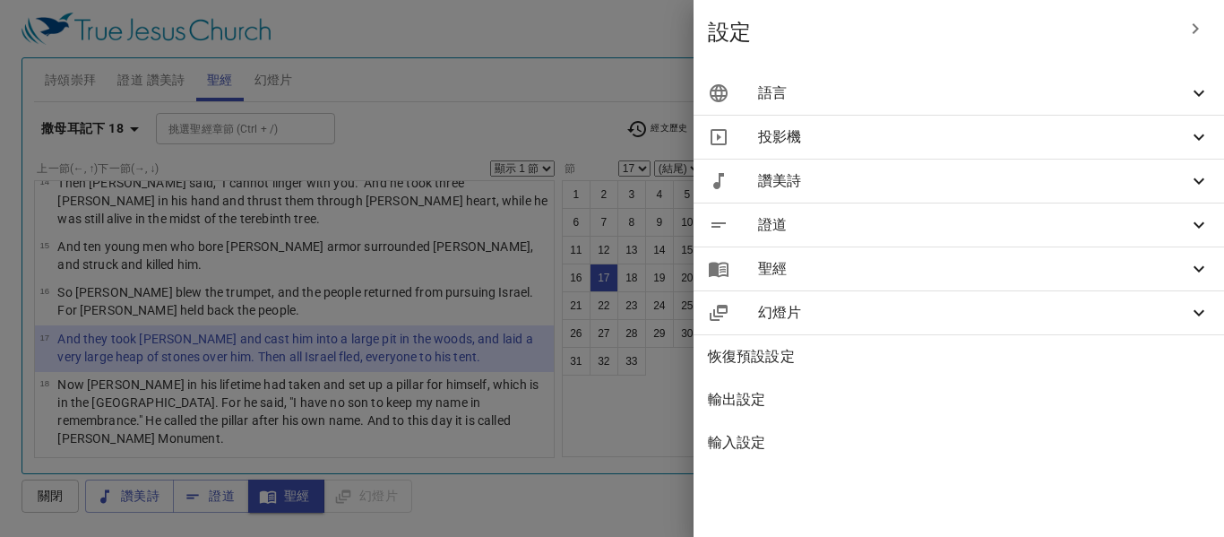
click at [914, 84] on span "語言" at bounding box center [973, 92] width 430 height 21
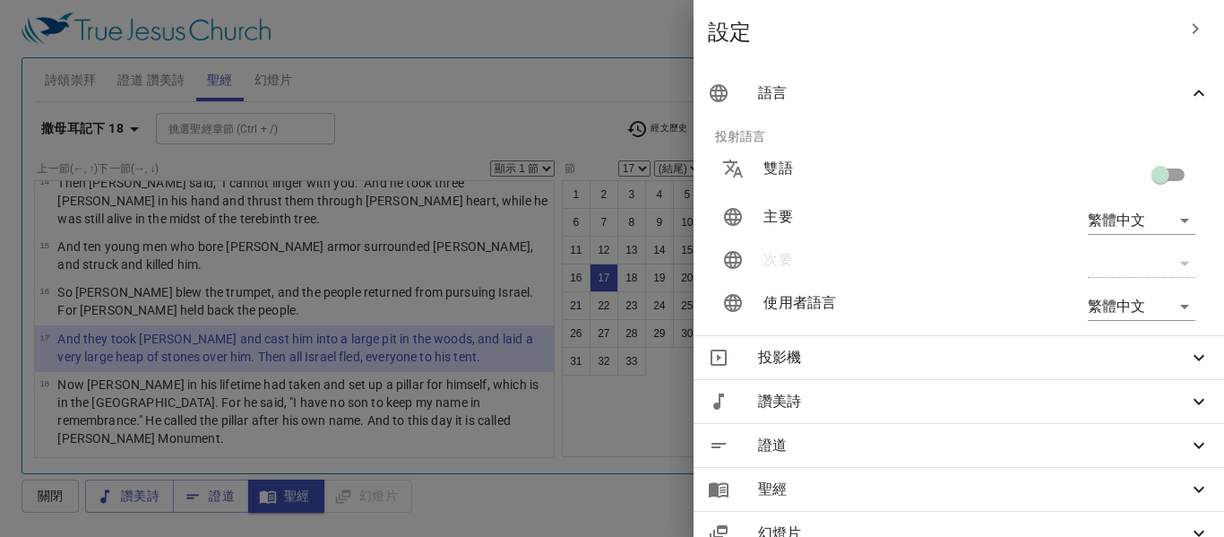
click at [924, 47] on div "設定" at bounding box center [958, 32] width 530 height 64
click at [1165, 174] on input "checkbox" at bounding box center [1160, 178] width 102 height 34
checkbox input "true"
type input "en"
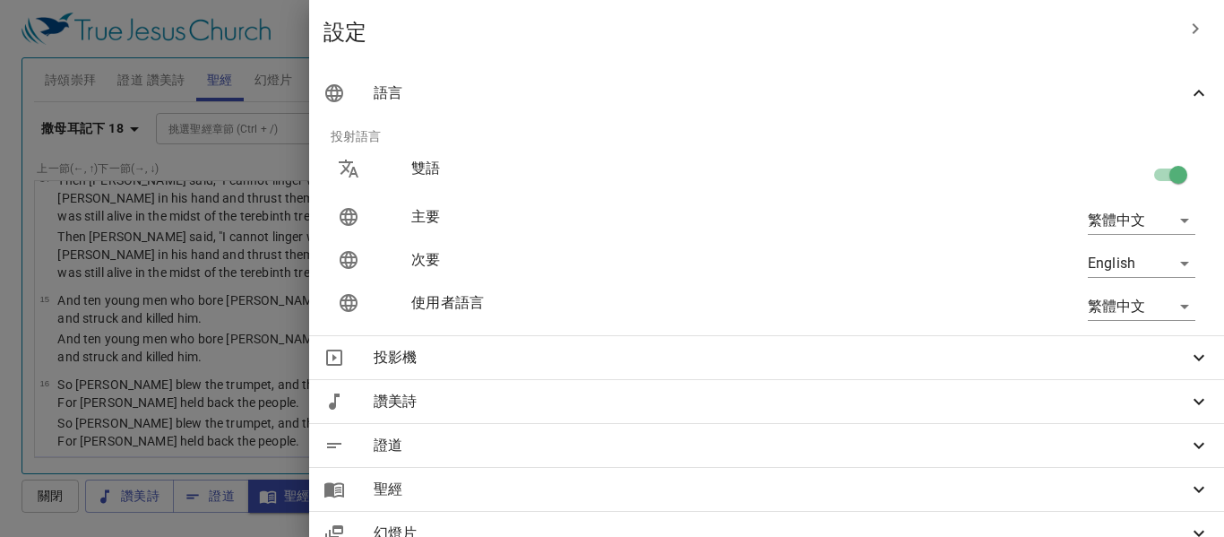
click at [805, 95] on span "語言" at bounding box center [781, 92] width 814 height 21
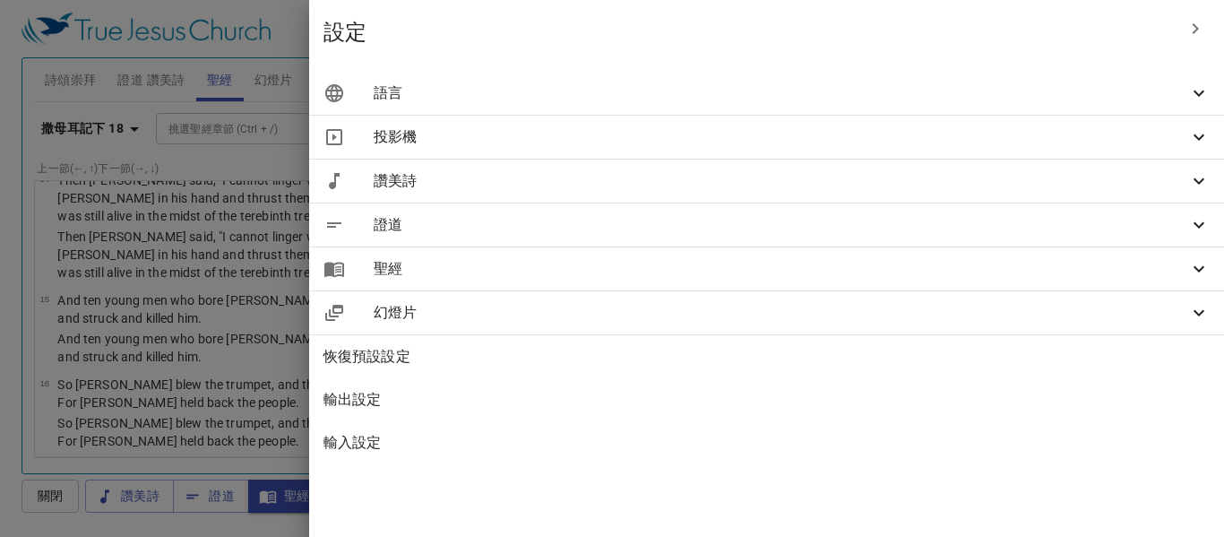
click at [779, 477] on div "設定 語言 投射語言 雙語 主要 繁體中文 zh 次要 English en 使用者語言 繁體中文 zh 投影機 投影窗解析度 解析度 800 x 640 (…" at bounding box center [766, 268] width 915 height 537
click at [776, 469] on ul "語言 投射語言 雙語 主要 繁體中文 zh 次要 English en 使用者語言 繁體中文 zh 投影機 投影窗解析度 解析度 800 x 640 (預設)…" at bounding box center [766, 267] width 915 height 407
click at [773, 469] on ul "語言 投射語言 雙語 主要 繁體中文 zh 次要 English en 使用者語言 繁體中文 zh 投影機 投影窗解析度 解析度 800 x 640 (預設)…" at bounding box center [766, 267] width 915 height 407
click at [892, 56] on div "設定" at bounding box center [766, 32] width 915 height 64
click at [889, 53] on div "設定" at bounding box center [766, 32] width 915 height 64
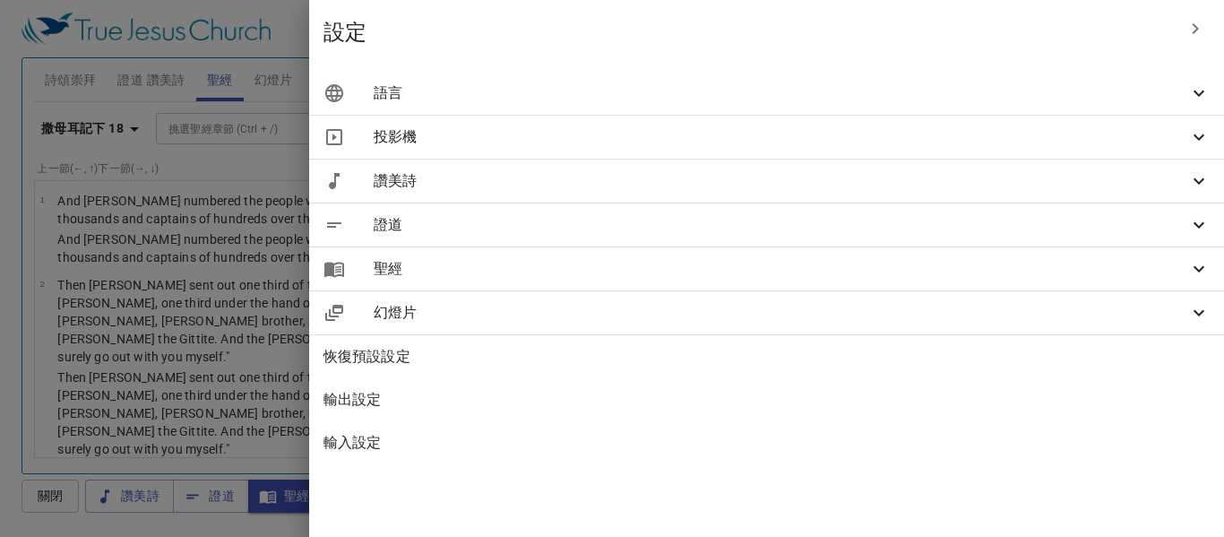
select select "17"
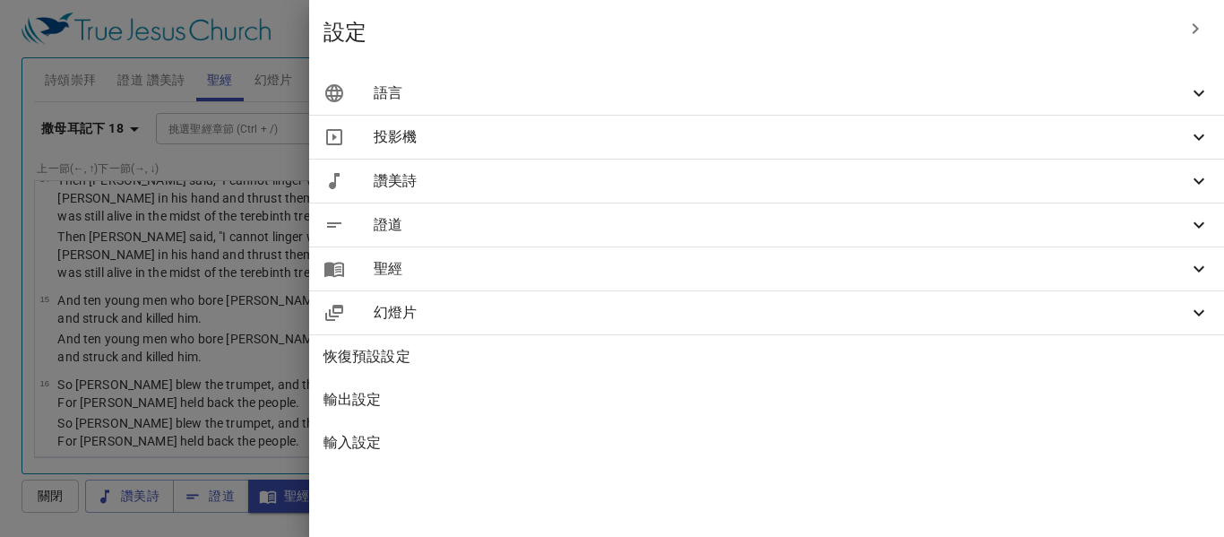
click at [1111, 9] on div "設定" at bounding box center [766, 32] width 915 height 64
click at [536, 30] on div at bounding box center [612, 268] width 1224 height 537
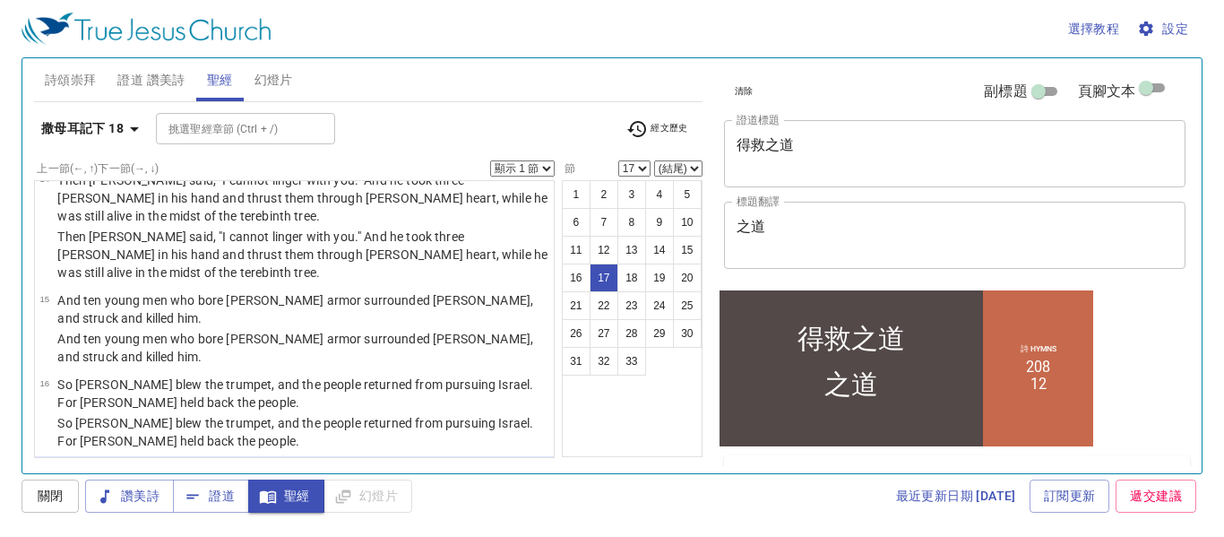
click at [664, 129] on span "經文歷史" at bounding box center [657, 128] width 62 height 21
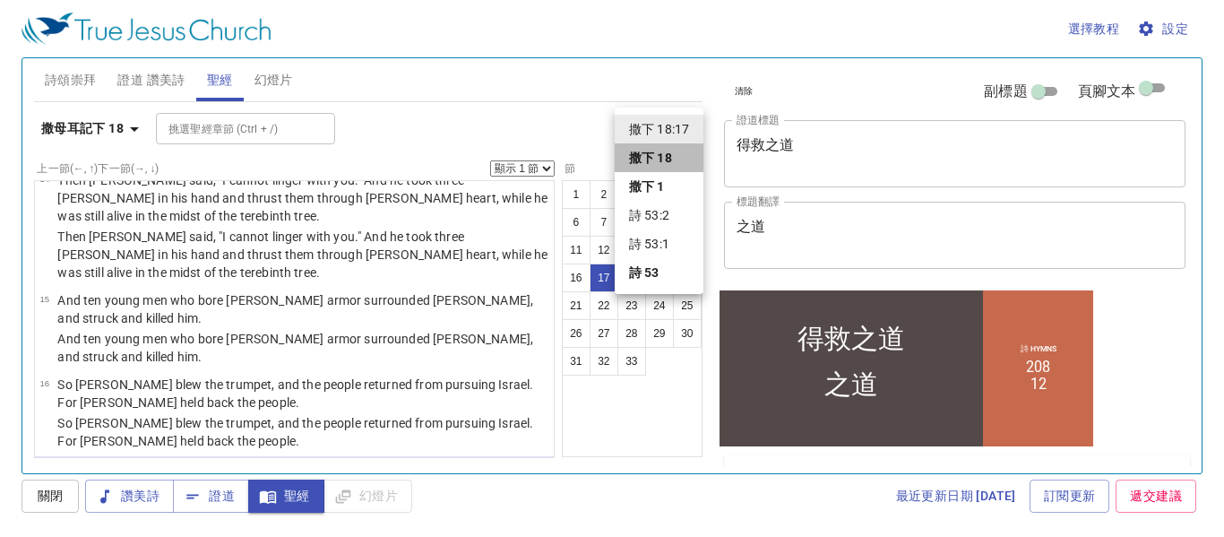
click at [658, 159] on b "撒下 18" at bounding box center [650, 158] width 43 height 18
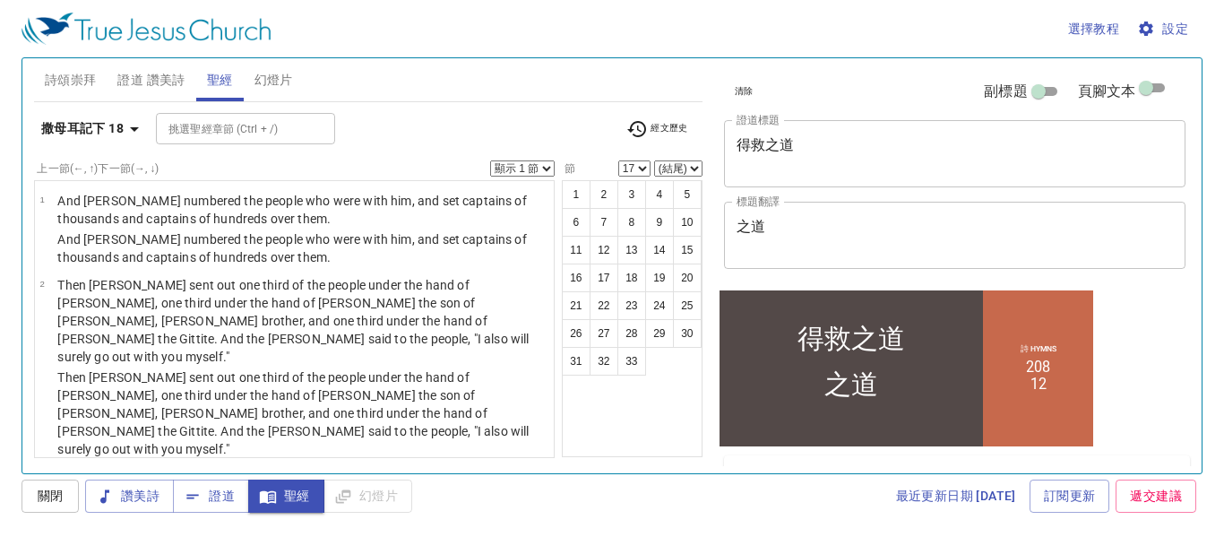
click at [199, 127] on input "挑選聖經章節 (Ctrl + /)" at bounding box center [230, 128] width 139 height 21
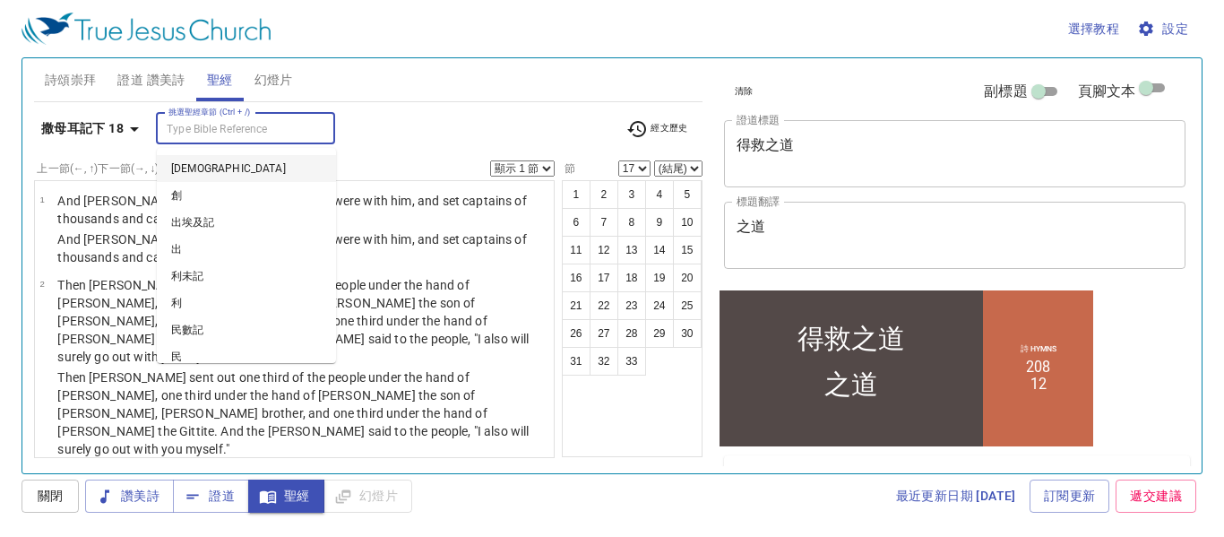
click at [468, 80] on div "詩頌崇拜 證道 讚美詩 聖經 幻燈片" at bounding box center [368, 79] width 668 height 43
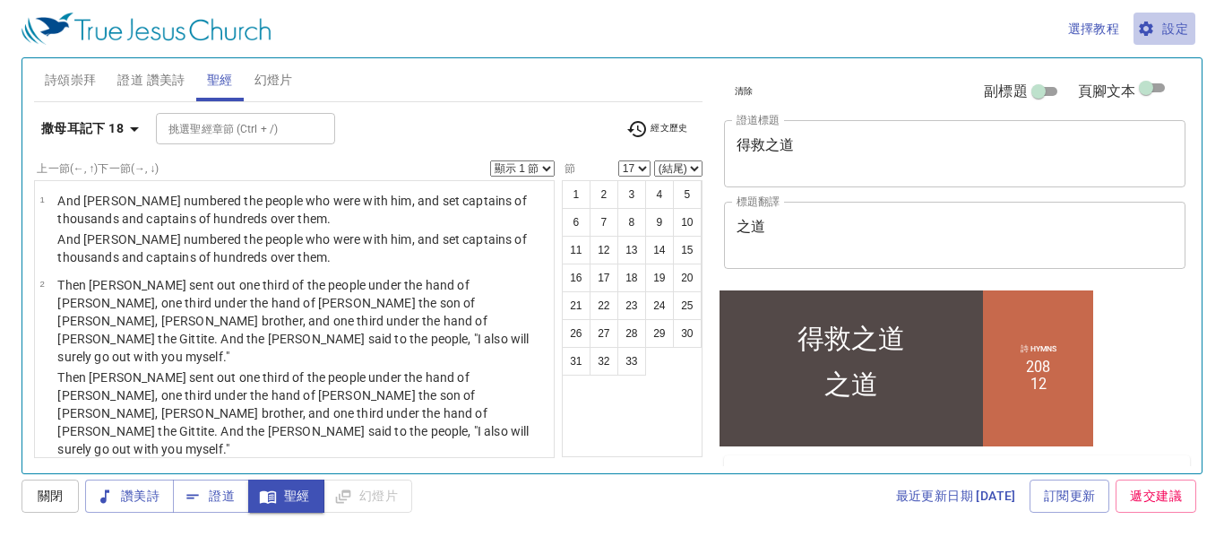
click at [1166, 26] on span "設定" at bounding box center [1163, 29] width 47 height 22
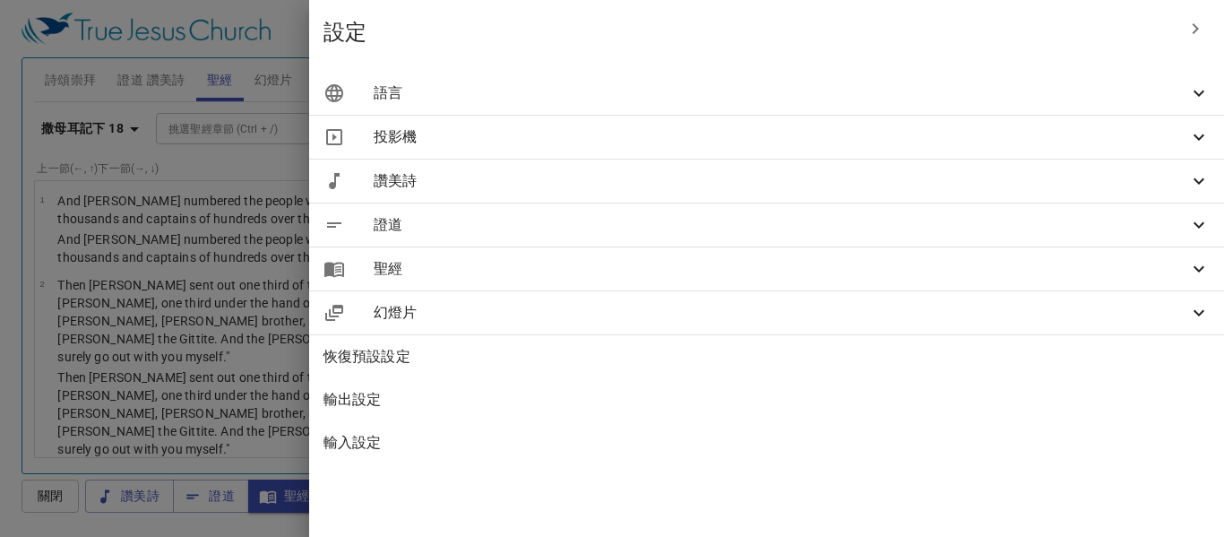
click at [791, 99] on span "語言" at bounding box center [781, 92] width 814 height 21
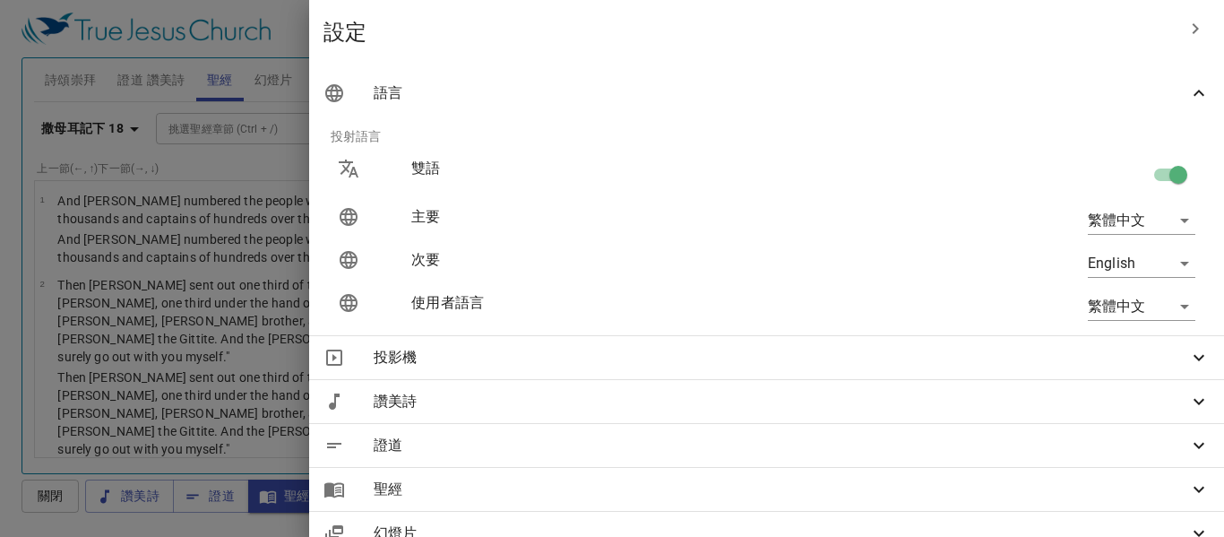
click at [1176, 222] on body "選擇教程 設定 詩頌崇拜 證道 讚美詩 聖經 幻燈片 詩歌搜尋 詩歌搜尋 清除 播放音頻 刪除 208、聖徒被提 1 1C 2 2C 3 3C 詩歌搜尋 詩歌…" at bounding box center [612, 268] width 1224 height 537
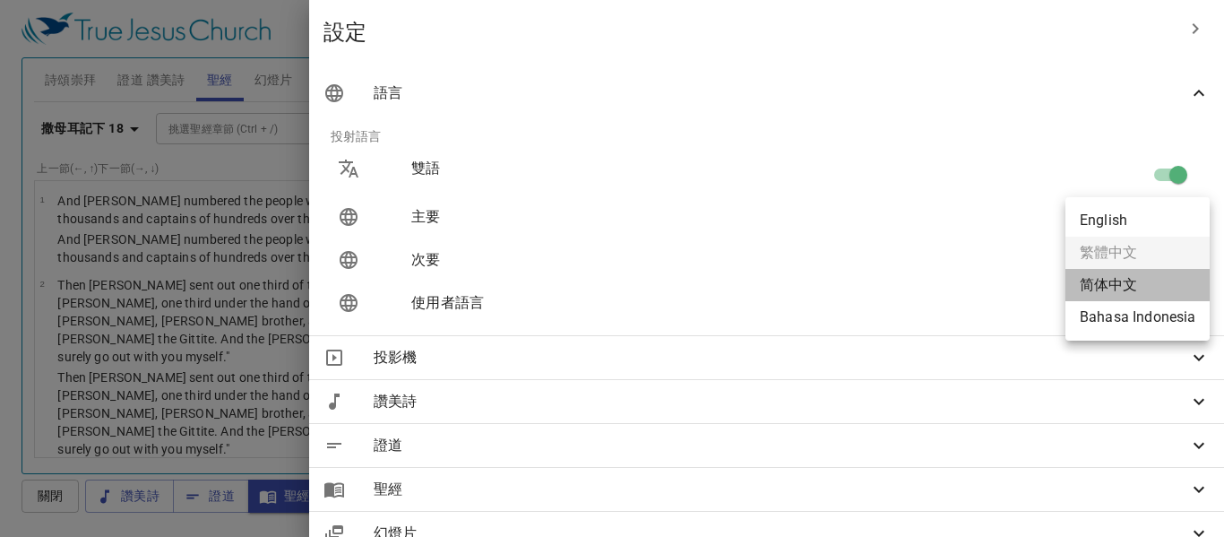
click at [1096, 280] on li "简体中文" at bounding box center [1137, 285] width 144 height 32
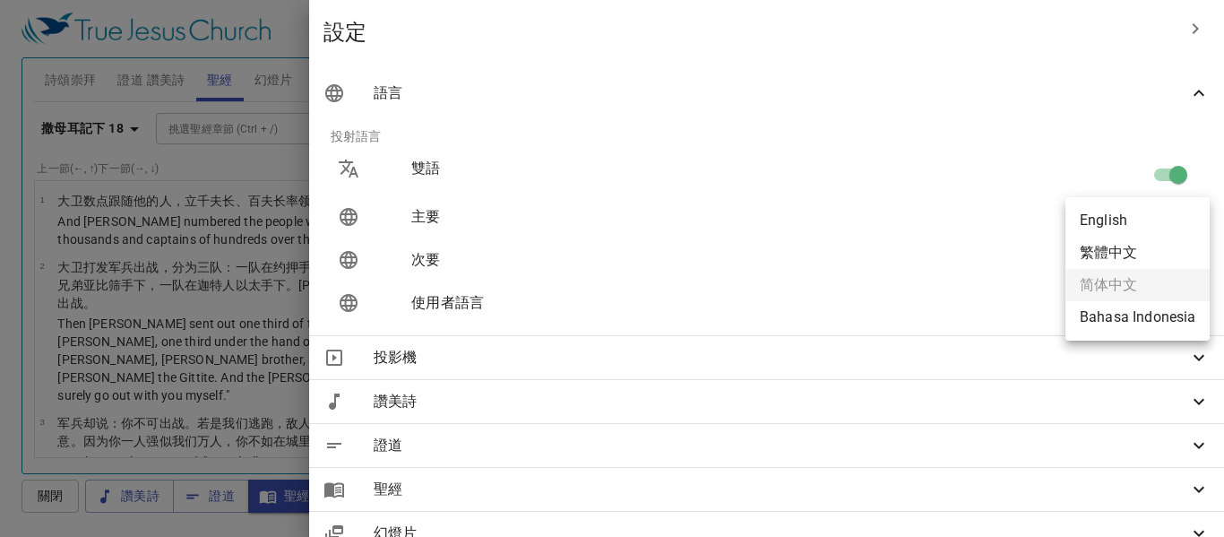
click at [1148, 219] on body "選擇教程 設定 詩頌崇拜 證道 讚美詩 聖經 幻燈片 詩歌搜尋 詩歌搜尋 清除 播放音頻 刪除 208、聖徒被提 1 1C 2 2C 3 3C 詩歌搜尋 詩歌…" at bounding box center [612, 268] width 1224 height 537
click at [1110, 256] on li "繁體中文" at bounding box center [1137, 252] width 144 height 32
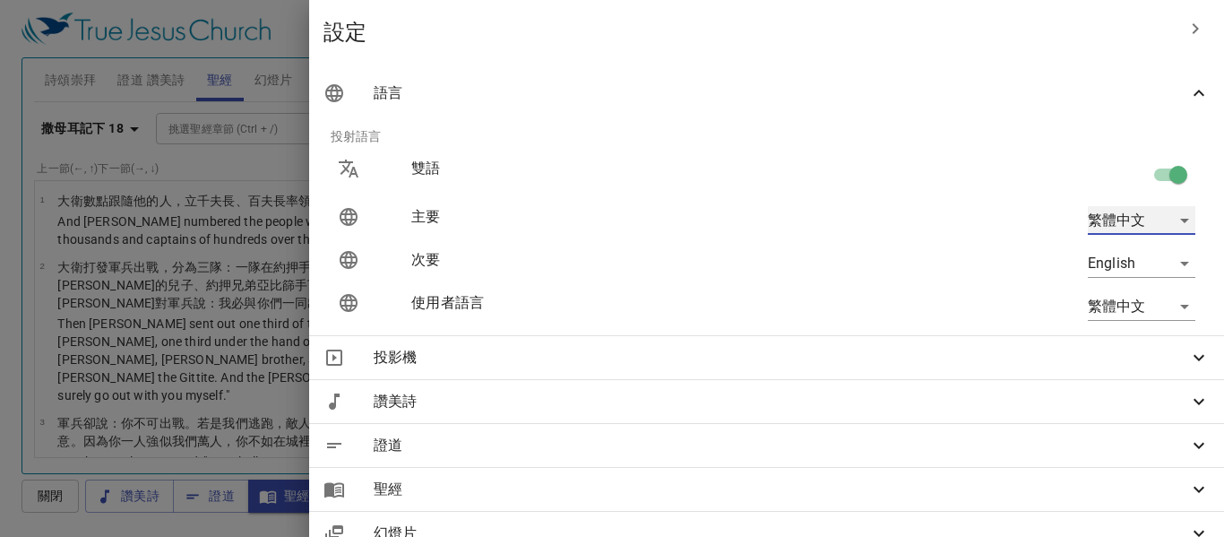
type input "zh"
click at [659, 504] on div at bounding box center [612, 268] width 1224 height 537
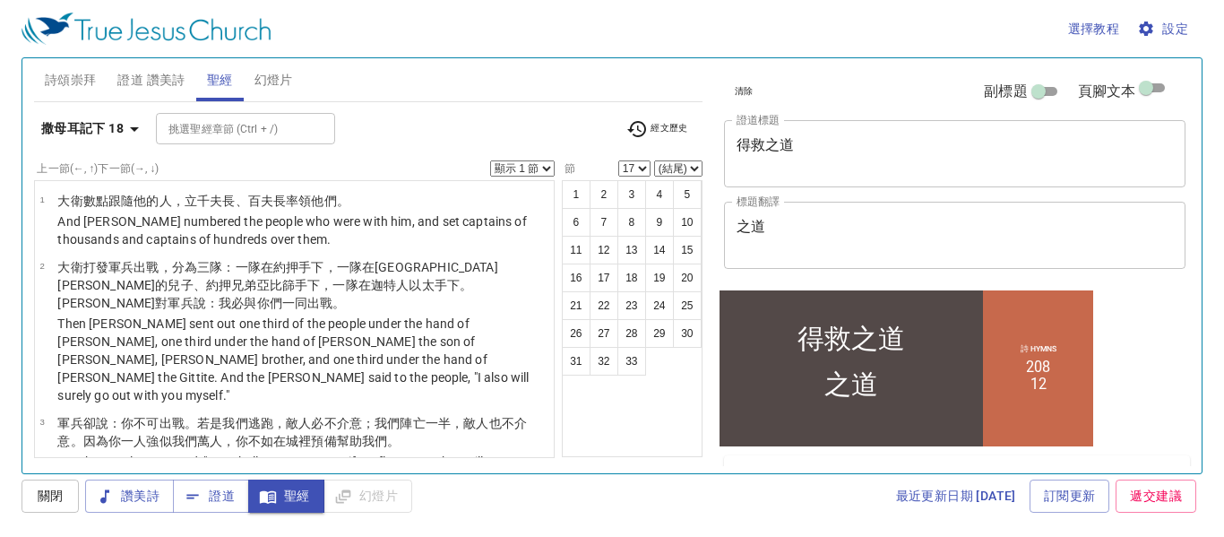
click at [651, 444] on div "1 2 3 4 5 6 7 8 9 10 11 12 13 14 15 16 17 18 19 20 21 22 23 24 25 26 27 28 29 3…" at bounding box center [632, 318] width 141 height 277
click at [476, 39] on div "選擇教程 設定" at bounding box center [608, 28] width 1174 height 57
click at [1173, 29] on span "設定" at bounding box center [1163, 29] width 47 height 22
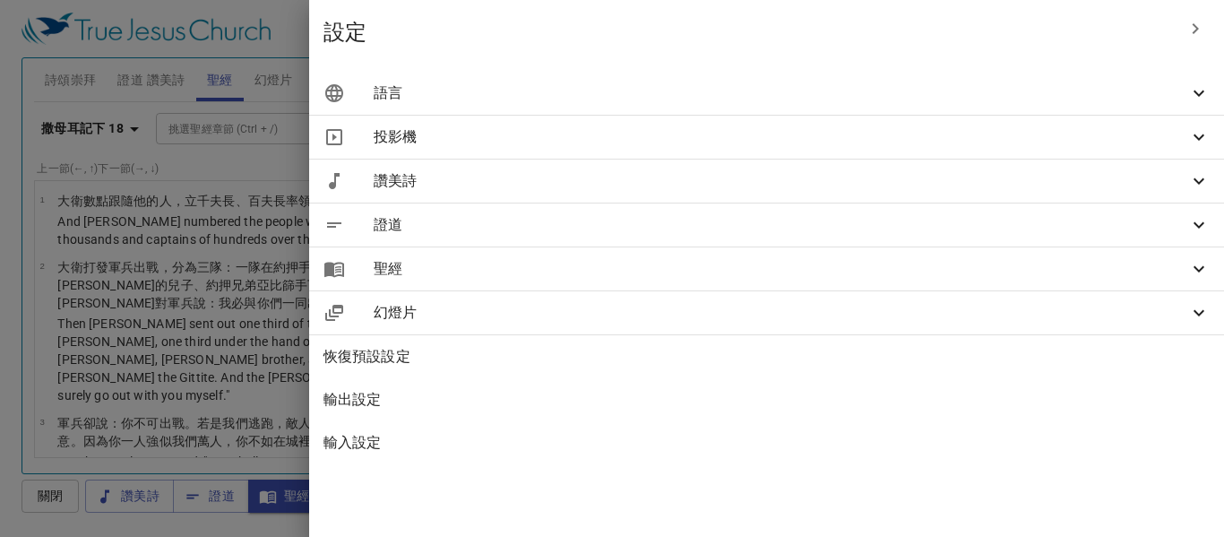
click at [1106, 95] on span "語言" at bounding box center [781, 92] width 814 height 21
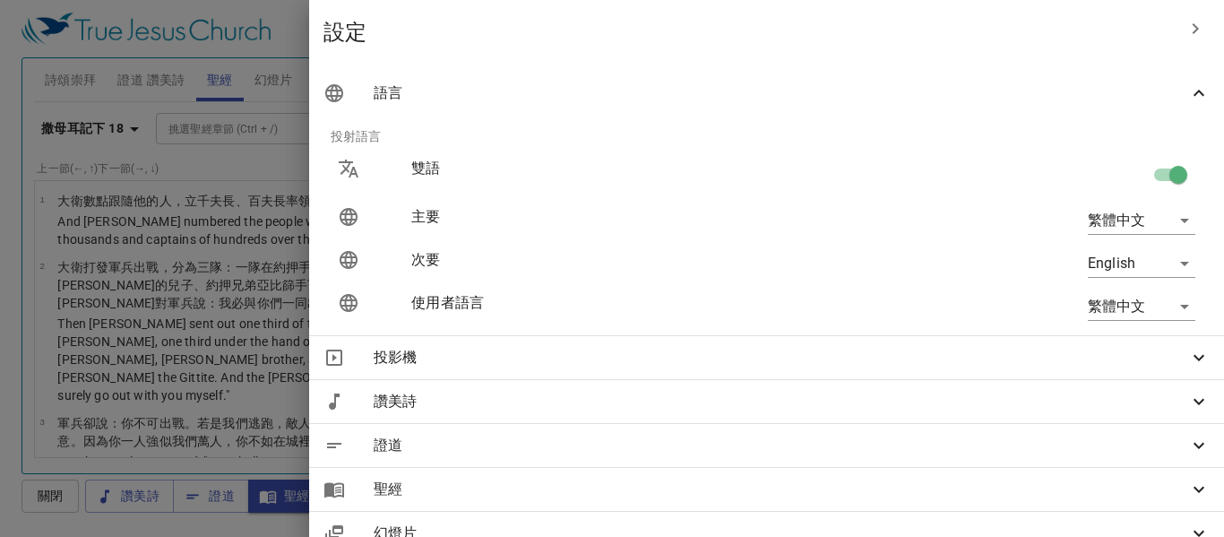
click at [1012, 325] on div "繁體中文 zh" at bounding box center [1024, 306] width 369 height 57
click at [1010, 322] on div "繁體中文 zh" at bounding box center [1024, 306] width 369 height 57
click at [452, 506] on div at bounding box center [612, 268] width 1224 height 537
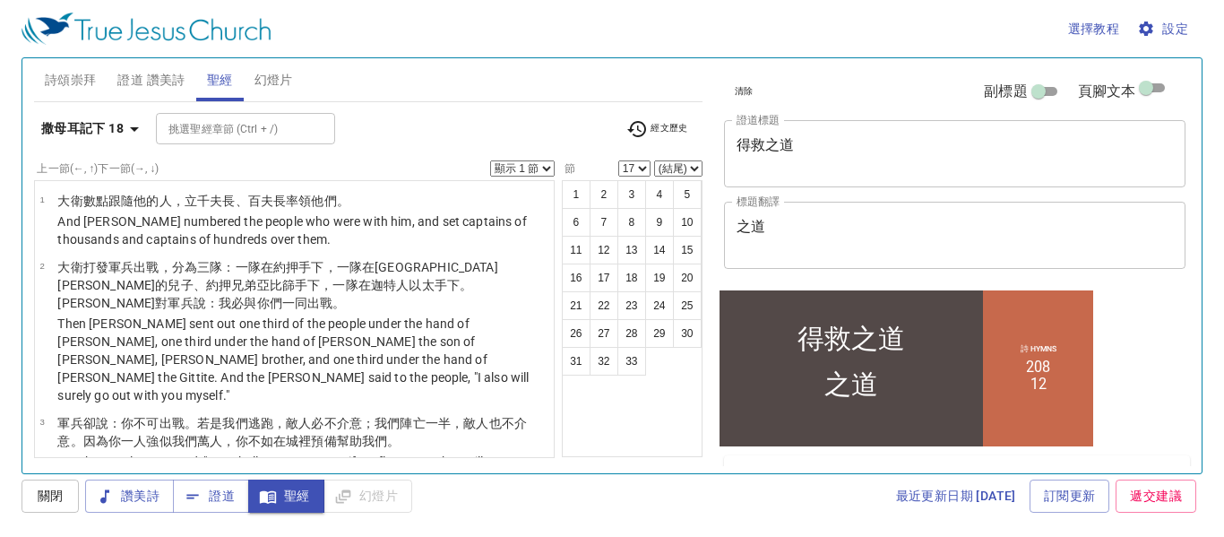
click at [328, 137] on div "挑選聖經章節 (Ctrl + /)" at bounding box center [245, 128] width 179 height 31
click at [374, 119] on div "挑選聖經章節 (Ctrl + /) 挑選聖經章節 (Ctrl + /)" at bounding box center [384, 128] width 456 height 31
click at [376, 125] on div "挑選聖經章節 (Ctrl + /) 挑選聖經章節 (Ctrl + /)" at bounding box center [384, 128] width 456 height 31
click at [375, 150] on div "撒母耳記下 18 挑選聖經章節 (Ctrl + /) 挑選聖經章節 (Ctrl + /) 經文歷史" at bounding box center [368, 135] width 668 height 49
click at [466, 150] on div "撒母耳記下 18 挑選聖經章節 (Ctrl + /) 挑選聖經章節 (Ctrl + /) 經文歷史" at bounding box center [368, 135] width 668 height 49
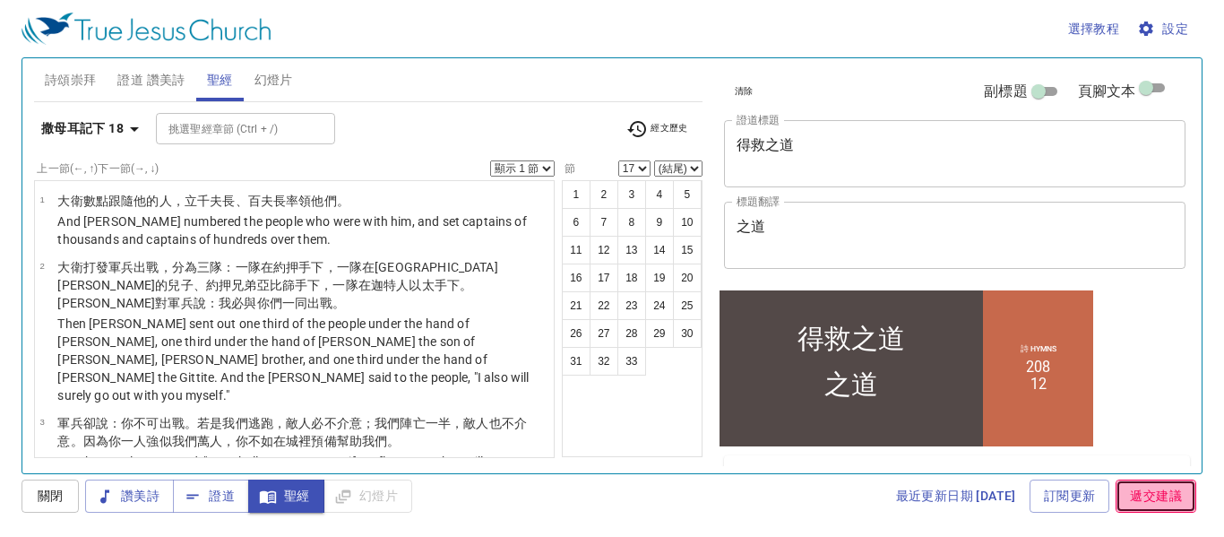
click at [1157, 505] on span "遞交建議" at bounding box center [1156, 496] width 52 height 22
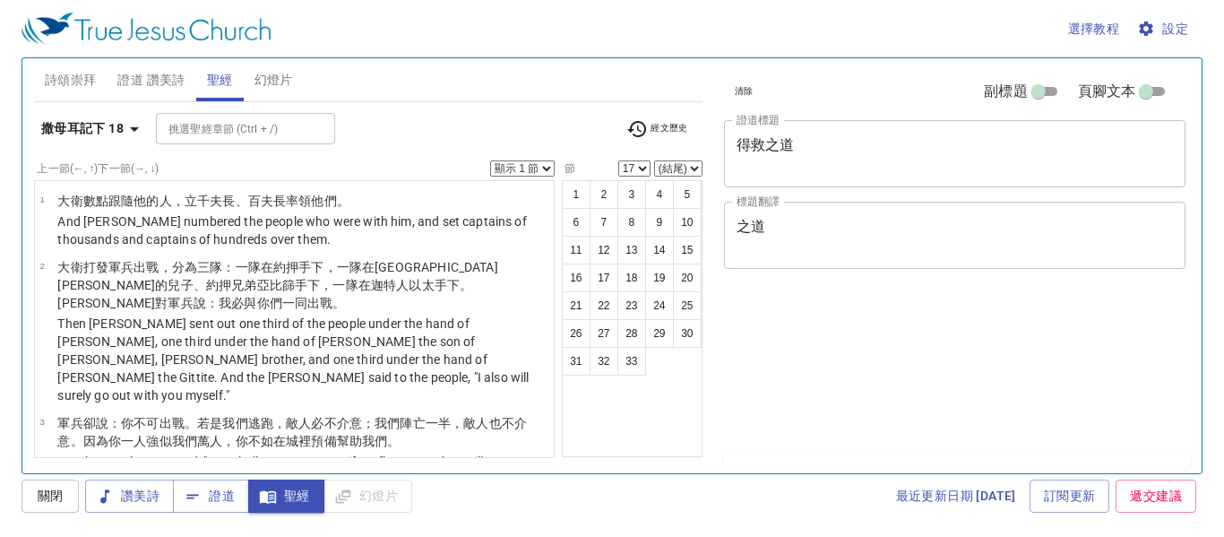
select select "17"
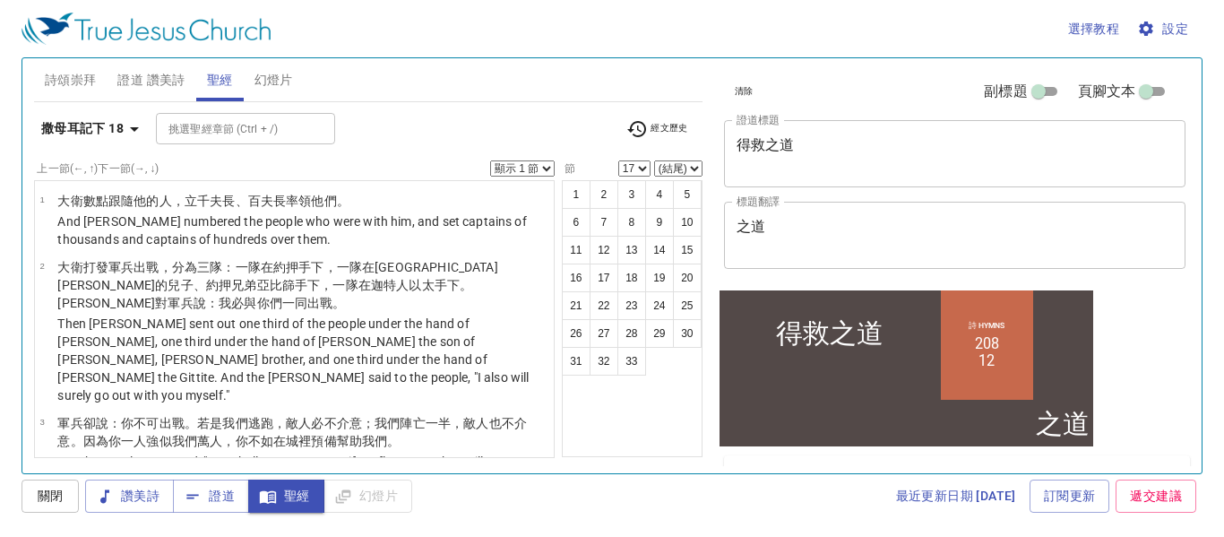
click at [828, 516] on div "選擇教程 設定 詩頌崇拜 證道 讚美詩 聖經 幻燈片 詩歌搜尋 詩歌搜尋 清除 播放音頻 刪除 208、聖徒被提 1 1C 2 2C 3 3C 詩歌搜尋 詩歌…" at bounding box center [612, 268] width 1224 height 537
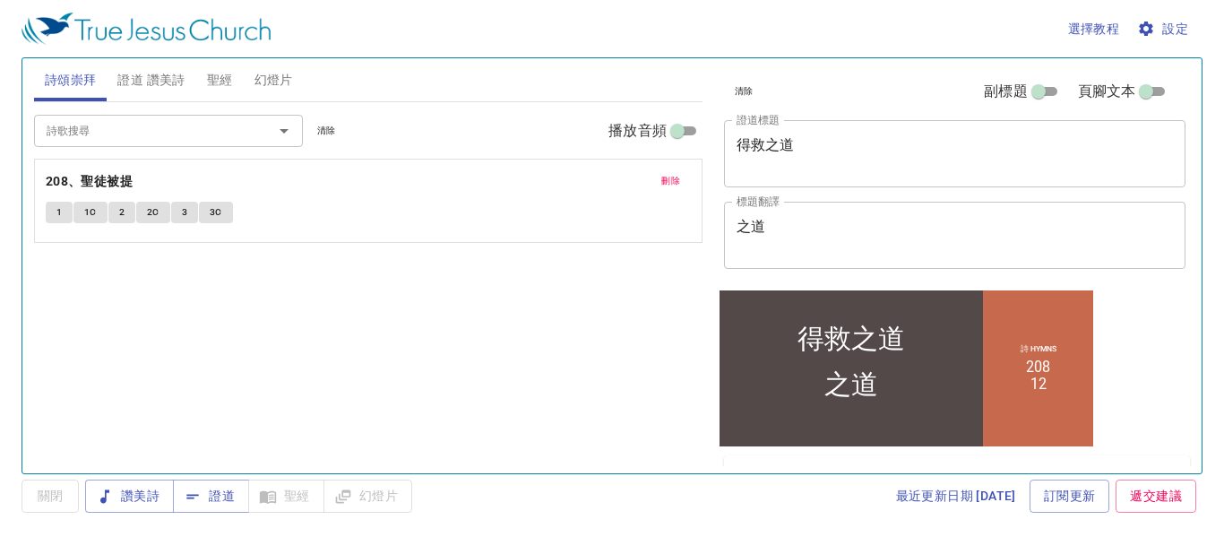
click at [818, 219] on textarea "之道" at bounding box center [954, 235] width 437 height 34
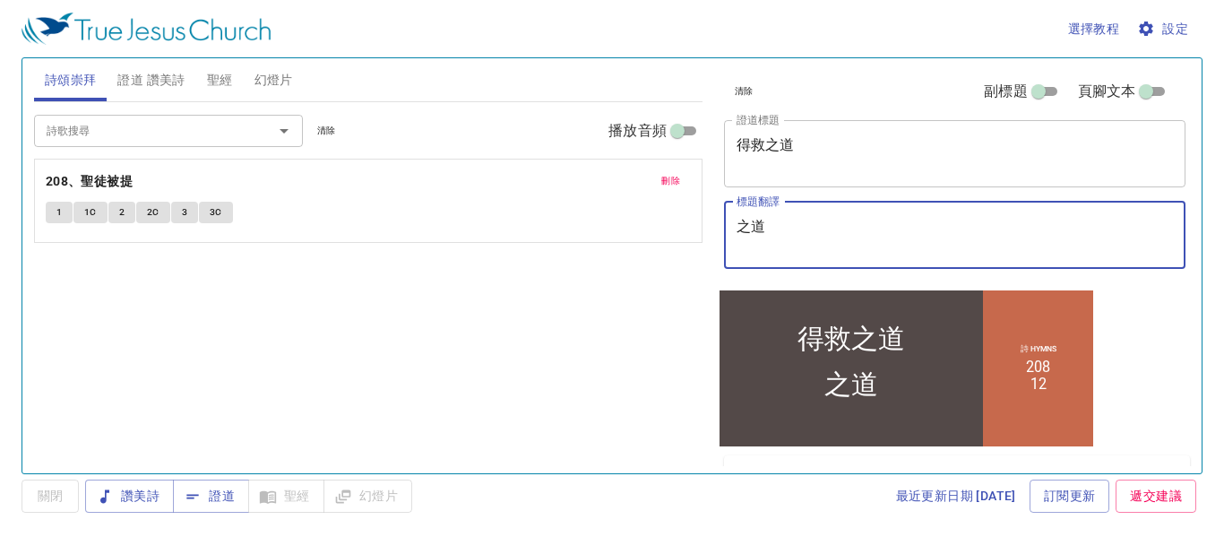
type textarea "之"
click at [361, 89] on div "詩頌崇拜 證道 讚美詩 聖經 幻燈片" at bounding box center [368, 79] width 668 height 43
